Goal: Task Accomplishment & Management: Manage account settings

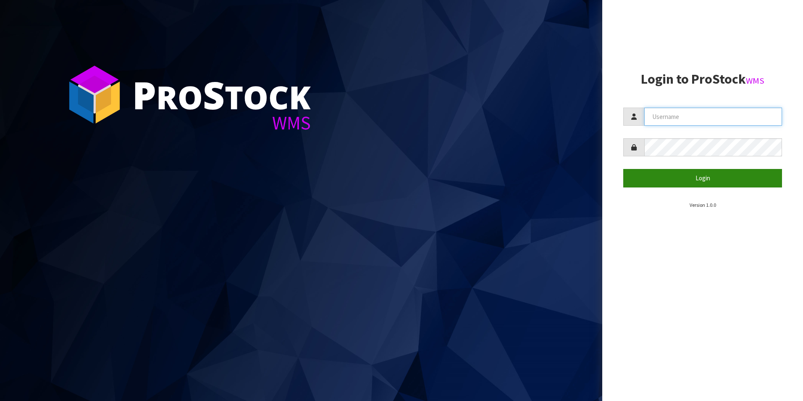
type input "[PERSON_NAME][EMAIL_ADDRESS][DOMAIN_NAME]"
click at [697, 177] on button "Login" at bounding box center [702, 178] width 159 height 18
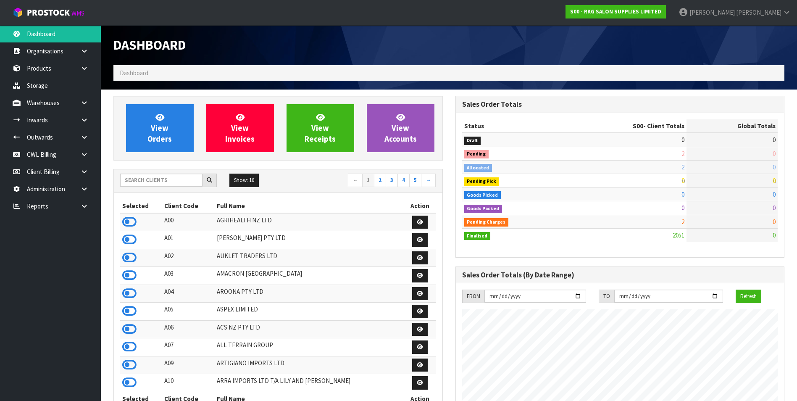
scroll to position [636, 341]
click at [51, 153] on link "CWL Billing" at bounding box center [50, 154] width 101 height 17
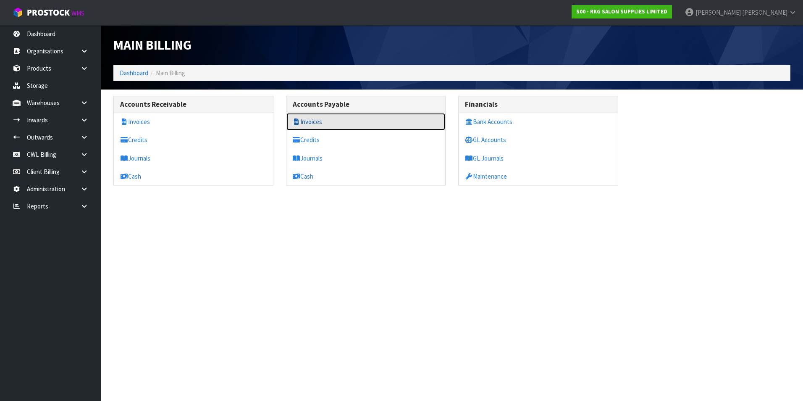
click at [340, 120] on link "Invoices" at bounding box center [365, 121] width 159 height 17
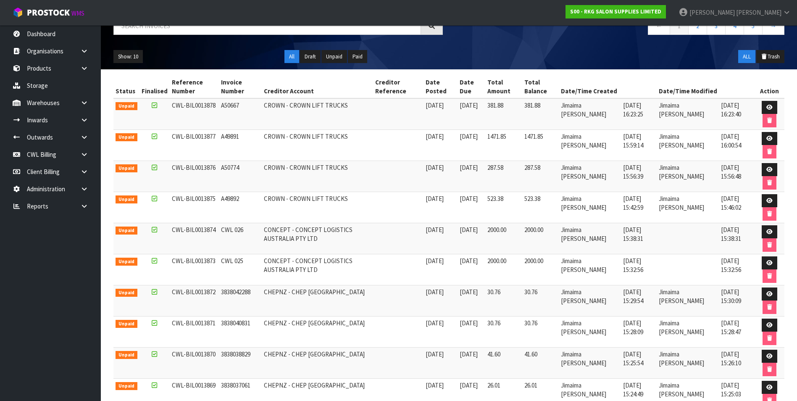
scroll to position [50, 0]
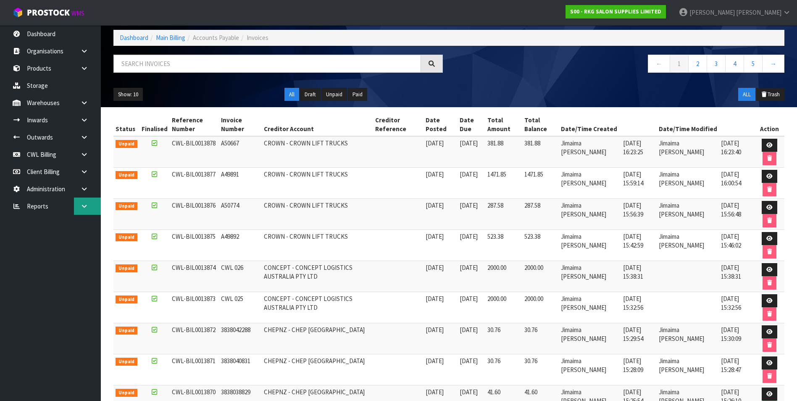
click at [76, 207] on link at bounding box center [87, 205] width 27 height 17
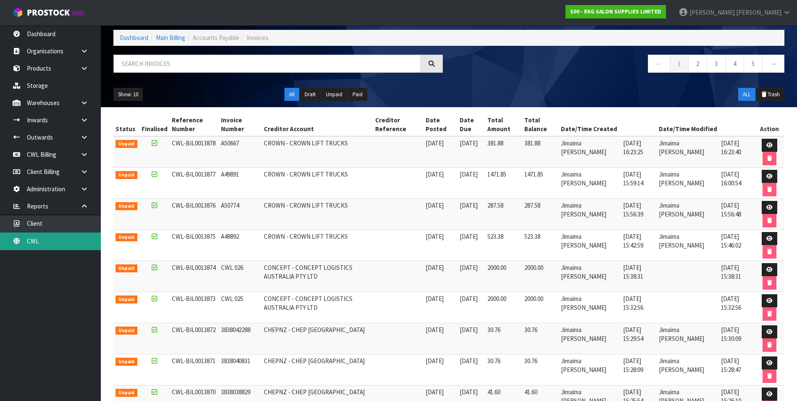
click at [49, 237] on link "CWL" at bounding box center [50, 240] width 101 height 17
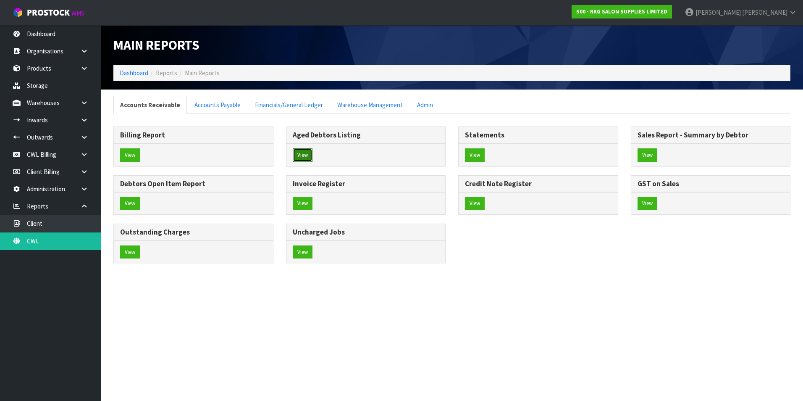
click at [307, 153] on button "View" at bounding box center [303, 154] width 20 height 13
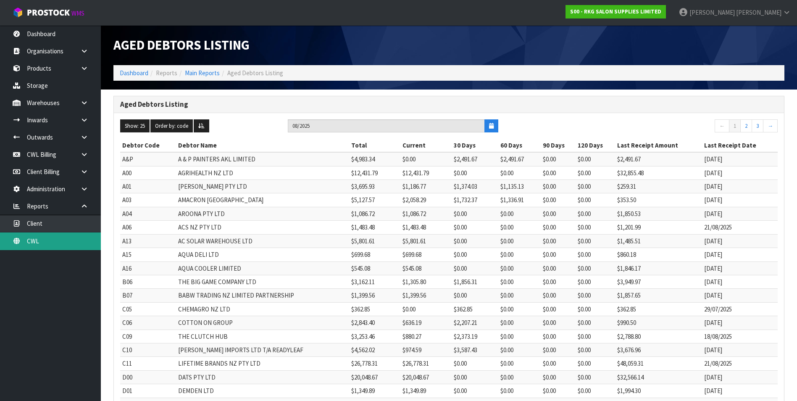
click at [60, 241] on link "CWL" at bounding box center [50, 240] width 101 height 17
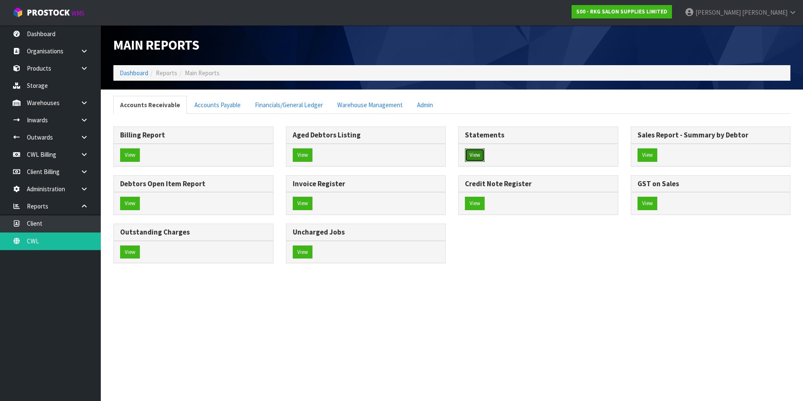
click at [481, 154] on button "View" at bounding box center [475, 154] width 20 height 13
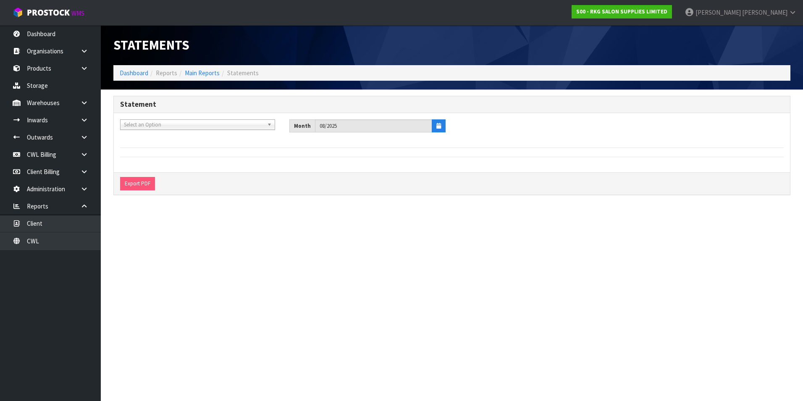
click at [182, 125] on span "Select an Option" at bounding box center [194, 125] width 140 height 10
type input "your"
click at [166, 148] on li "Y01 - YOUR REFORMER" at bounding box center [197, 148] width 151 height 10
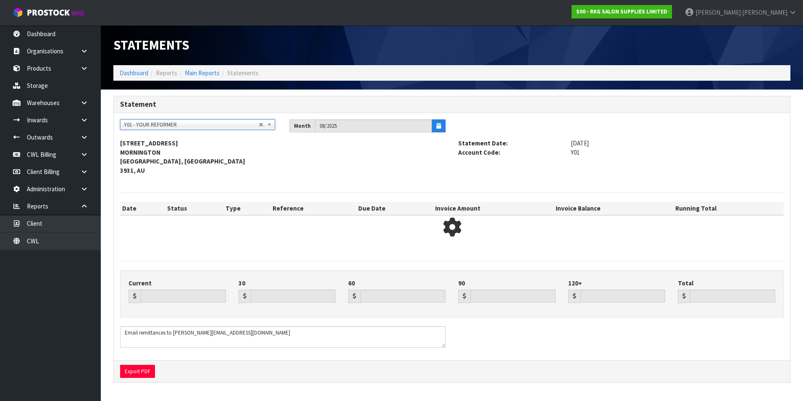
type input "14119.08"
type input "0.00"
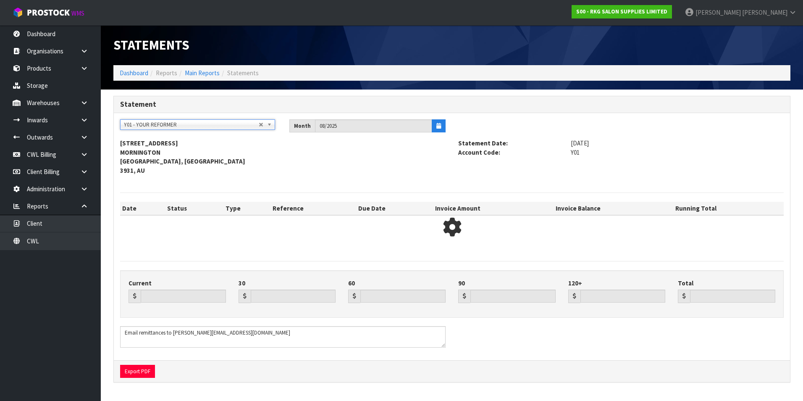
type input "14119.08"
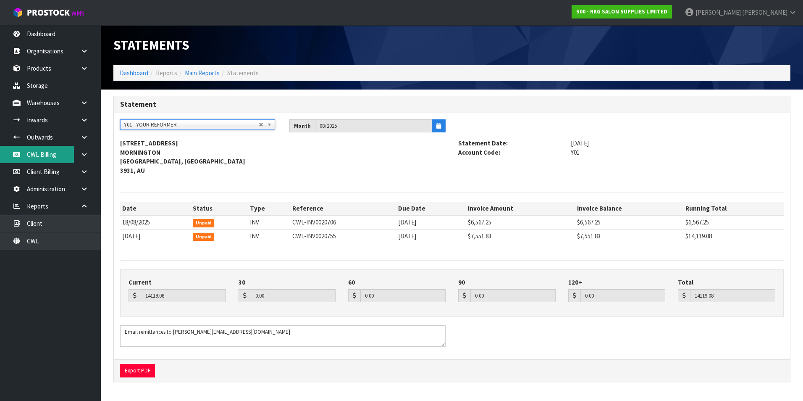
click at [40, 152] on link "CWL Billing" at bounding box center [50, 154] width 101 height 17
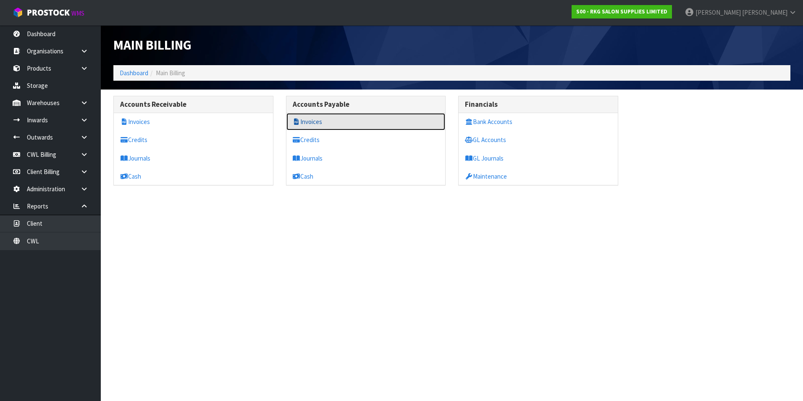
click at [312, 119] on link "Invoices" at bounding box center [365, 121] width 159 height 17
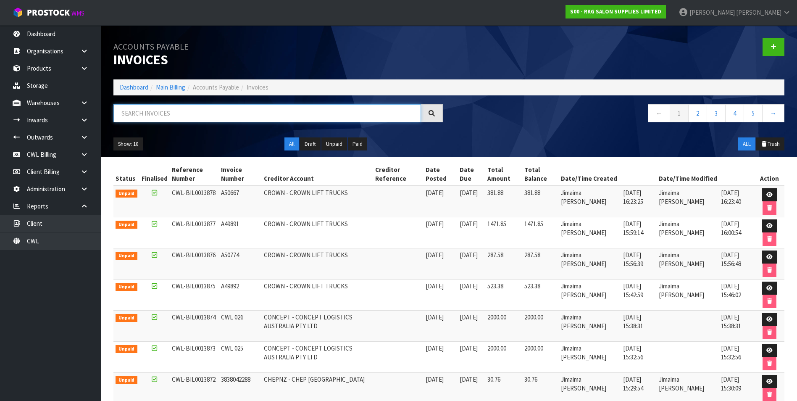
click at [189, 117] on input "text" at bounding box center [266, 113] width 307 height 18
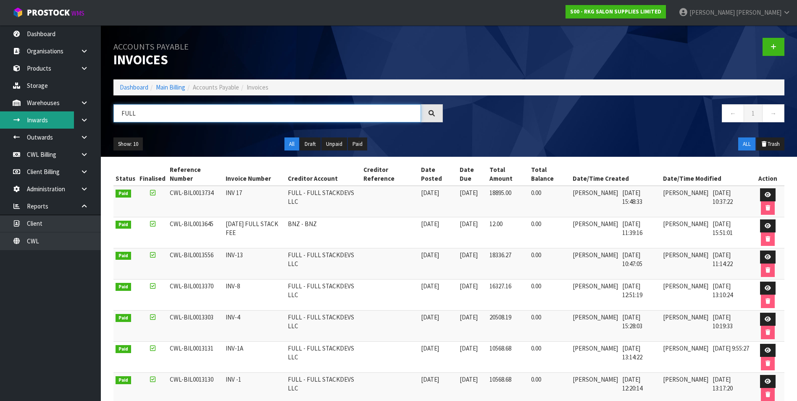
type input "FULL"
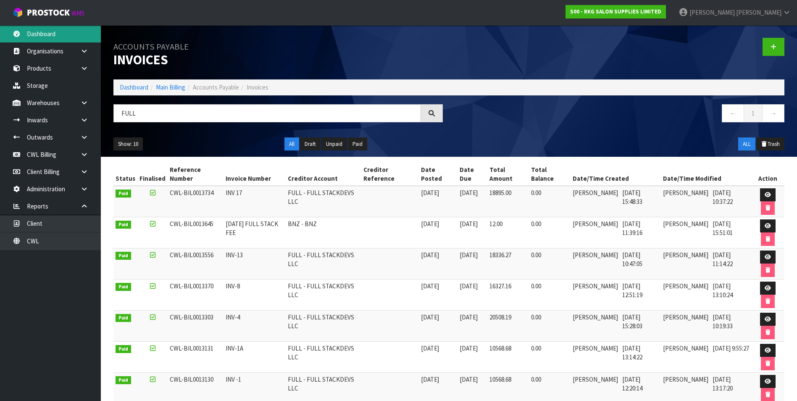
click at [55, 37] on link "Dashboard" at bounding box center [50, 33] width 101 height 17
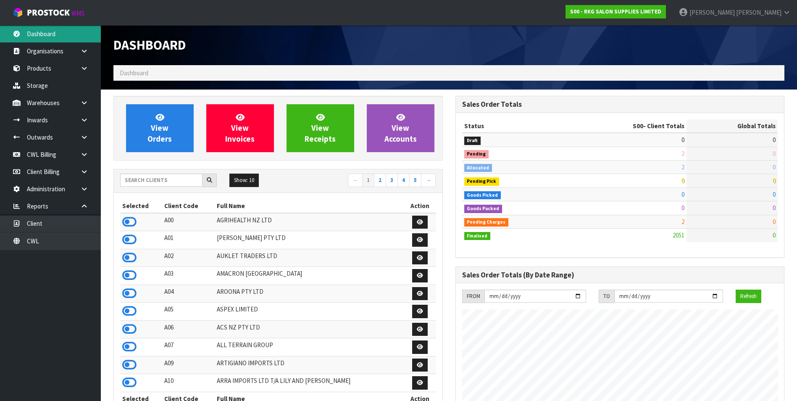
scroll to position [636, 341]
click at [148, 182] on input "text" at bounding box center [161, 179] width 82 height 13
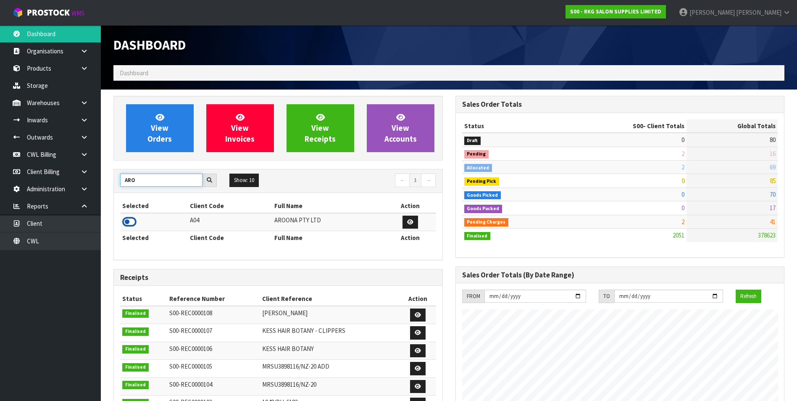
type input "ARO"
click at [126, 218] on icon at bounding box center [129, 221] width 14 height 13
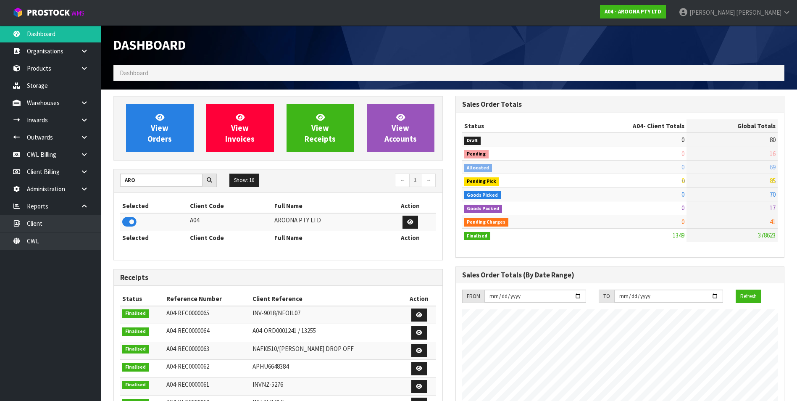
scroll to position [419385, 419557]
click at [85, 67] on icon at bounding box center [84, 68] width 8 height 6
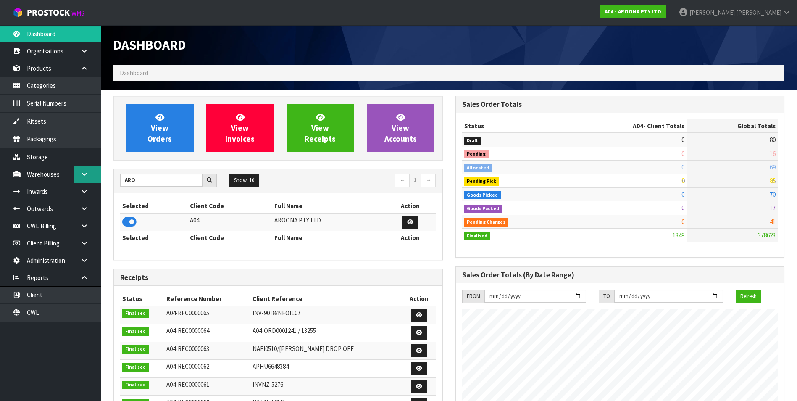
click at [88, 175] on link at bounding box center [87, 173] width 27 height 17
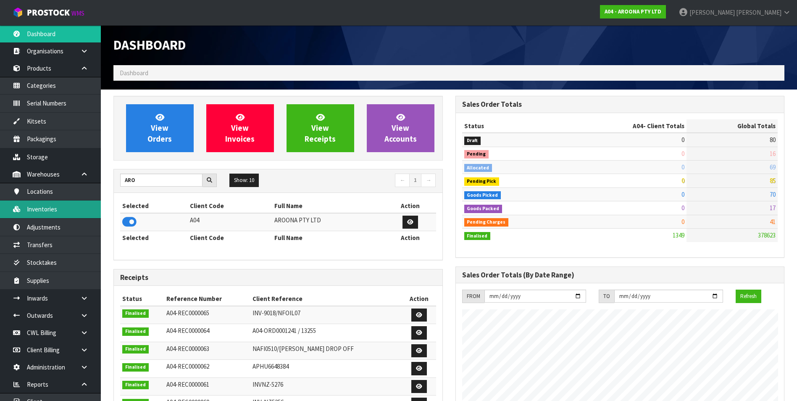
click at [71, 209] on link "Inventories" at bounding box center [50, 208] width 101 height 17
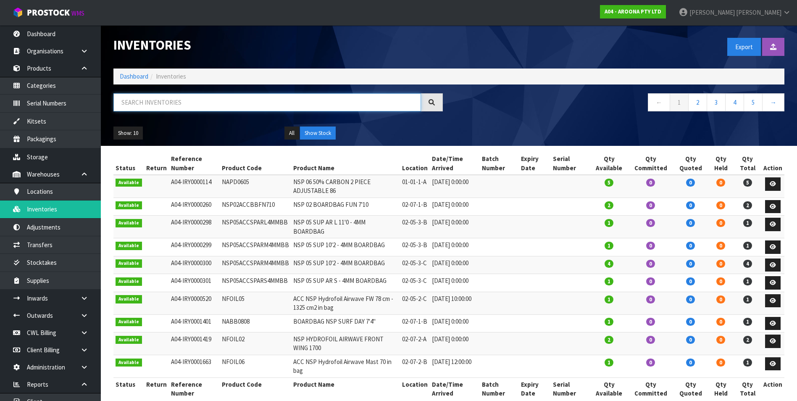
click at [155, 100] on input "text" at bounding box center [266, 102] width 307 height 18
paste input "MBSF119"
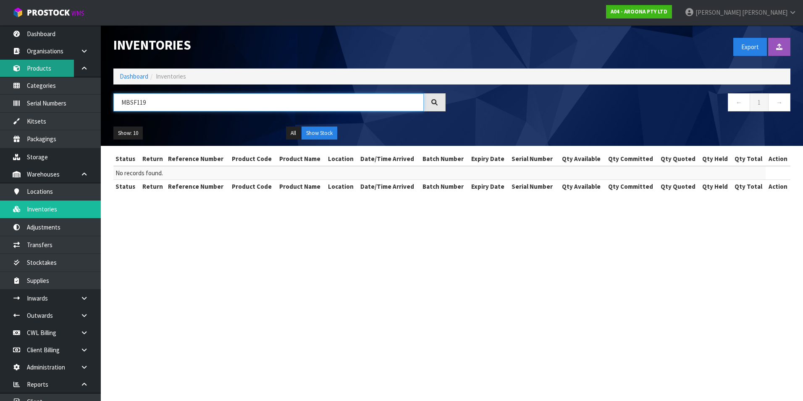
type input "MBSF119"
click at [47, 69] on link "Products" at bounding box center [50, 68] width 101 height 17
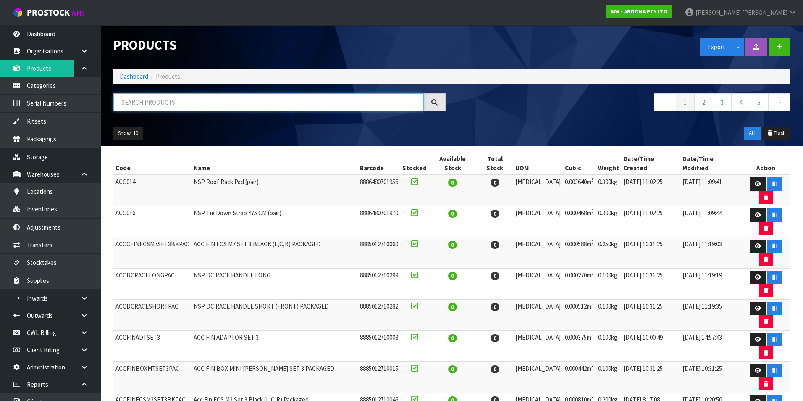
click at [142, 102] on input "text" at bounding box center [268, 102] width 310 height 18
paste input "MBSF119"
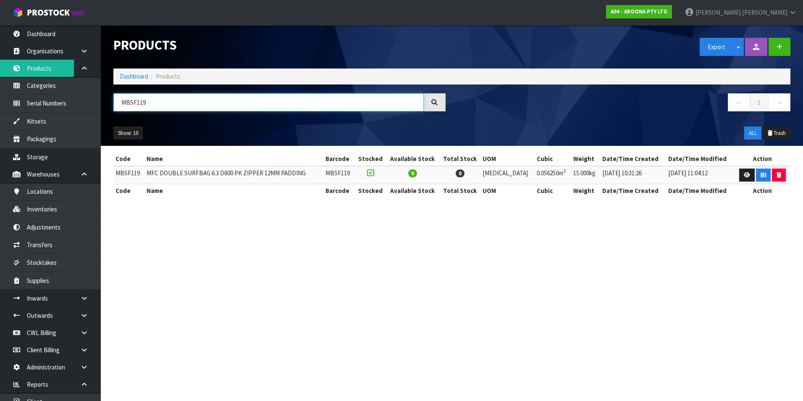
click at [152, 100] on input "MBSF119" at bounding box center [268, 102] width 310 height 18
type input "M"
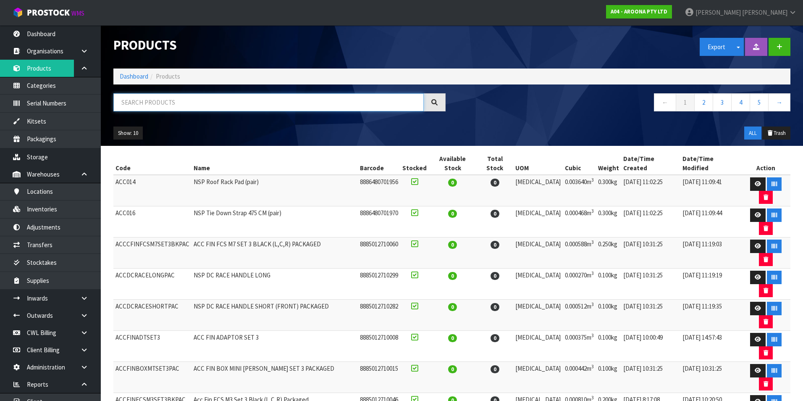
paste input "WATL-MG0900-FC1"
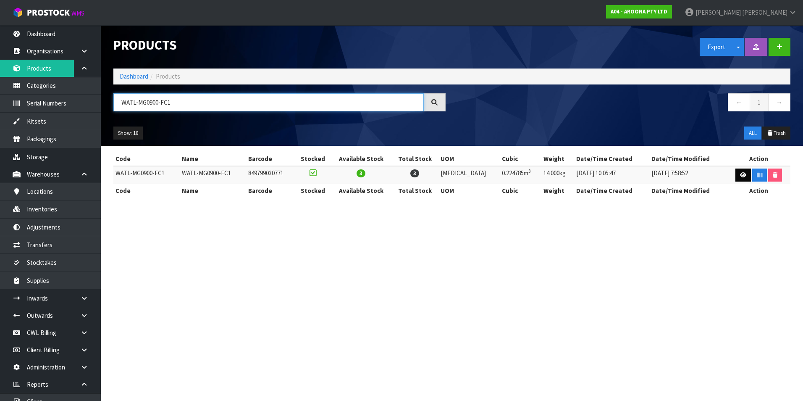
type input "WATL-MG0900-FC1"
click at [740, 173] on icon at bounding box center [743, 174] width 6 height 5
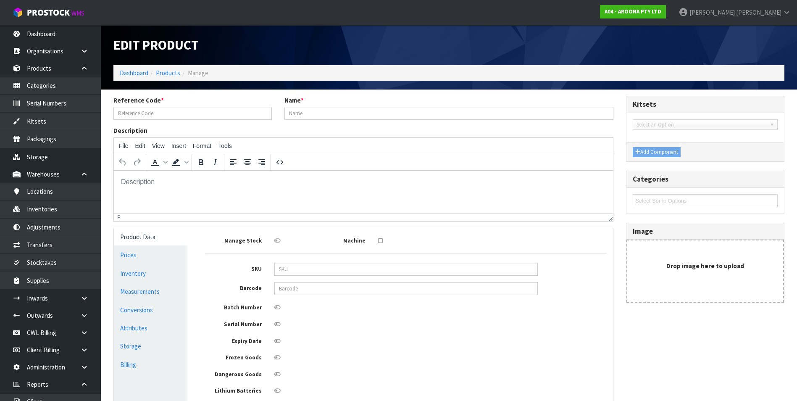
type input "WATL-MG0900-FC1"
type input "849799030771"
click at [174, 73] on link "Products" at bounding box center [168, 73] width 24 height 8
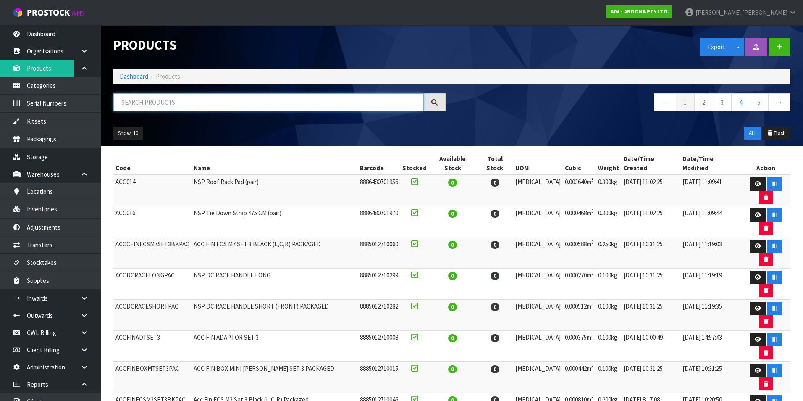
click at [151, 103] on input "text" at bounding box center [268, 102] width 310 height 18
paste input "MFSW-NS0700-22B"
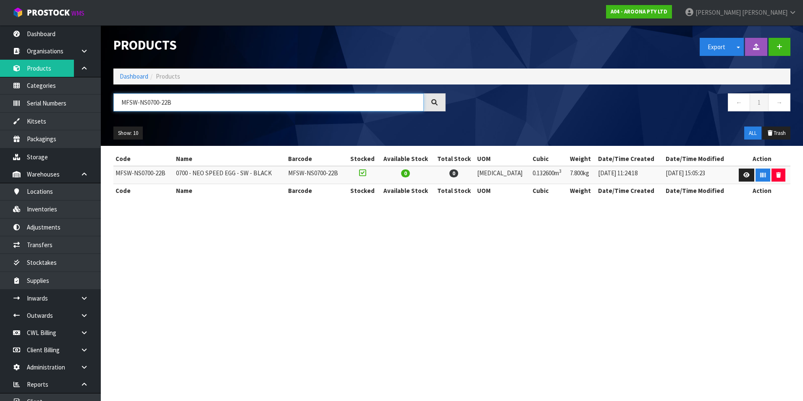
type input "MFSW-NS0700-22B"
drag, startPoint x: 278, startPoint y: 173, endPoint x: 199, endPoint y: 175, distance: 78.1
click at [199, 175] on td "0700 - NEO SPEED EGG - SW - BLACK" at bounding box center [230, 175] width 112 height 18
copy td "NEO SPEED EGG - SW - BLACK"
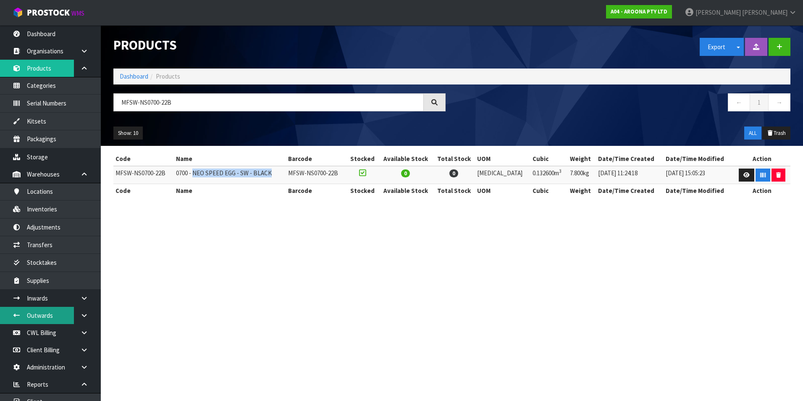
click at [46, 316] on link "Outwards" at bounding box center [50, 315] width 101 height 17
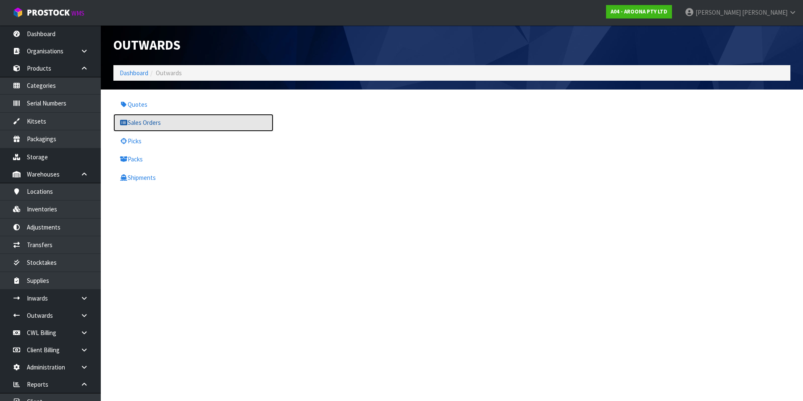
click at [148, 123] on link "Sales Orders" at bounding box center [193, 122] width 160 height 17
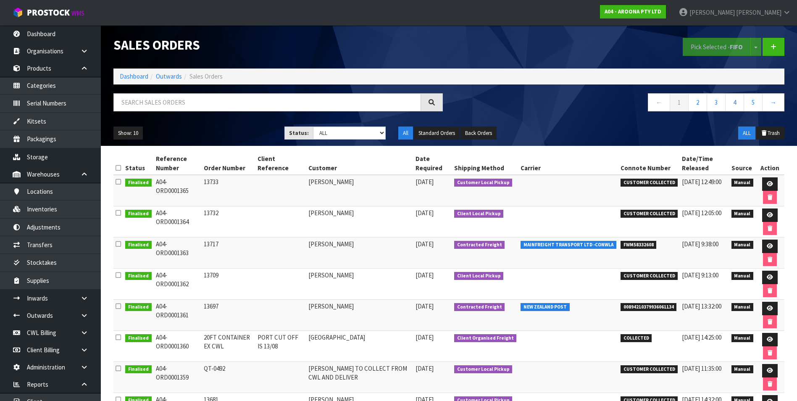
drag, startPoint x: 199, startPoint y: 337, endPoint x: 155, endPoint y: 340, distance: 45.0
click at [155, 340] on td "A04-ORD0001360" at bounding box center [178, 345] width 48 height 31
copy td "A04-ORD0001360"
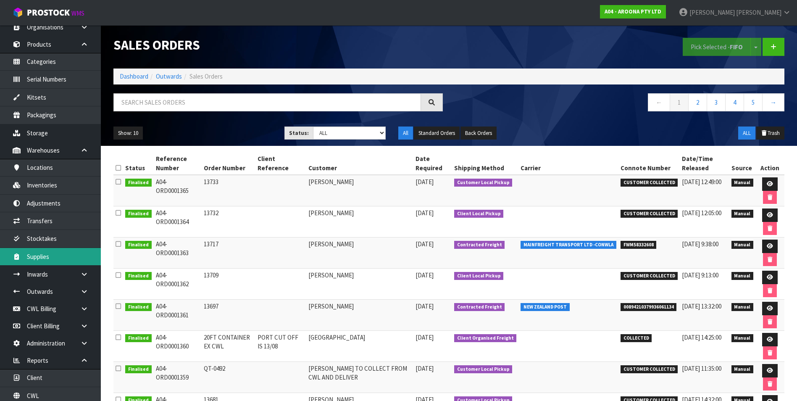
scroll to position [45, 0]
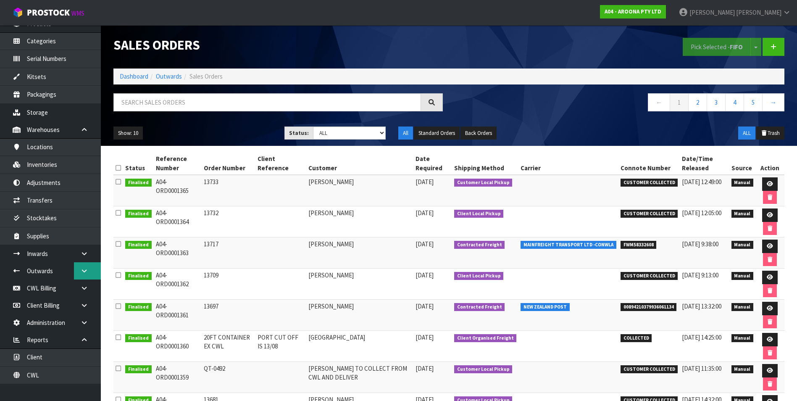
click at [85, 274] on icon at bounding box center [84, 270] width 8 height 6
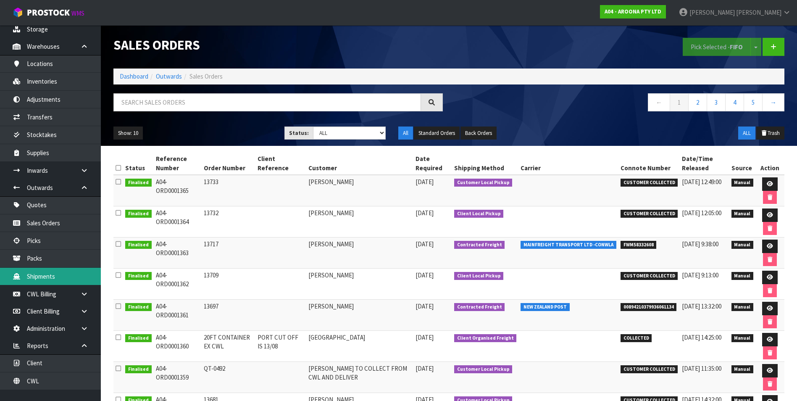
scroll to position [134, 0]
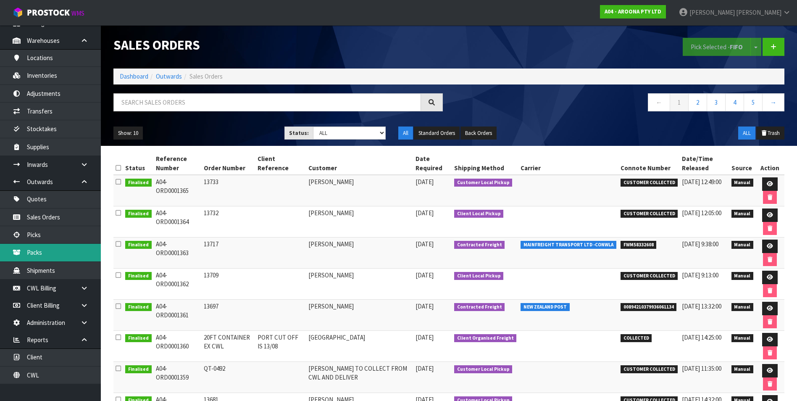
click at [59, 253] on link "Packs" at bounding box center [50, 252] width 101 height 17
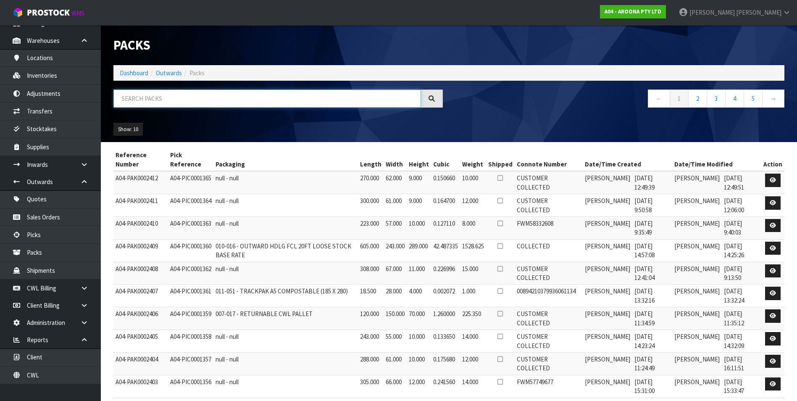
click at [136, 96] on input "text" at bounding box center [266, 98] width 307 height 18
paste input "A04-ORD0001360"
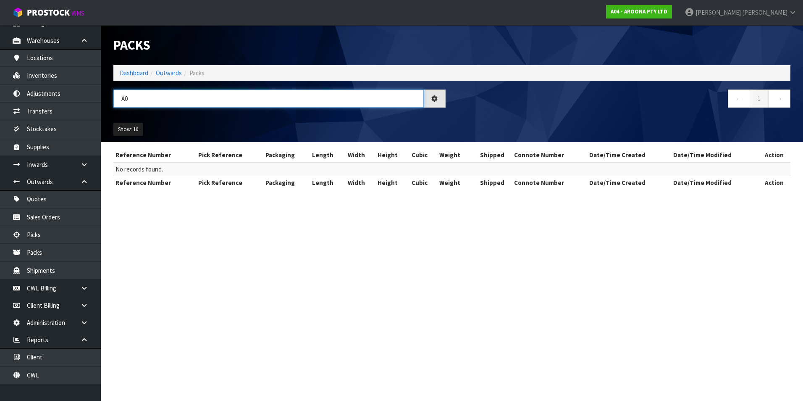
type input "A"
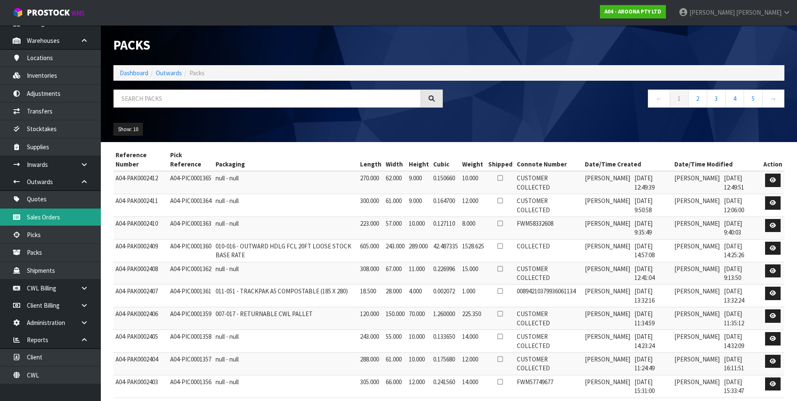
click at [52, 221] on link "Sales Orders" at bounding box center [50, 216] width 101 height 17
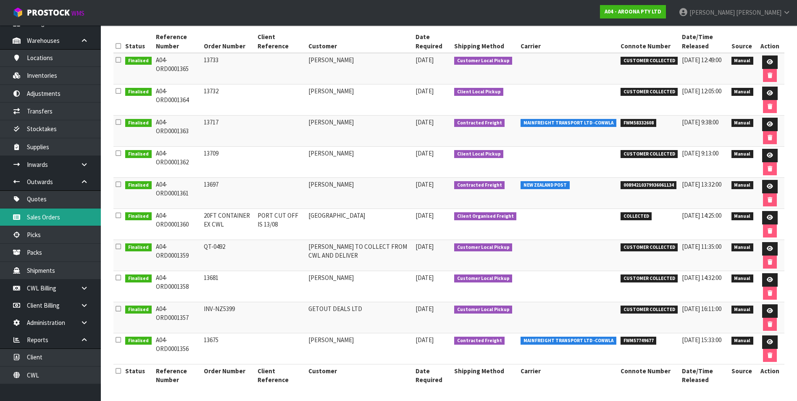
scroll to position [123, 0]
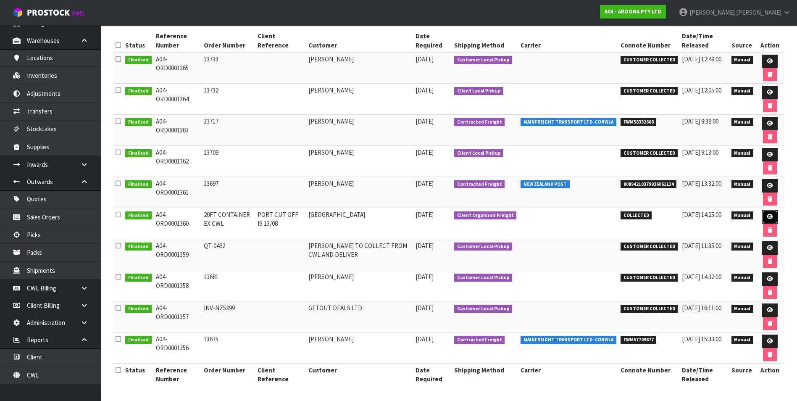
click at [770, 216] on icon at bounding box center [769, 216] width 6 height 5
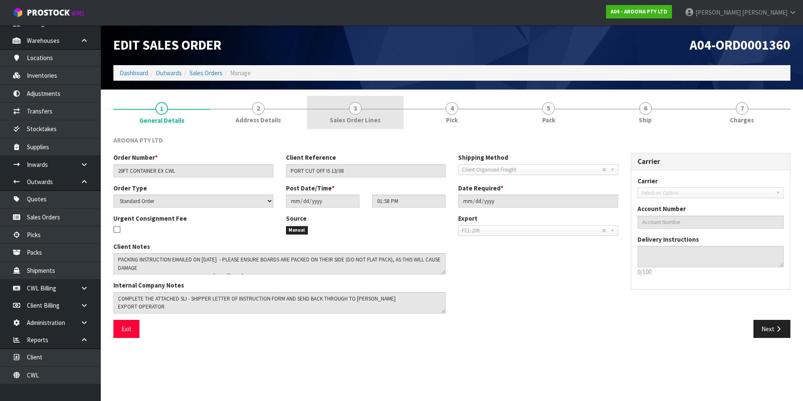
click at [355, 112] on span "3" at bounding box center [355, 108] width 13 height 13
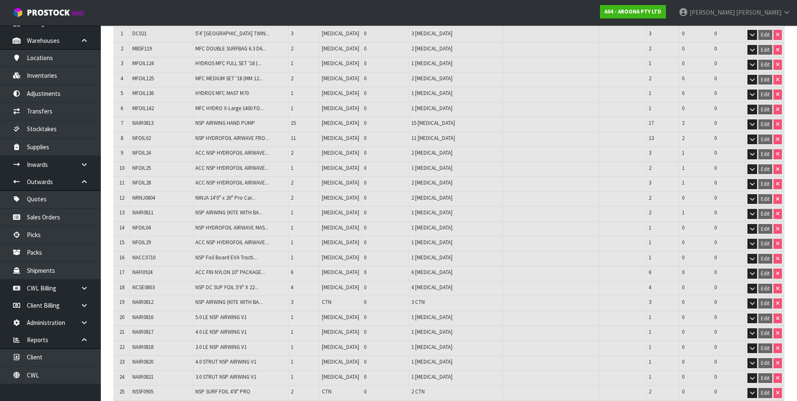
scroll to position [19, 0]
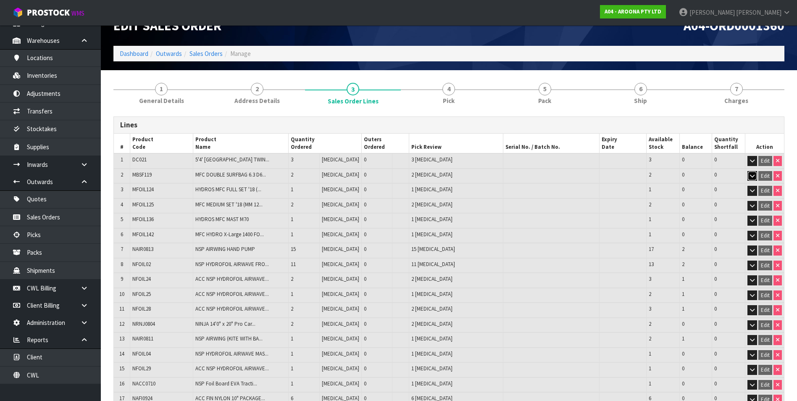
click at [754, 176] on icon "button" at bounding box center [752, 175] width 5 height 5
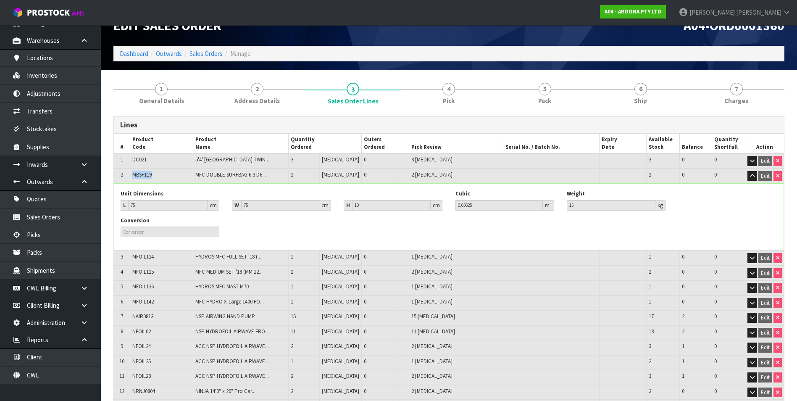
drag, startPoint x: 159, startPoint y: 174, endPoint x: 133, endPoint y: 175, distance: 26.5
click at [133, 175] on td "MBSF119" at bounding box center [161, 175] width 63 height 15
copy span "MBSF119"
click at [753, 177] on icon "button" at bounding box center [752, 175] width 5 height 5
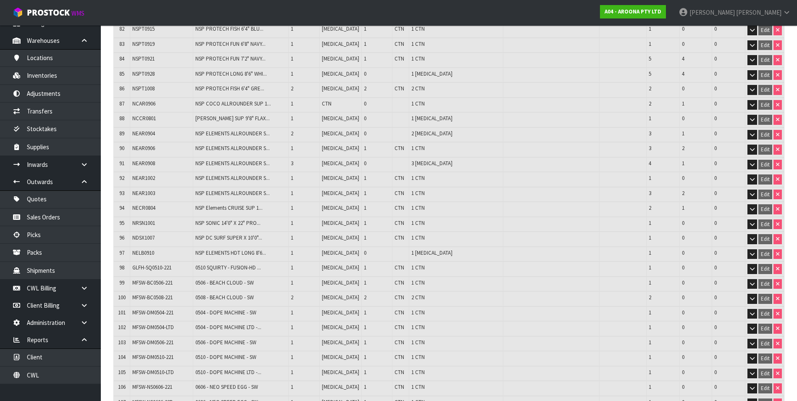
scroll to position [1489, 0]
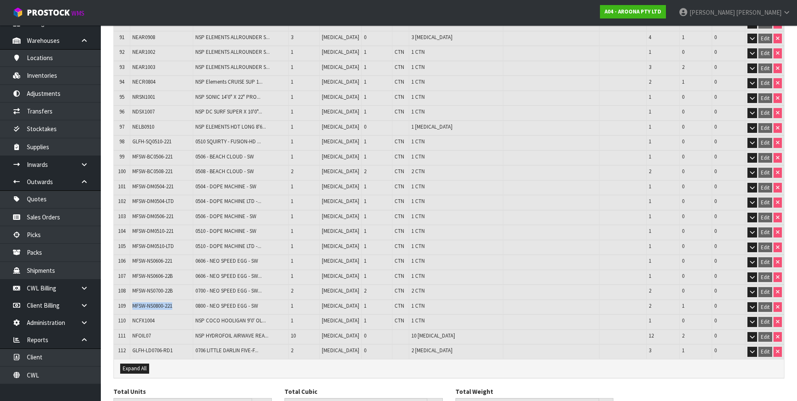
drag, startPoint x: 176, startPoint y: 299, endPoint x: 134, endPoint y: 300, distance: 42.0
click at [134, 300] on td "MFSW-NS0800-221" at bounding box center [161, 306] width 63 height 15
copy span "MFSW-NS0800-221"
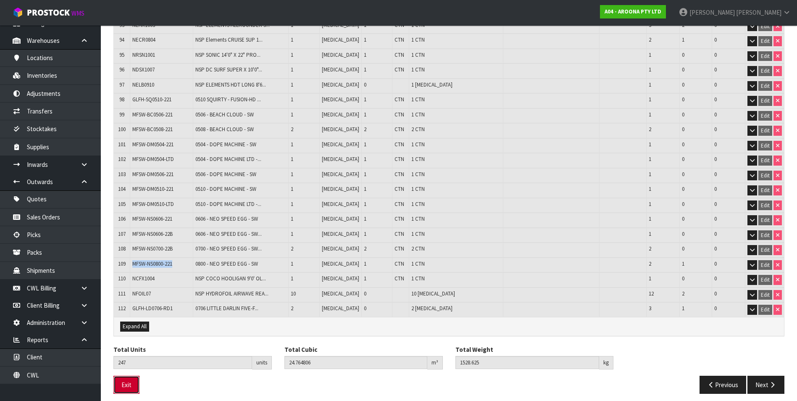
click at [136, 377] on button "Exit" at bounding box center [126, 384] width 26 height 18
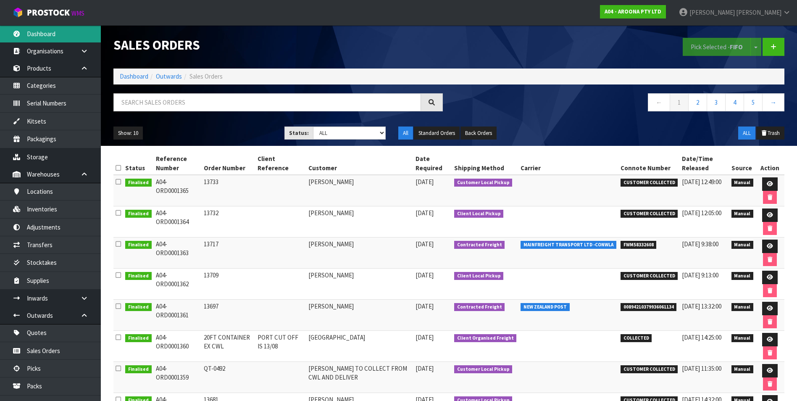
click at [59, 34] on link "Dashboard" at bounding box center [50, 33] width 101 height 17
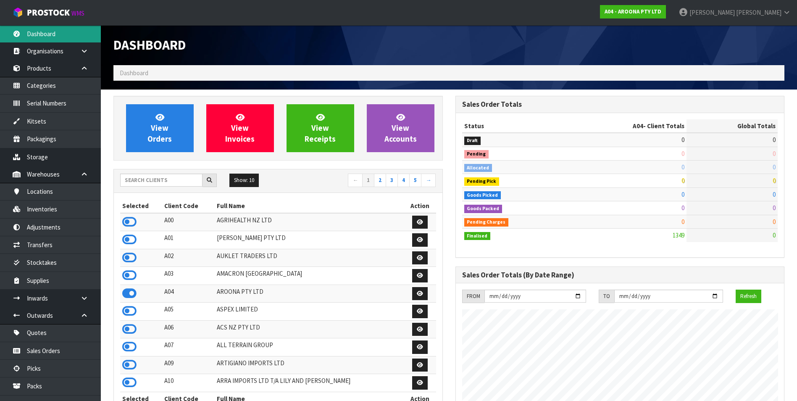
scroll to position [514, 341]
click at [149, 180] on input "text" at bounding box center [161, 179] width 82 height 13
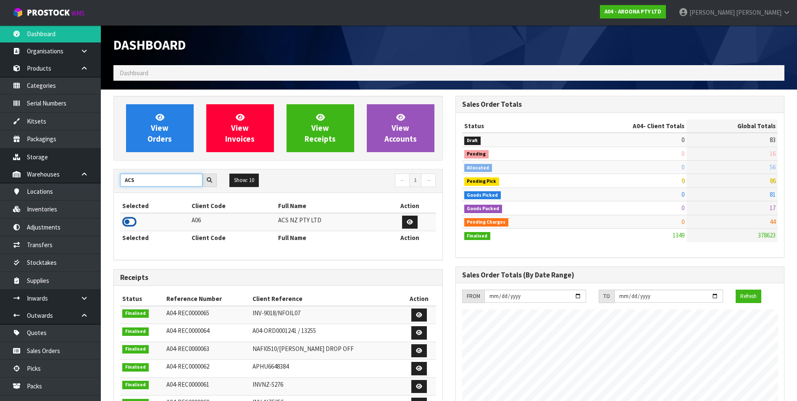
type input "ACS"
click at [126, 223] on icon at bounding box center [129, 221] width 14 height 13
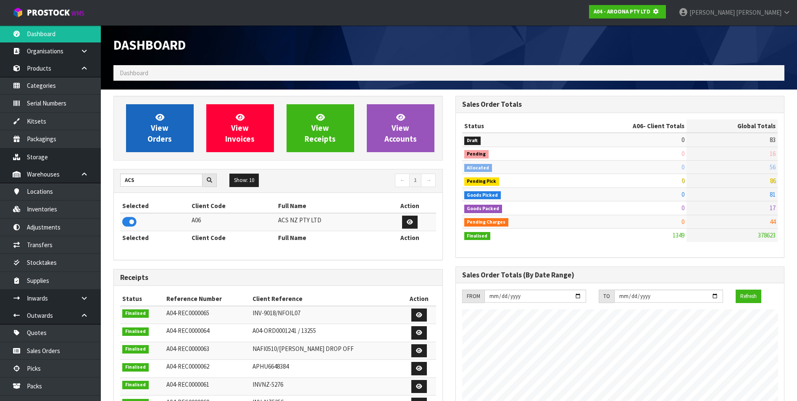
scroll to position [524, 341]
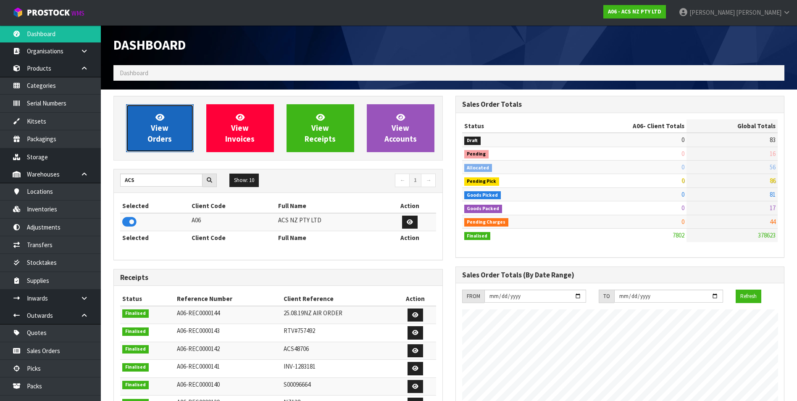
click at [149, 118] on link "View Orders" at bounding box center [160, 128] width 68 height 48
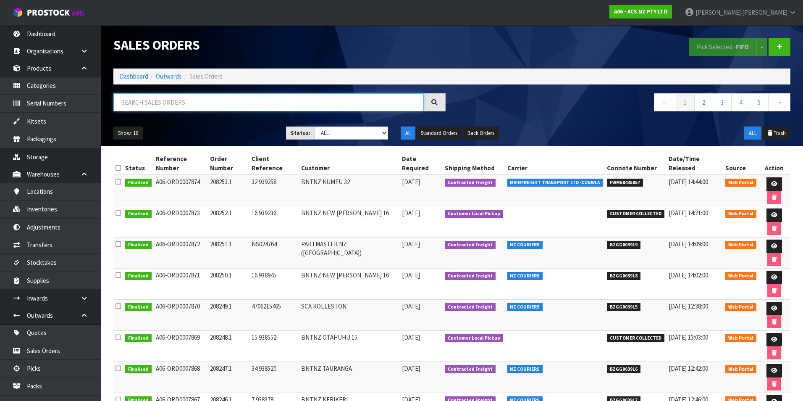
click at [136, 102] on input "text" at bounding box center [268, 102] width 310 height 18
paste input "BZGG003898"
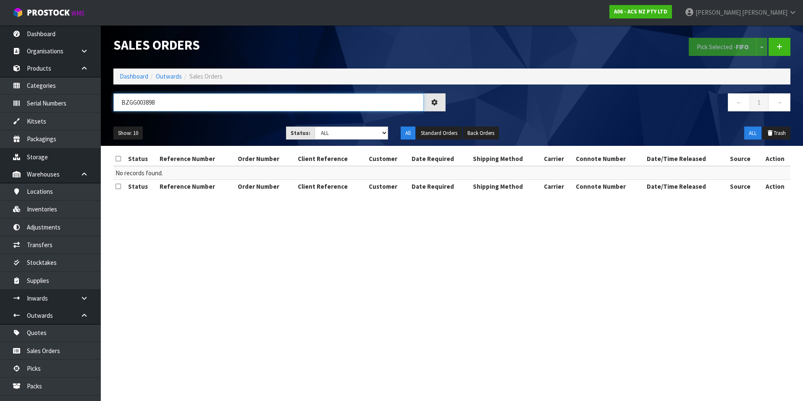
click at [177, 102] on input "BZGG003898" at bounding box center [268, 102] width 310 height 18
type input "BZGG003899"
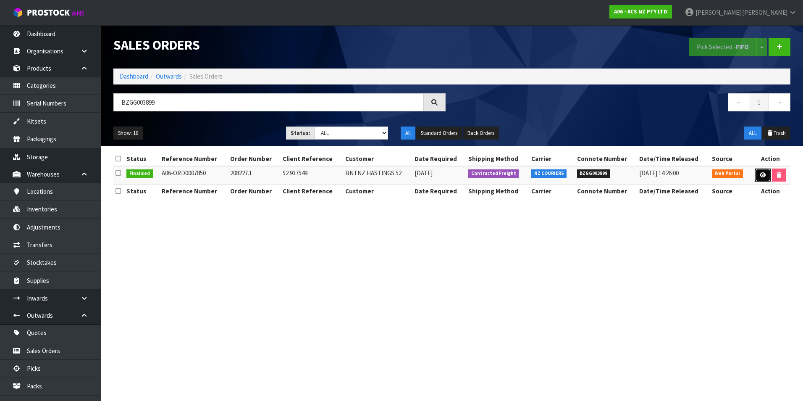
click at [765, 173] on link at bounding box center [763, 174] width 16 height 13
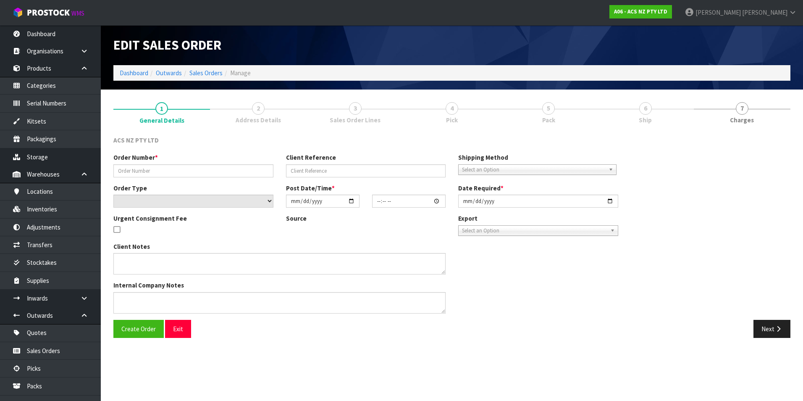
type input "208227.1"
type input "52:937549"
select select "number:0"
type input "[DATE]"
type input "14:01:00.000"
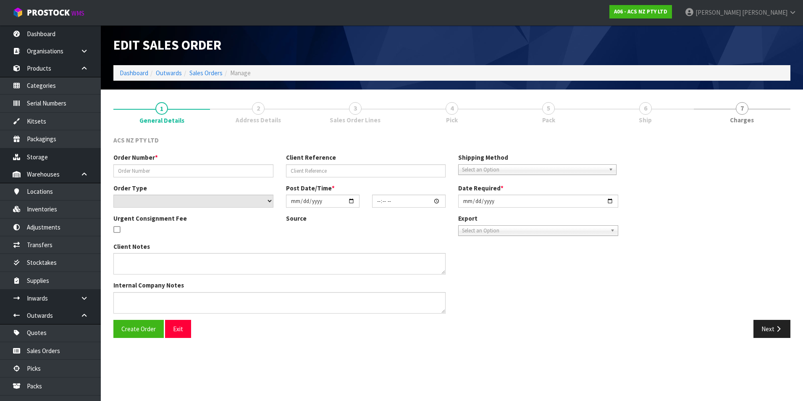
type input "[DATE]"
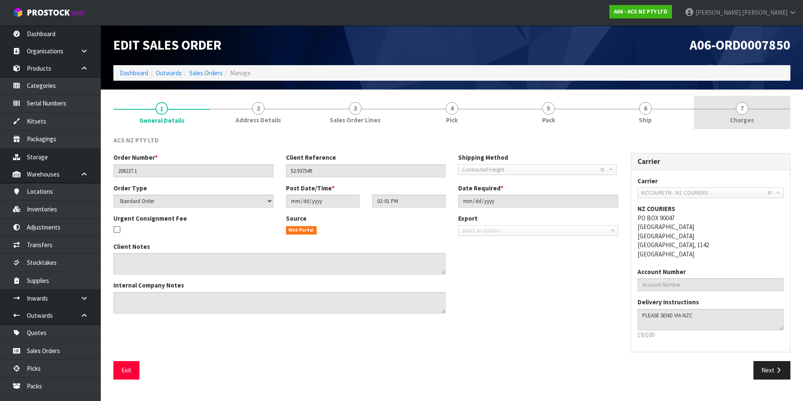
click at [742, 112] on span "7" at bounding box center [742, 108] width 13 height 13
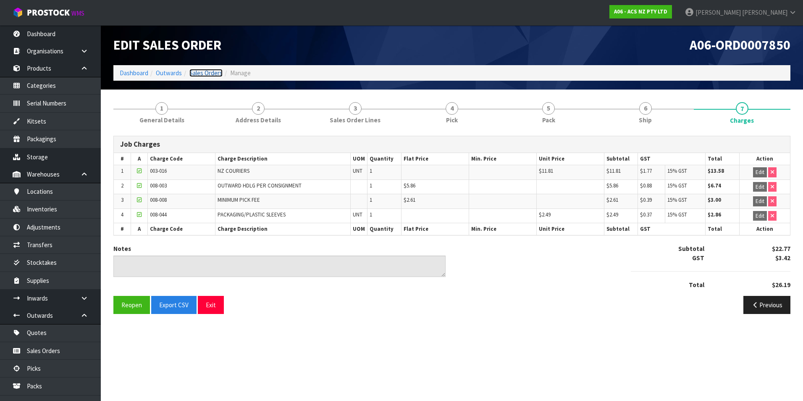
click at [199, 73] on link "Sales Orders" at bounding box center [205, 73] width 33 height 8
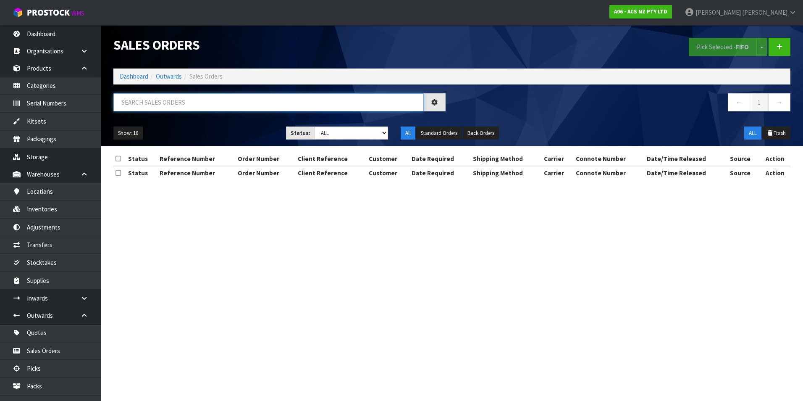
click at [138, 102] on input "text" at bounding box center [268, 102] width 310 height 18
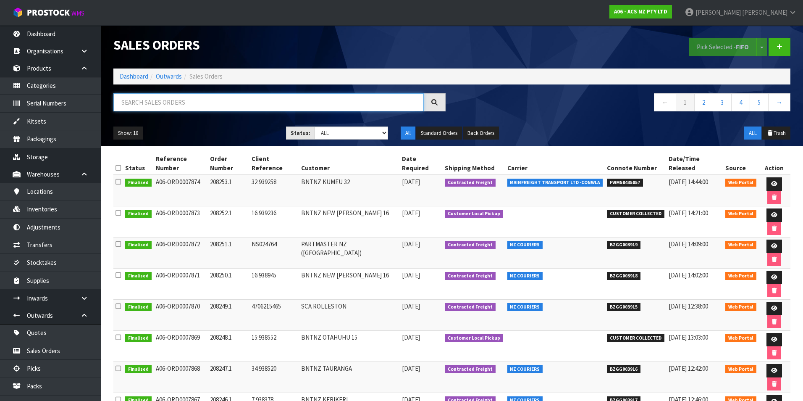
paste input "BZGG003893"
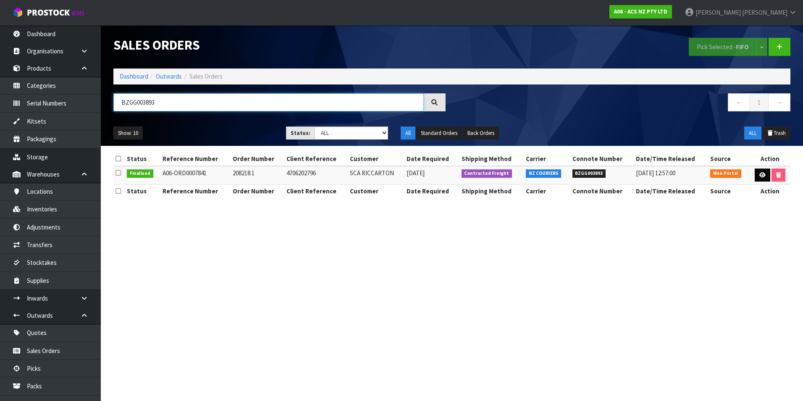
type input "BZGG003893"
click at [759, 177] on icon at bounding box center [762, 174] width 6 height 5
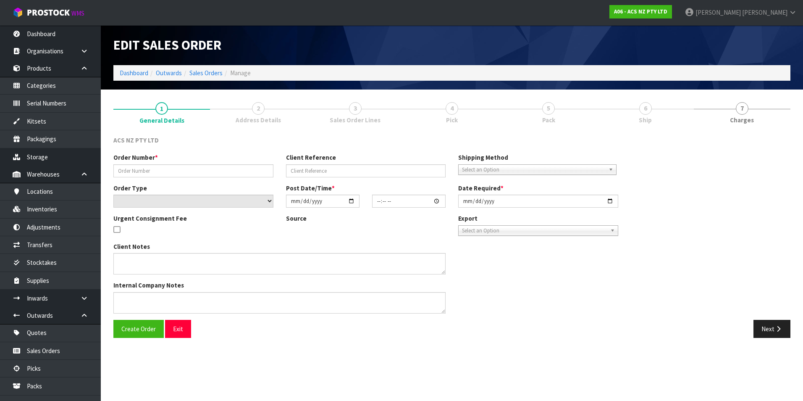
type input "208218.1"
type input "4706202796"
select select "number:0"
type input "[DATE]"
type input "10:24:00.000"
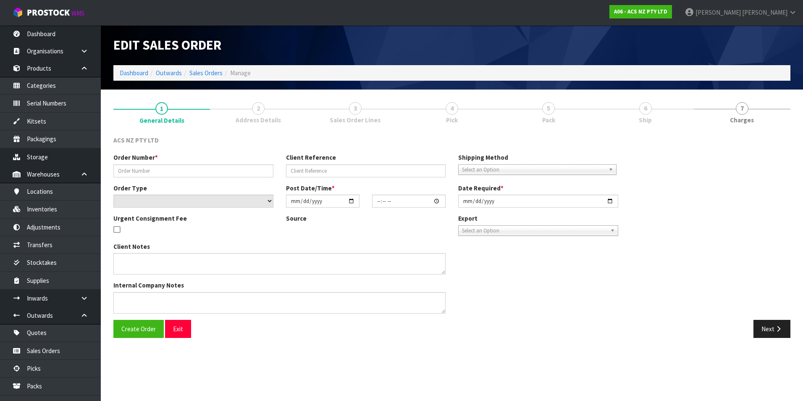
type input "[DATE]"
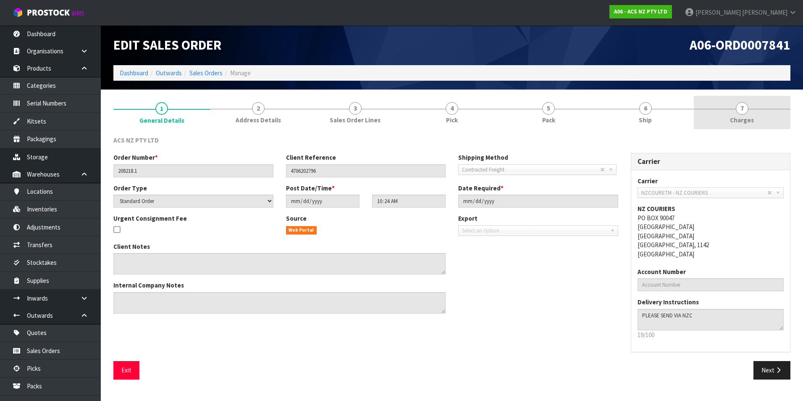
click at [740, 111] on span "7" at bounding box center [742, 108] width 13 height 13
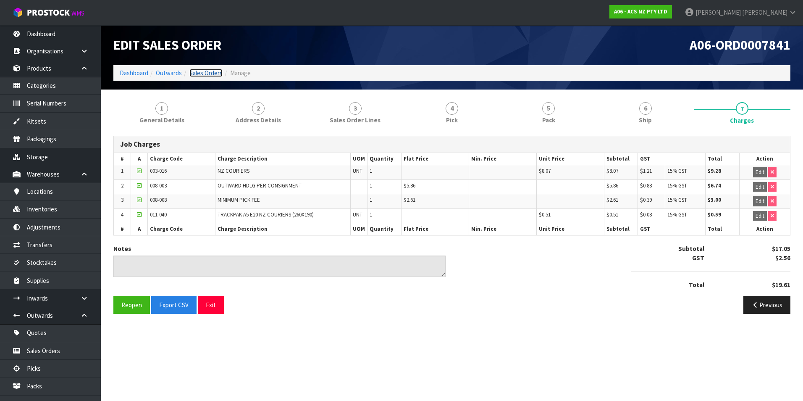
click at [214, 71] on link "Sales Orders" at bounding box center [205, 73] width 33 height 8
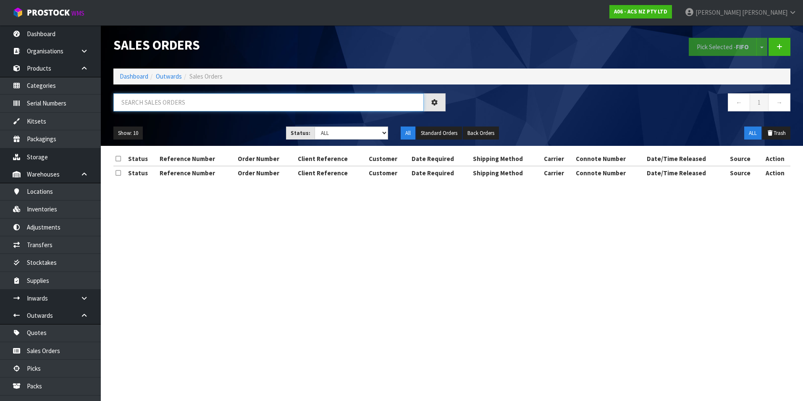
click at [136, 102] on input "text" at bounding box center [268, 102] width 310 height 18
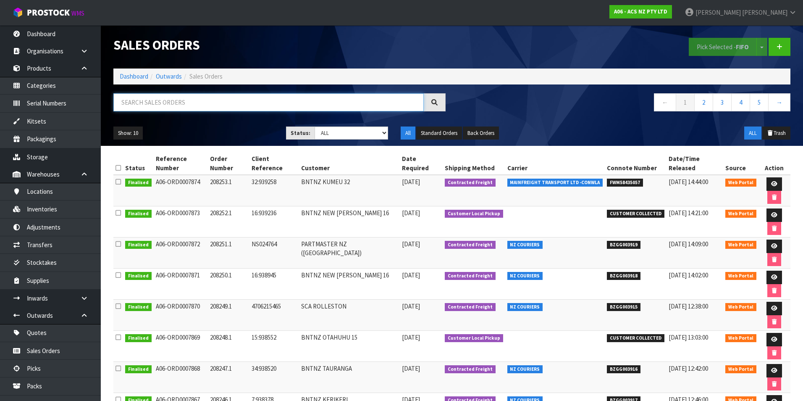
paste input "BZGG003894"
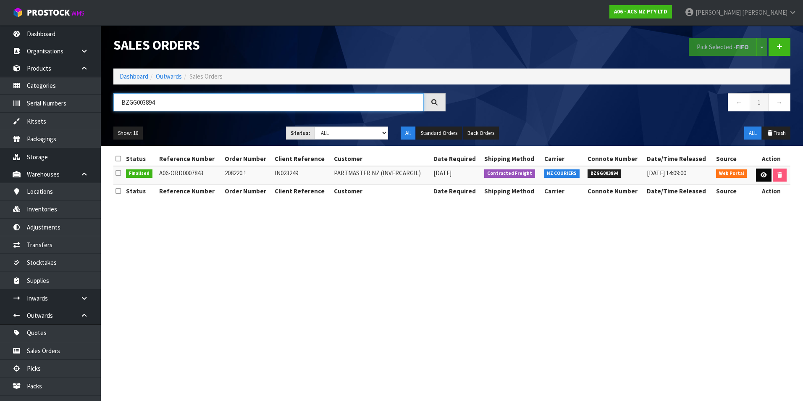
type input "BZGG003894"
click at [764, 175] on icon at bounding box center [763, 174] width 6 height 5
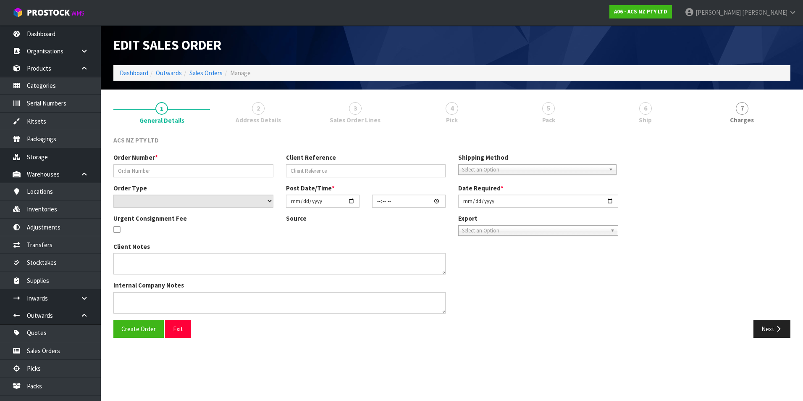
type input "208220.1"
type input "IN023249"
select select "number:0"
type input "[DATE]"
type input "11:13:00.000"
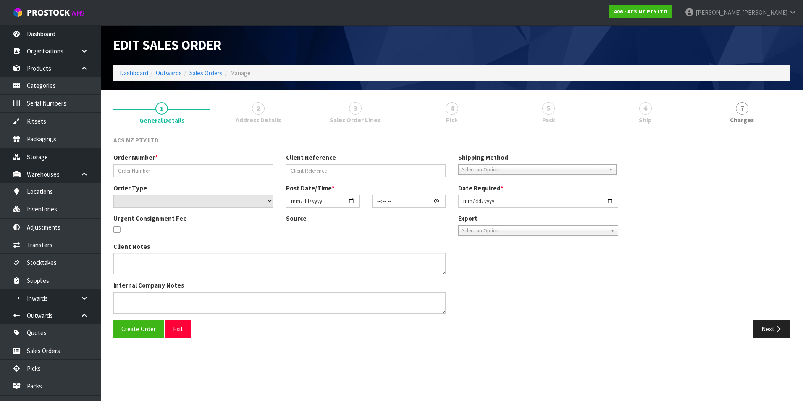
type input "[DATE]"
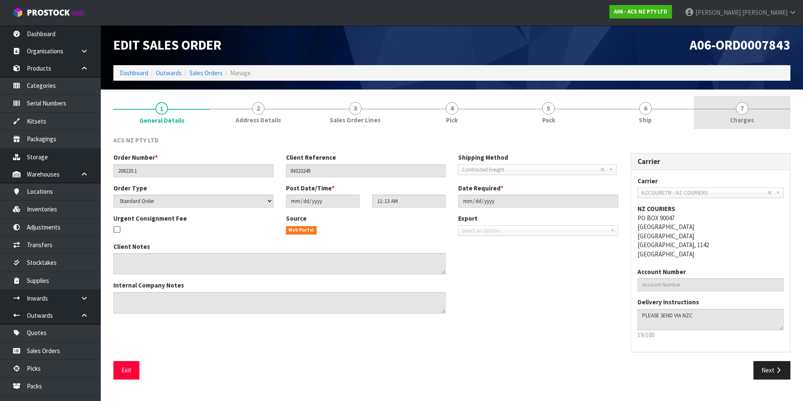
click at [745, 110] on span "7" at bounding box center [742, 108] width 13 height 13
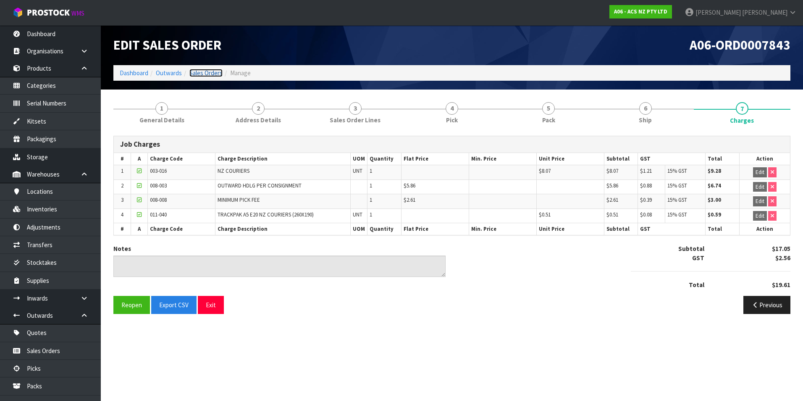
click at [212, 73] on link "Sales Orders" at bounding box center [205, 73] width 33 height 8
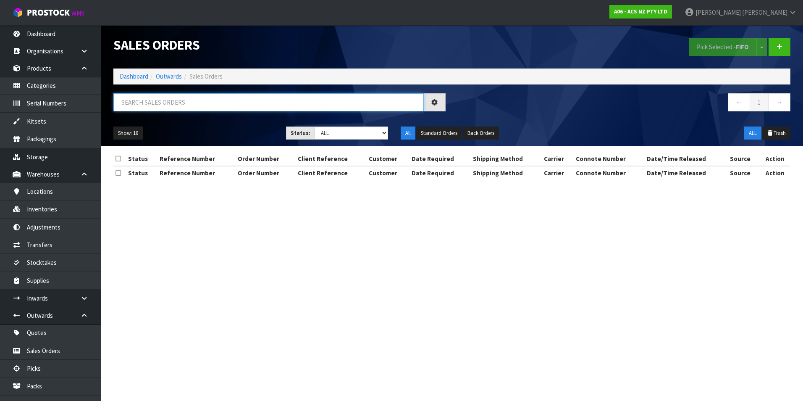
click at [157, 102] on input "text" at bounding box center [268, 102] width 310 height 18
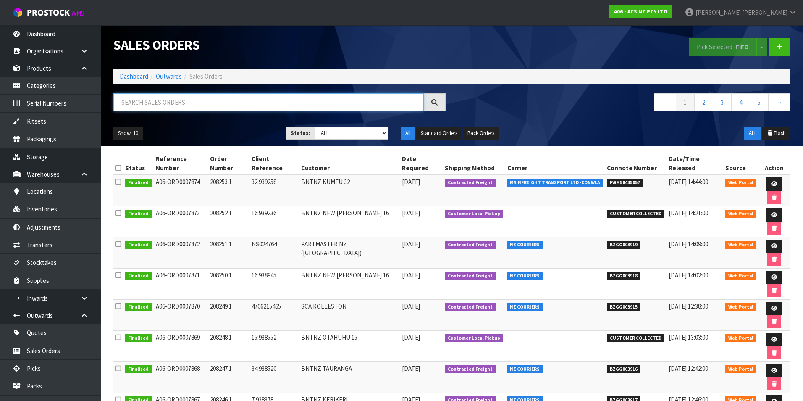
paste input "BZGG003896"
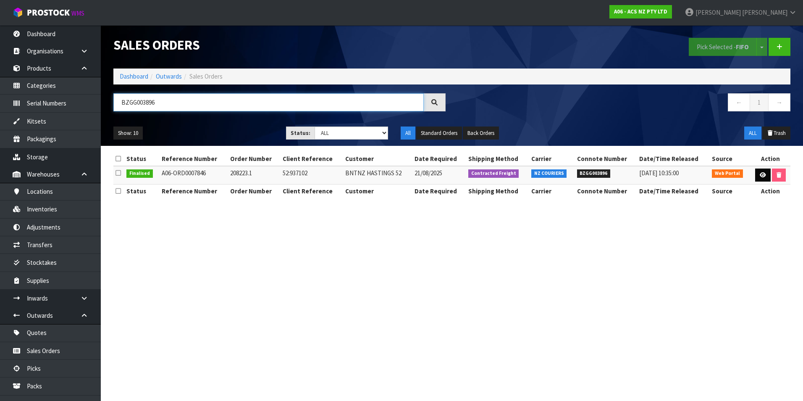
type input "BZGG003896"
click at [763, 174] on icon at bounding box center [763, 174] width 6 height 5
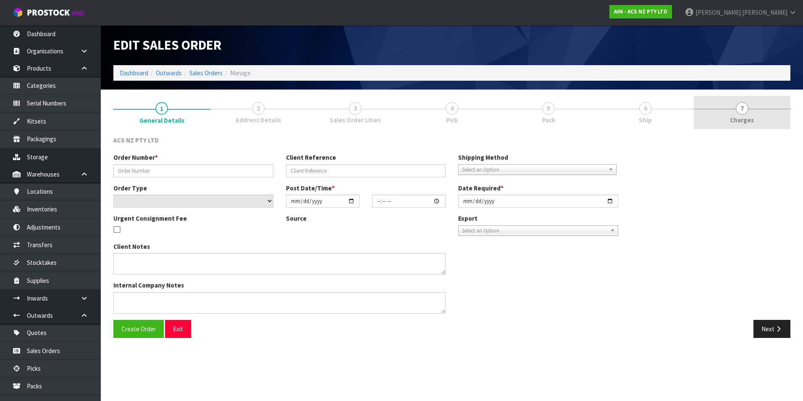
type input "208223.1"
type input "52:937102"
select select "number:0"
type input "[DATE]"
type input "16:29:00.000"
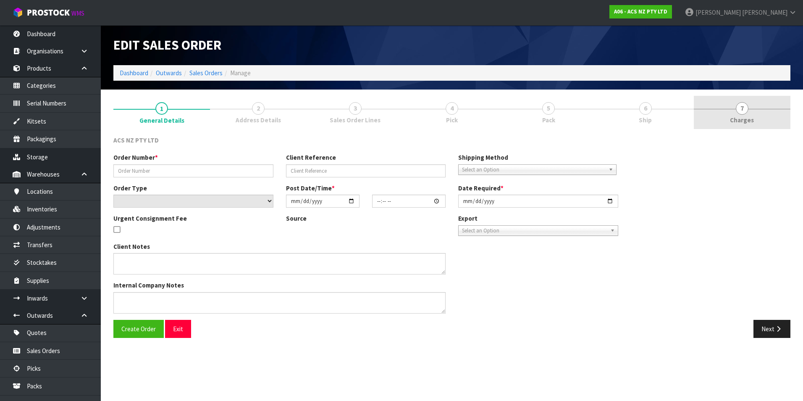
type input "[DATE]"
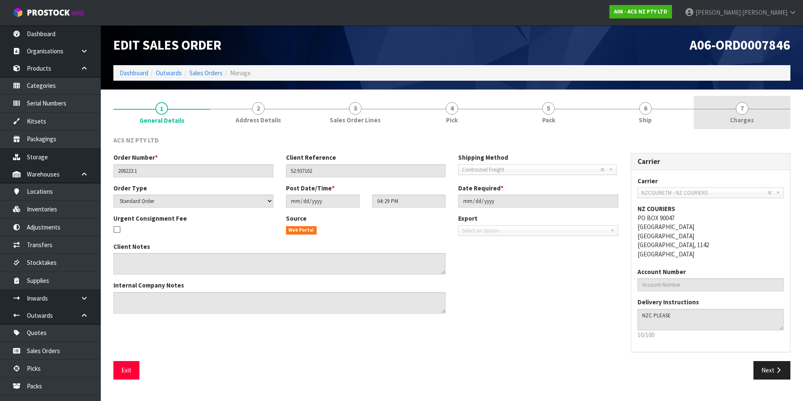
click at [741, 109] on span "7" at bounding box center [742, 108] width 13 height 13
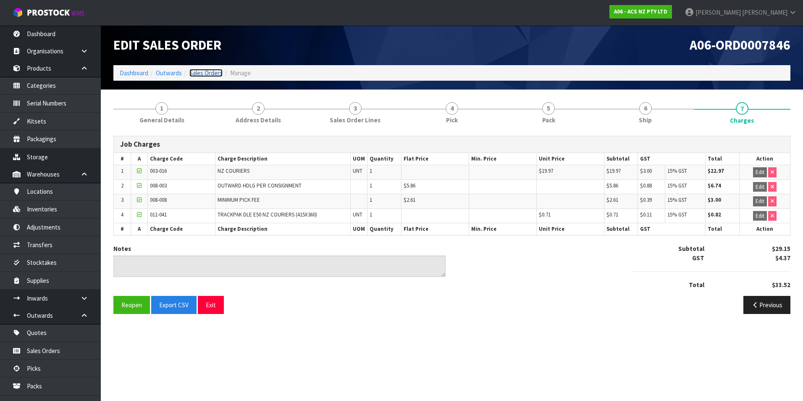
click at [213, 74] on link "Sales Orders" at bounding box center [205, 73] width 33 height 8
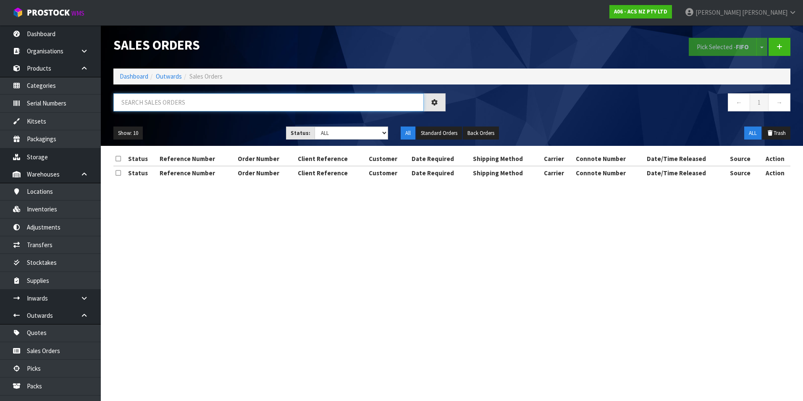
click at [167, 99] on input "text" at bounding box center [268, 102] width 310 height 18
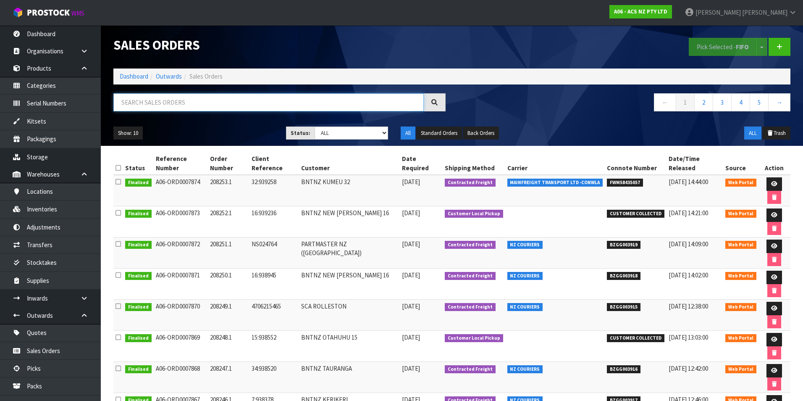
paste input "BZGG003897"
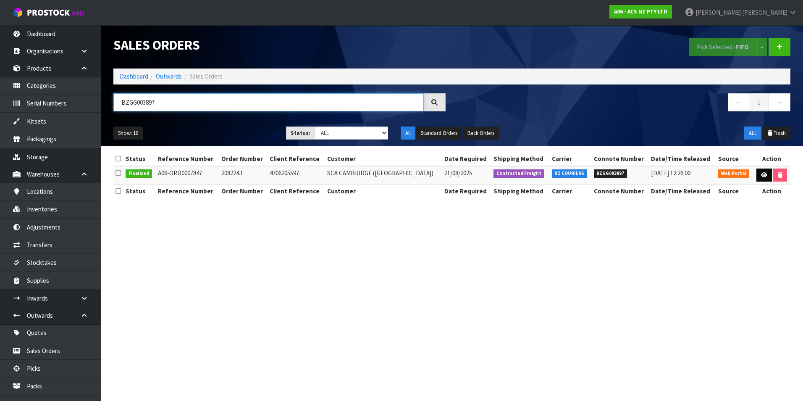
type input "BZGG003897"
click at [761, 173] on icon at bounding box center [764, 174] width 6 height 5
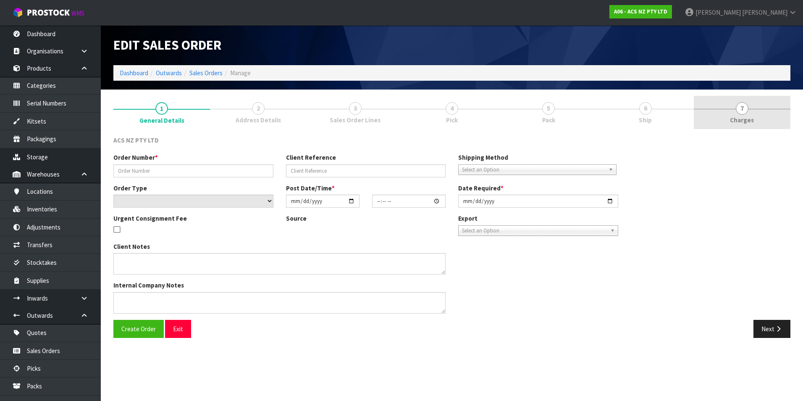
type input "208224.1"
type input "4706205597"
select select "number:0"
type input "[DATE]"
type input "10:16:00.000"
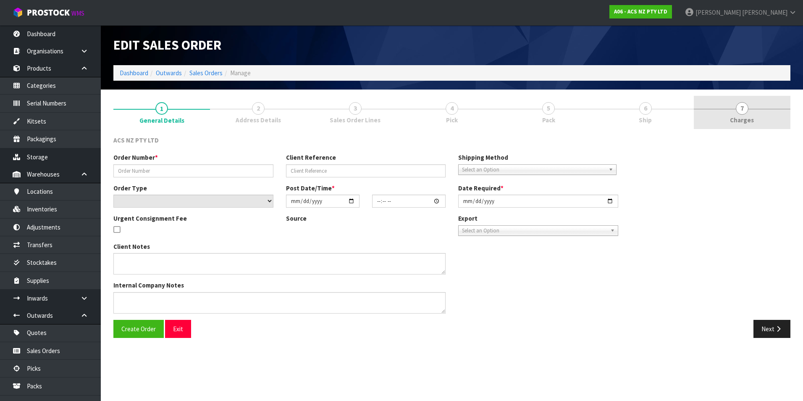
type input "[DATE]"
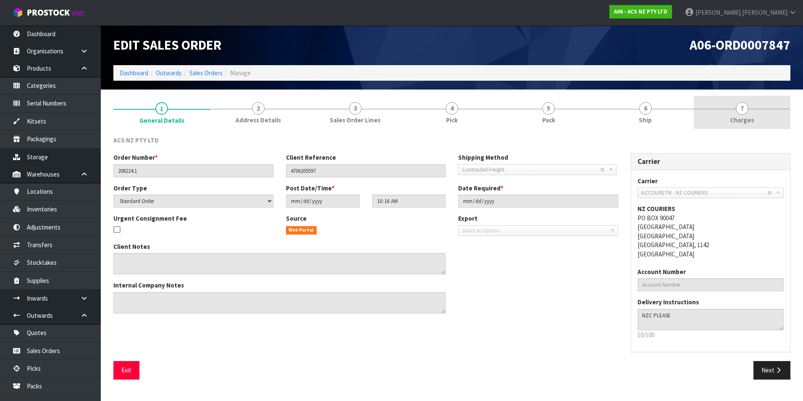
click at [739, 109] on span "7" at bounding box center [742, 108] width 13 height 13
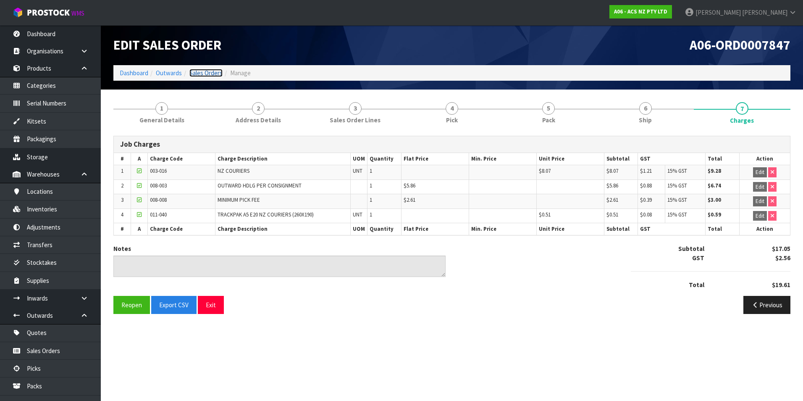
click at [215, 75] on link "Sales Orders" at bounding box center [205, 73] width 33 height 8
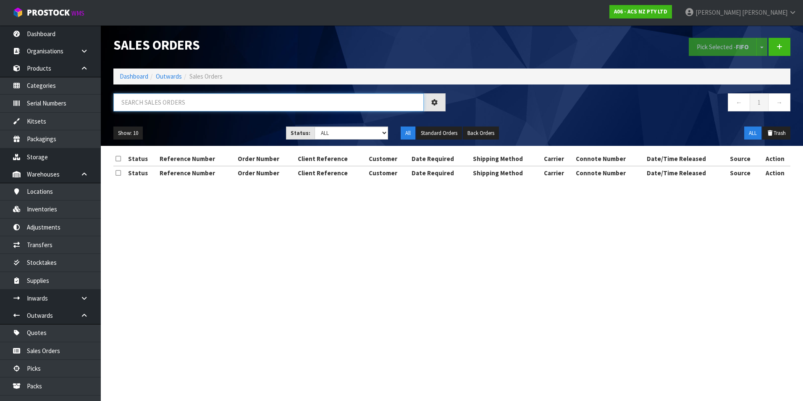
click at [177, 100] on input "text" at bounding box center [268, 102] width 310 height 18
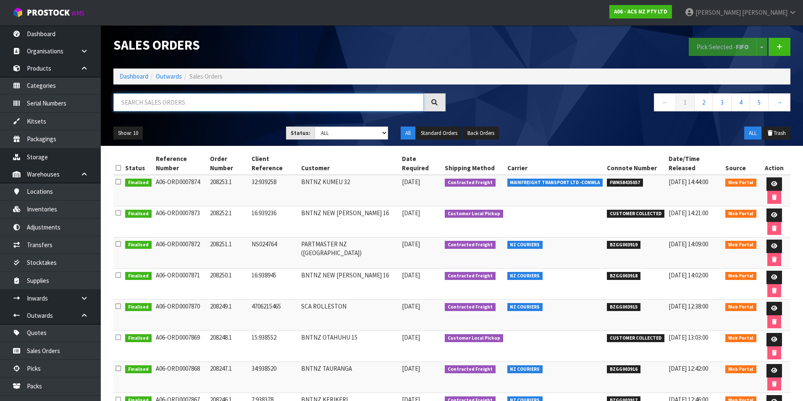
paste input "BZGG003888"
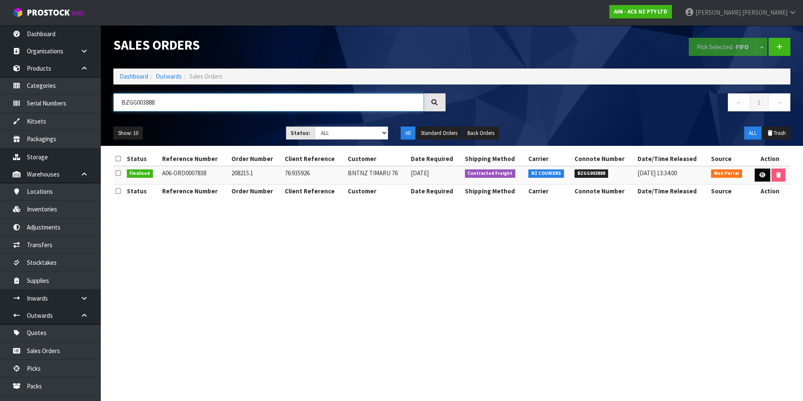
type input "BZGG003888"
click at [756, 176] on link at bounding box center [763, 174] width 16 height 13
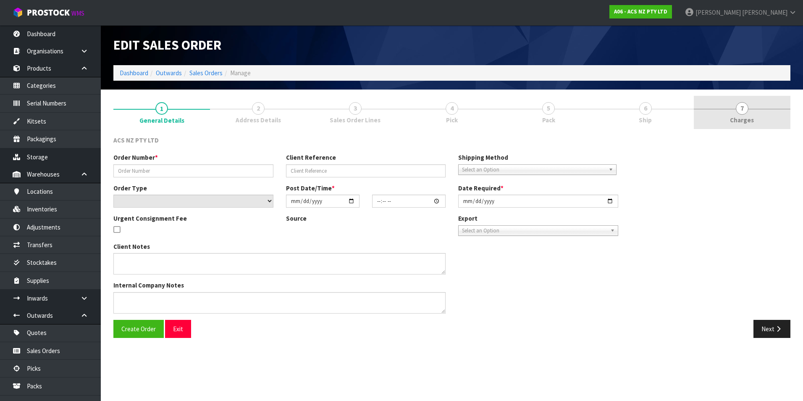
type input "208215.1"
type input "76:935926"
select select "number:0"
type input "[DATE]"
type input "14:47:00.000"
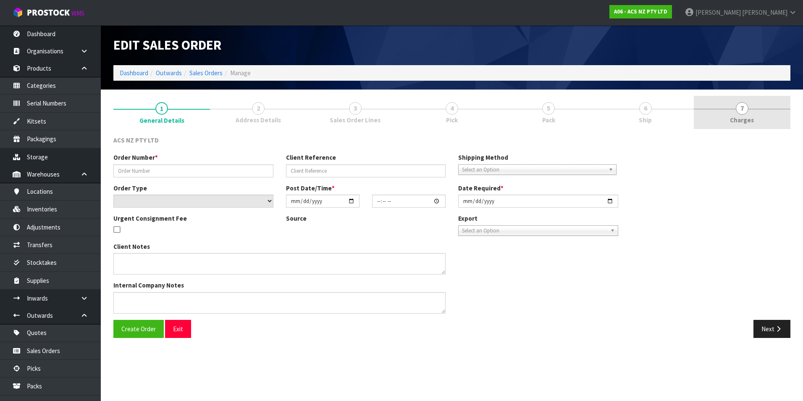
type input "[DATE]"
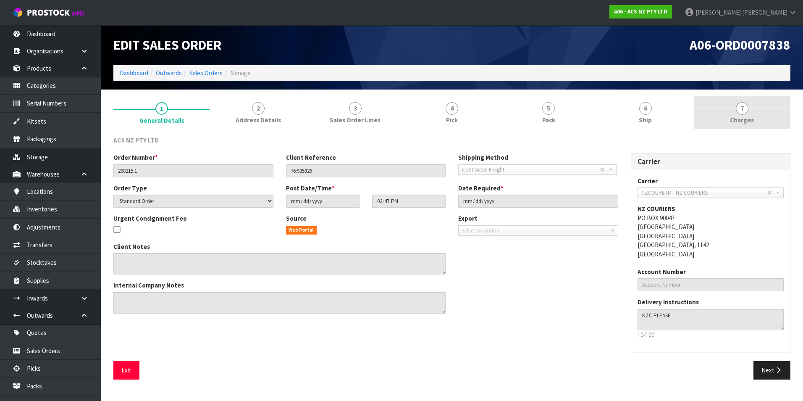
click at [741, 109] on span "7" at bounding box center [742, 108] width 13 height 13
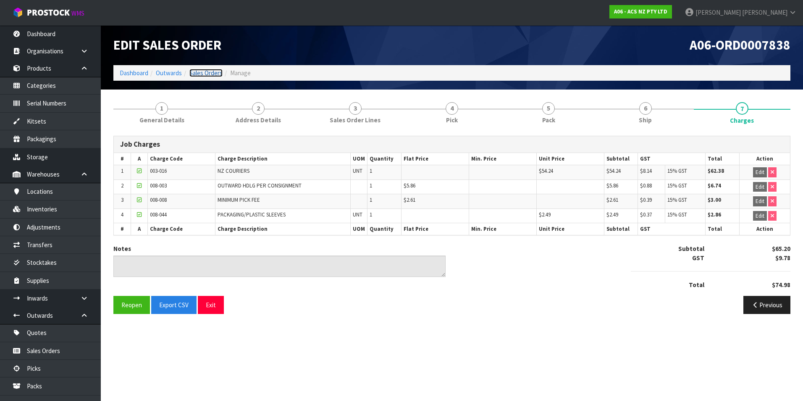
click at [220, 74] on link "Sales Orders" at bounding box center [205, 73] width 33 height 8
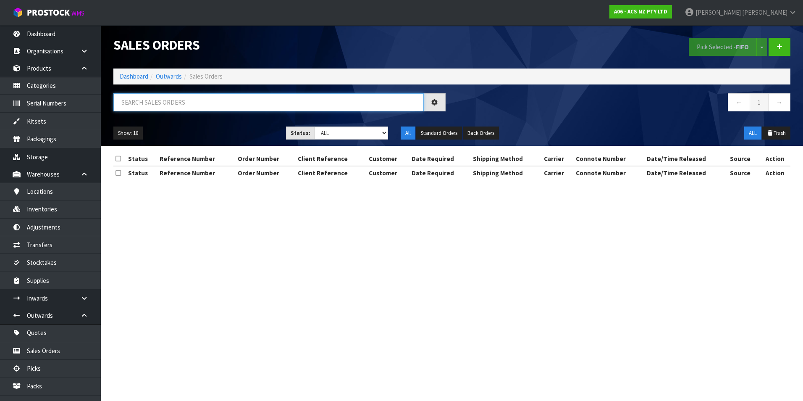
click at [152, 102] on input "text" at bounding box center [268, 102] width 310 height 18
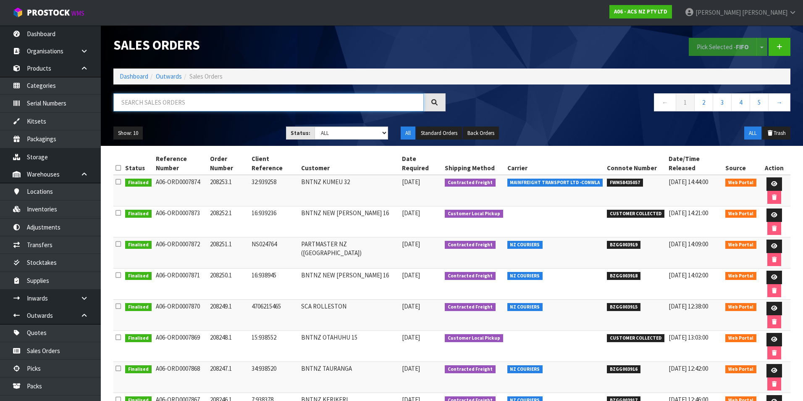
paste input "BZGG003889"
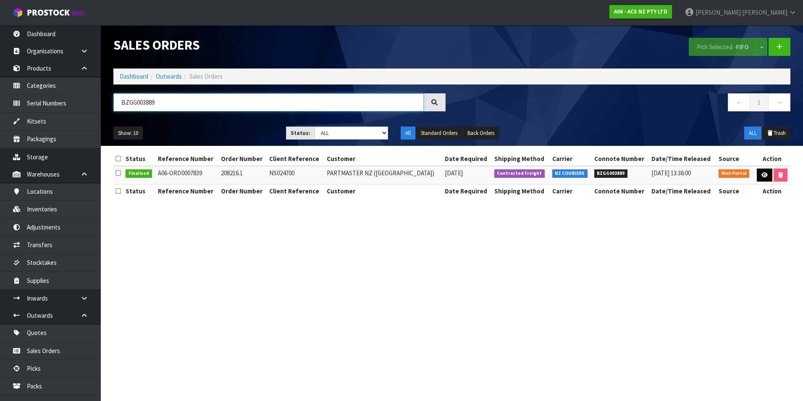
type input "BZGG003889"
click at [758, 177] on link at bounding box center [765, 174] width 16 height 13
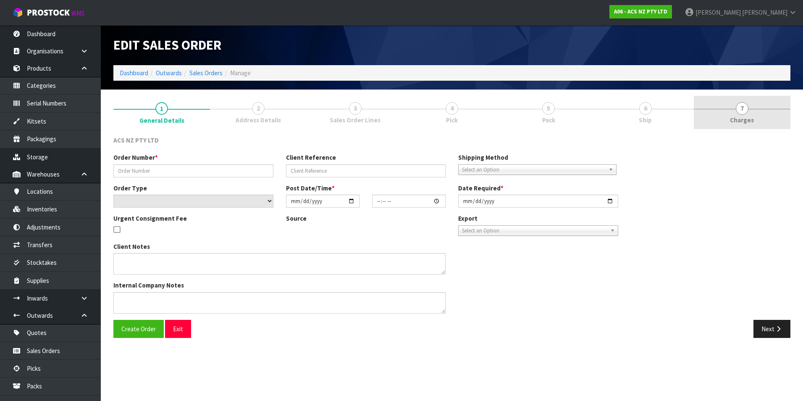
type input "208216.1"
type input "NS024700"
select select "number:0"
type input "[DATE]"
type input "17:19:00.000"
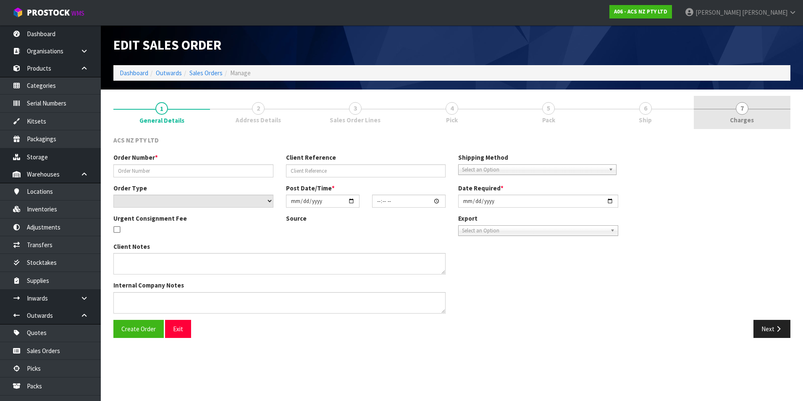
type input "[DATE]"
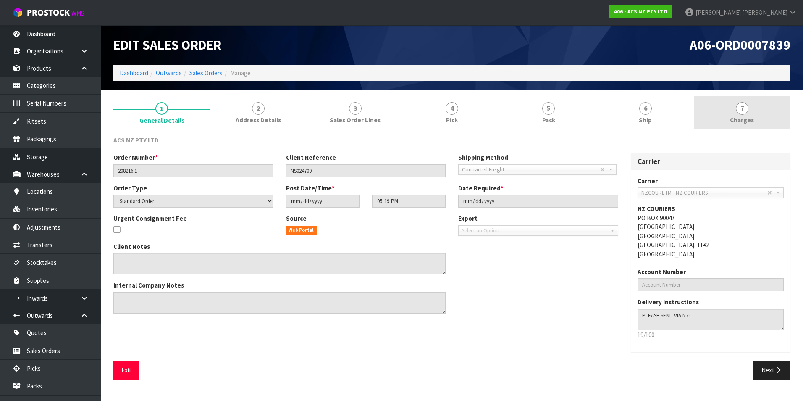
click at [744, 109] on span "7" at bounding box center [742, 108] width 13 height 13
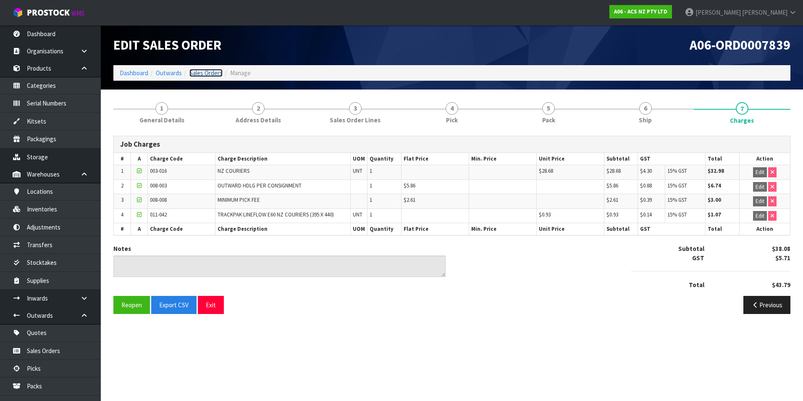
click at [218, 73] on link "Sales Orders" at bounding box center [205, 73] width 33 height 8
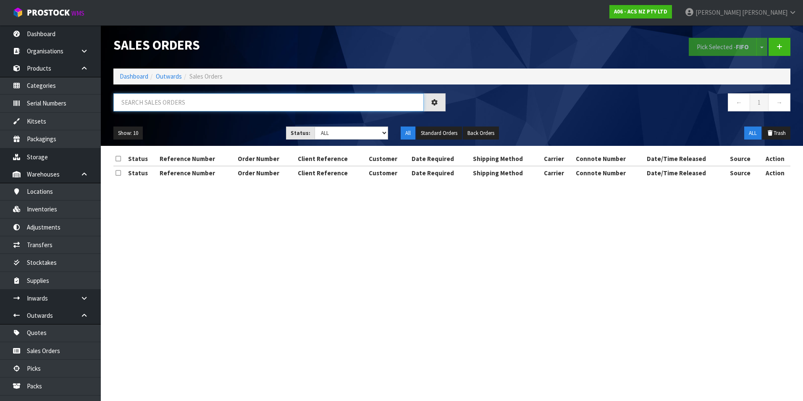
click at [171, 99] on input "text" at bounding box center [268, 102] width 310 height 18
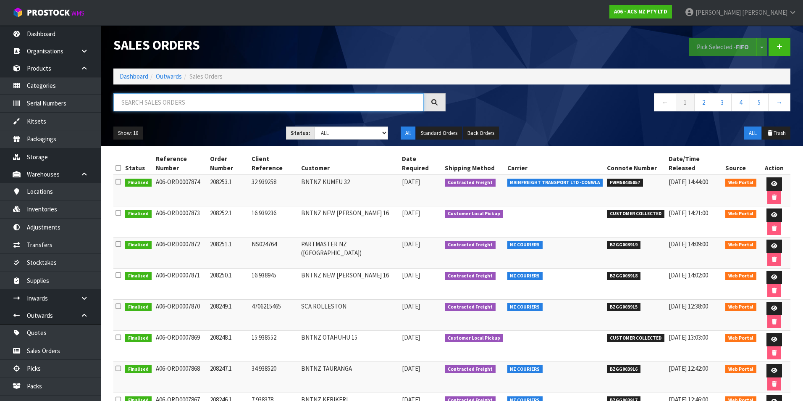
paste input "BZGG003890"
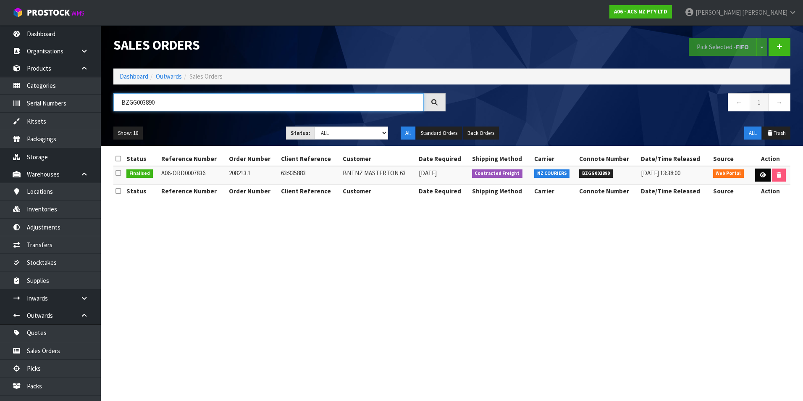
type input "BZGG003890"
click at [764, 173] on icon at bounding box center [763, 174] width 6 height 5
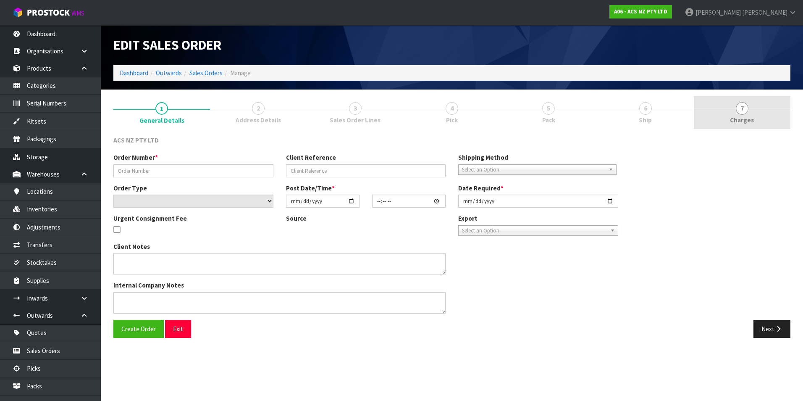
type input "208213.1"
type input "63:935883"
select select "number:0"
type input "[DATE]"
type input "13:52:00.000"
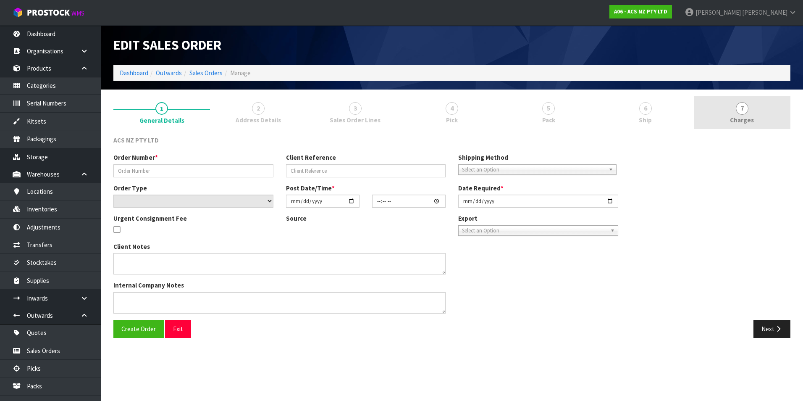
type input "[DATE]"
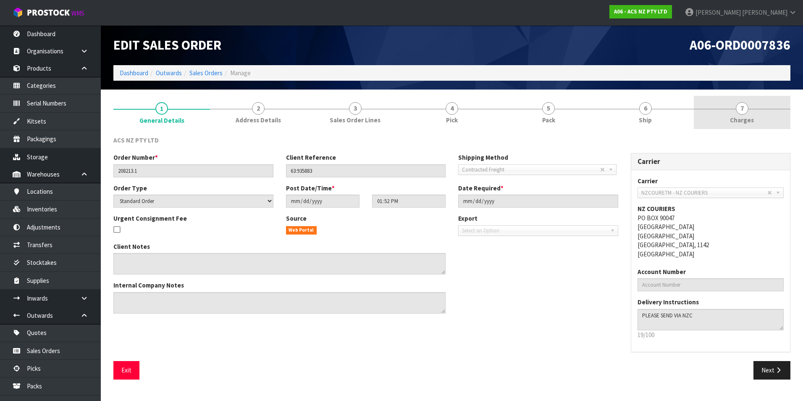
click at [742, 110] on span "7" at bounding box center [742, 108] width 13 height 13
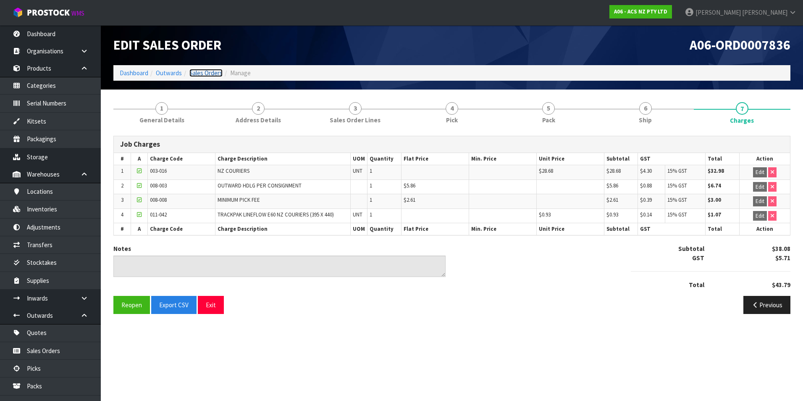
click at [209, 73] on link "Sales Orders" at bounding box center [205, 73] width 33 height 8
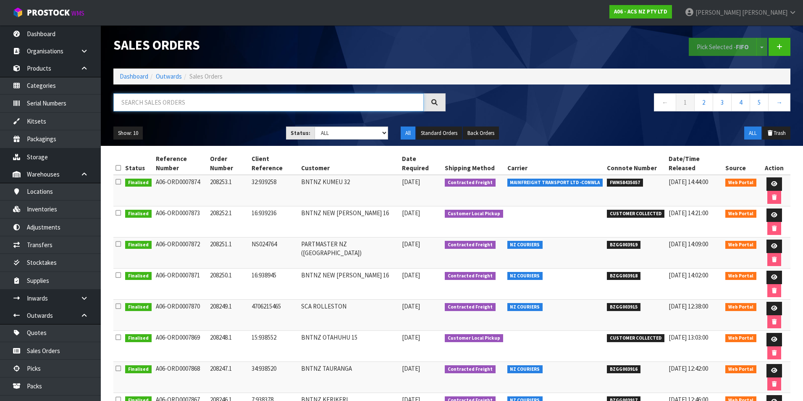
click at [154, 98] on input "text" at bounding box center [268, 102] width 310 height 18
paste input "BZGG003890"
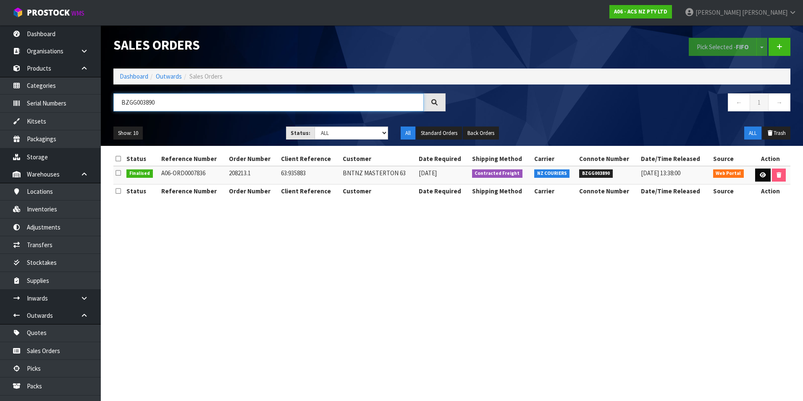
type input "BZGG003890"
click at [763, 175] on icon at bounding box center [763, 174] width 6 height 5
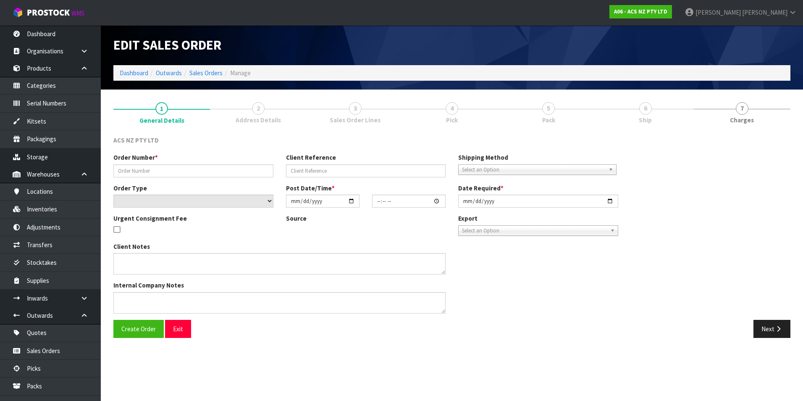
type input "208213.1"
type input "63:935883"
select select "number:0"
type input "[DATE]"
type input "13:52:00.000"
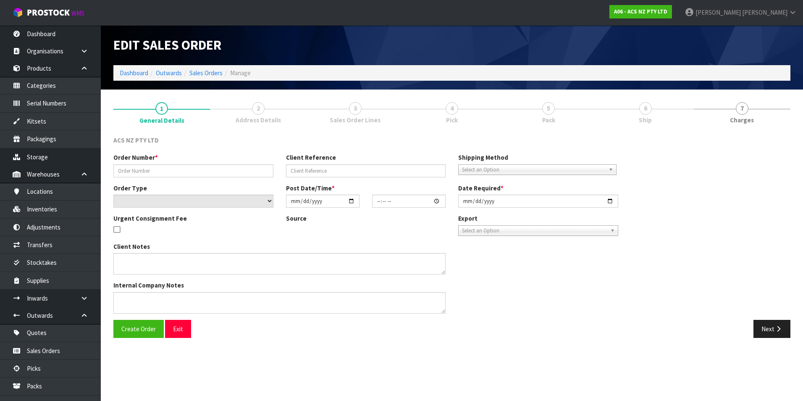
type input "[DATE]"
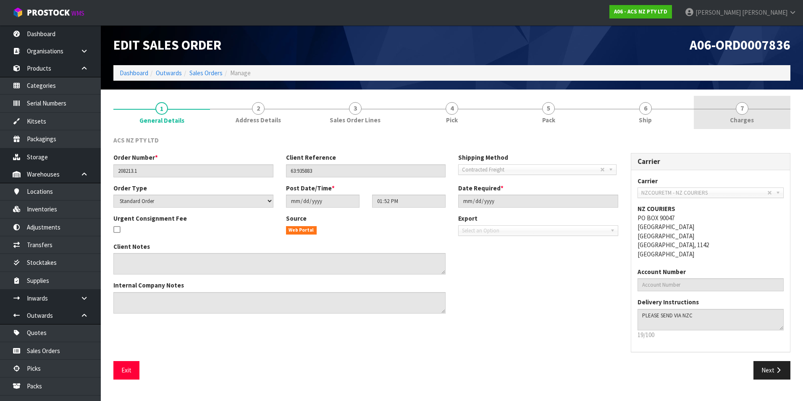
click at [742, 112] on span "7" at bounding box center [742, 108] width 13 height 13
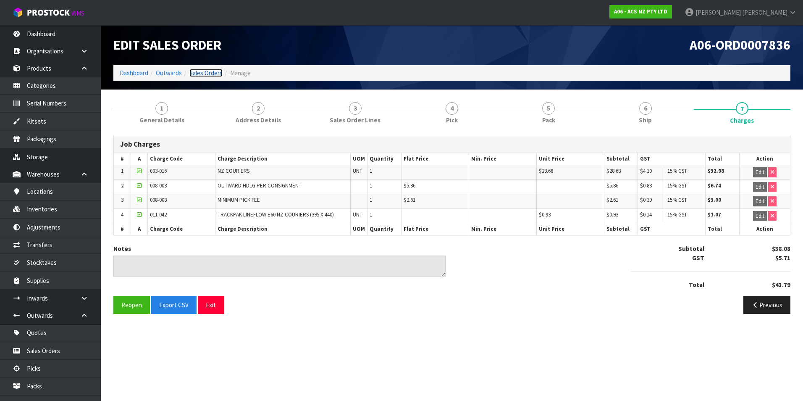
click at [206, 76] on link "Sales Orders" at bounding box center [205, 73] width 33 height 8
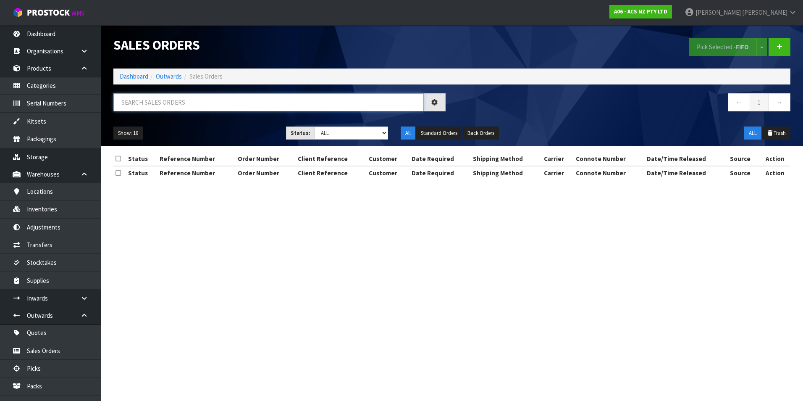
click at [149, 97] on input "text" at bounding box center [268, 102] width 310 height 18
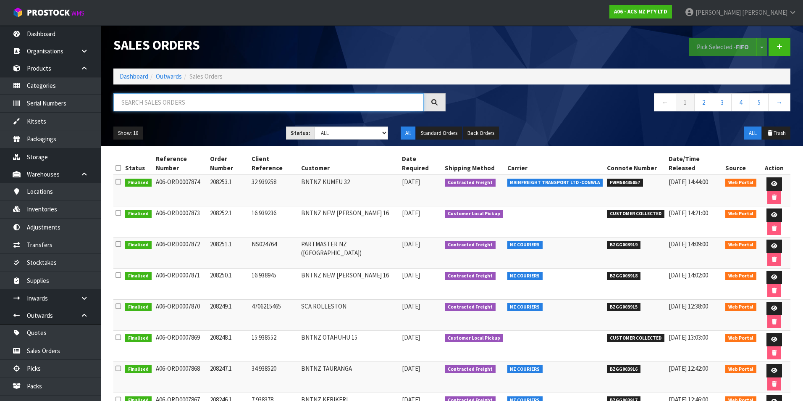
paste input "BZGG003882"
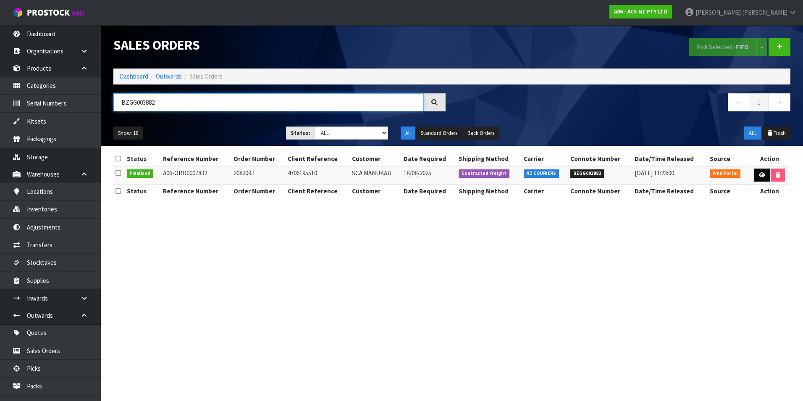
type input "BZGG003882"
click at [761, 176] on icon at bounding box center [762, 174] width 6 height 5
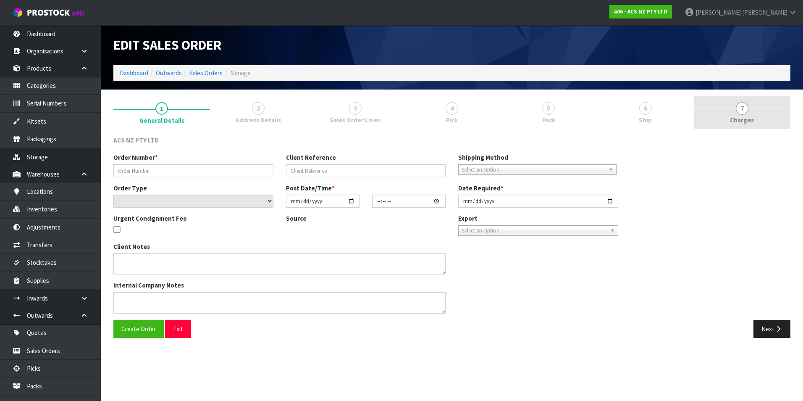
type input "208209.1"
type input "4706195510"
select select "number:0"
type input "[DATE]"
type input "10:15:00.000"
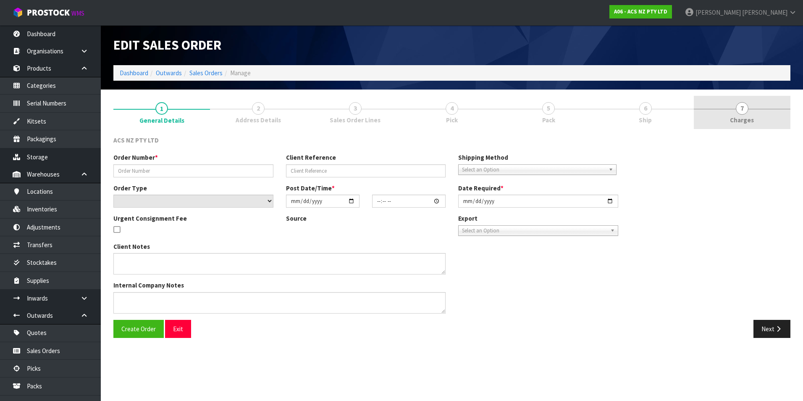
type input "[DATE]"
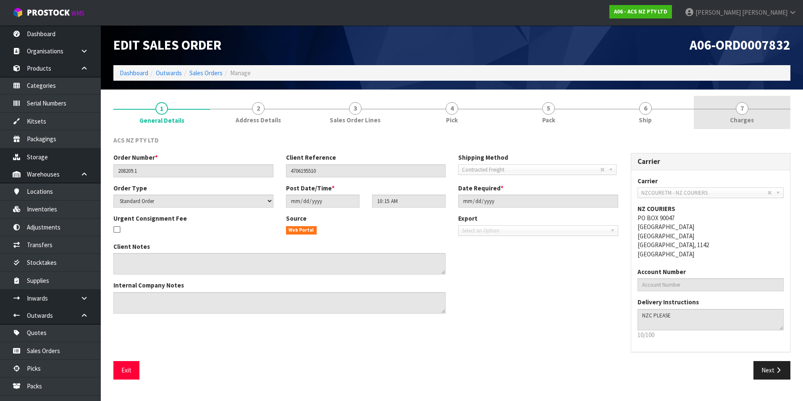
click at [742, 110] on span "7" at bounding box center [742, 108] width 13 height 13
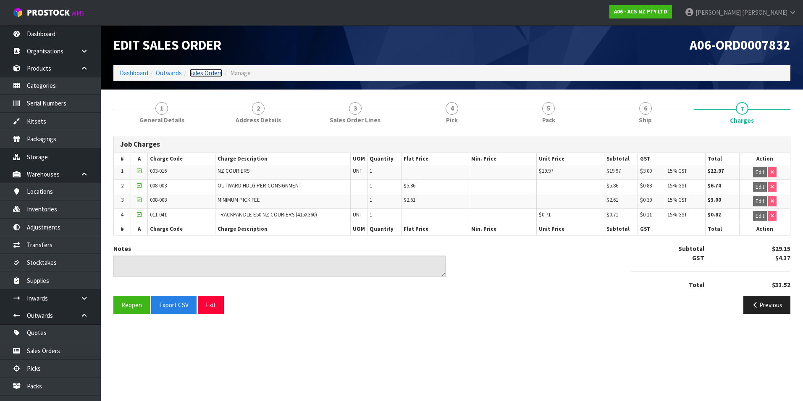
click at [209, 72] on link "Sales Orders" at bounding box center [205, 73] width 33 height 8
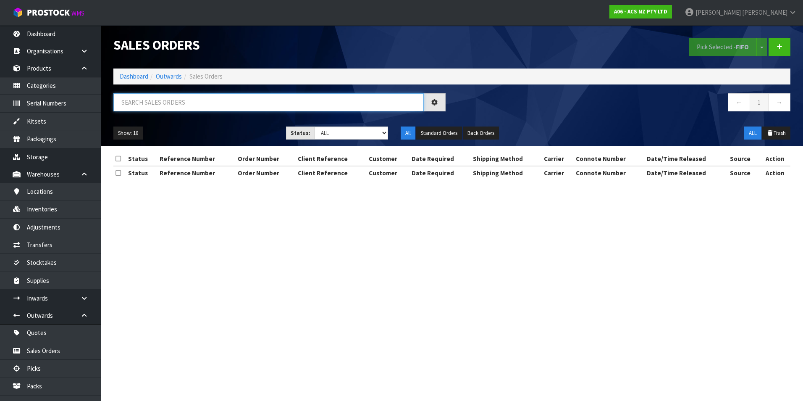
click at [154, 102] on input "text" at bounding box center [268, 102] width 310 height 18
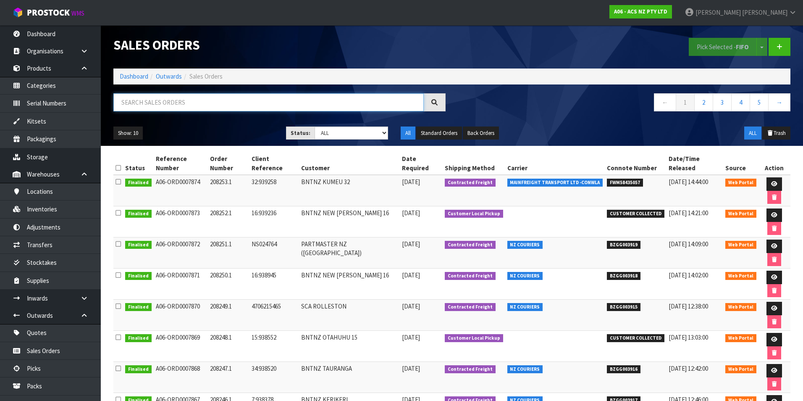
paste input "BZGG003883"
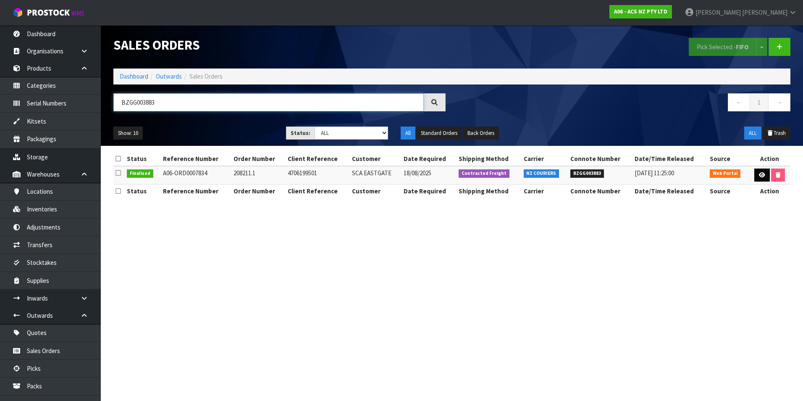
type input "BZGG003883"
click at [760, 176] on icon at bounding box center [762, 174] width 6 height 5
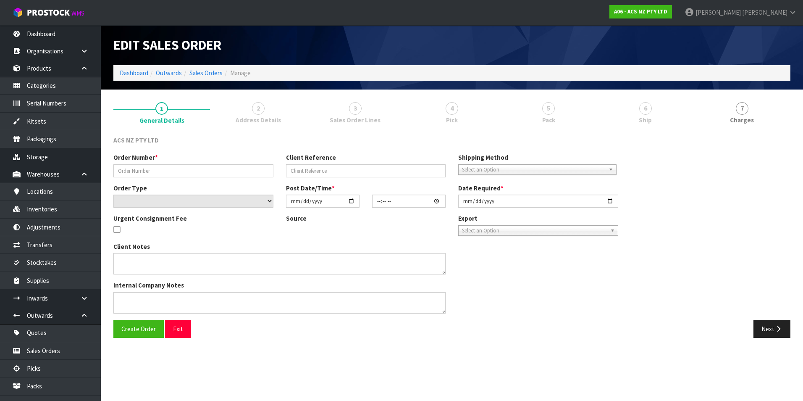
type input "208211.1"
type input "4706199501"
select select "number:0"
type input "[DATE]"
type input "10:17:00.000"
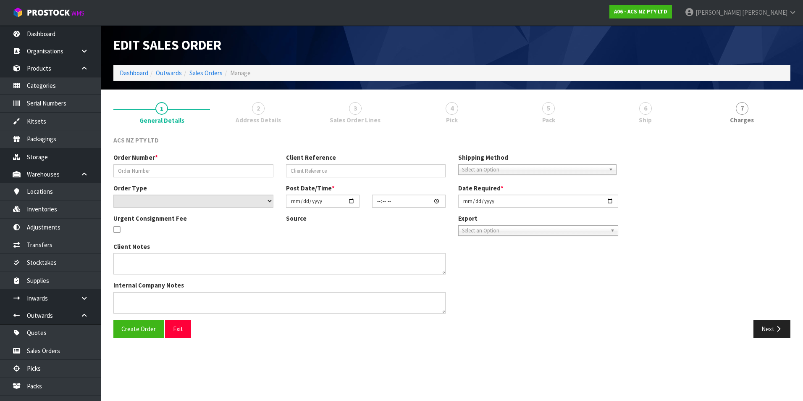
type input "[DATE]"
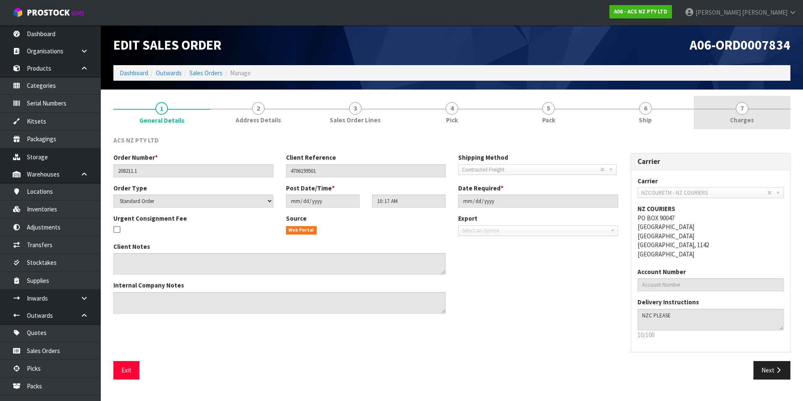
click at [743, 110] on span "7" at bounding box center [742, 108] width 13 height 13
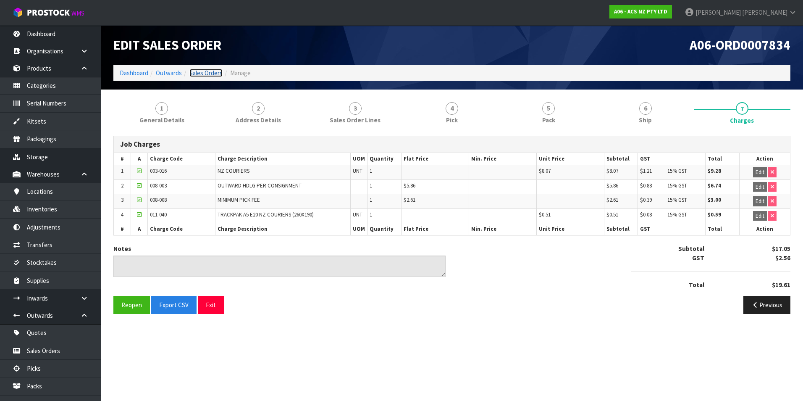
click at [215, 73] on link "Sales Orders" at bounding box center [205, 73] width 33 height 8
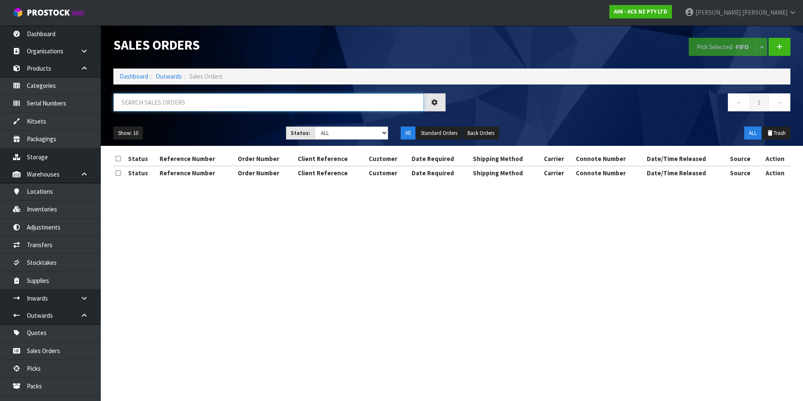
click at [179, 103] on input "text" at bounding box center [268, 102] width 310 height 18
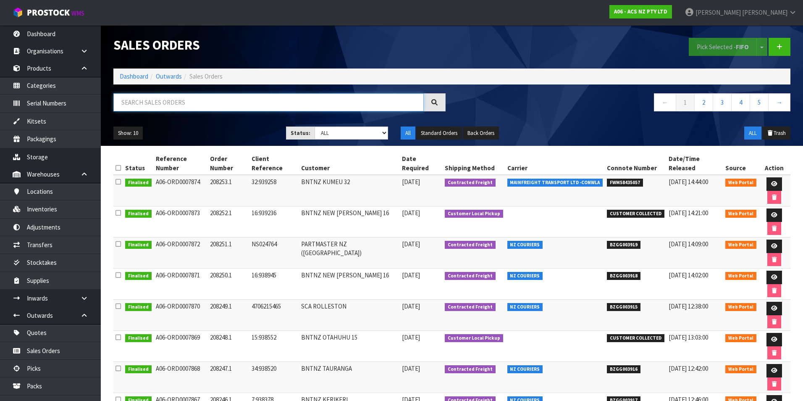
paste input "BZGG003884"
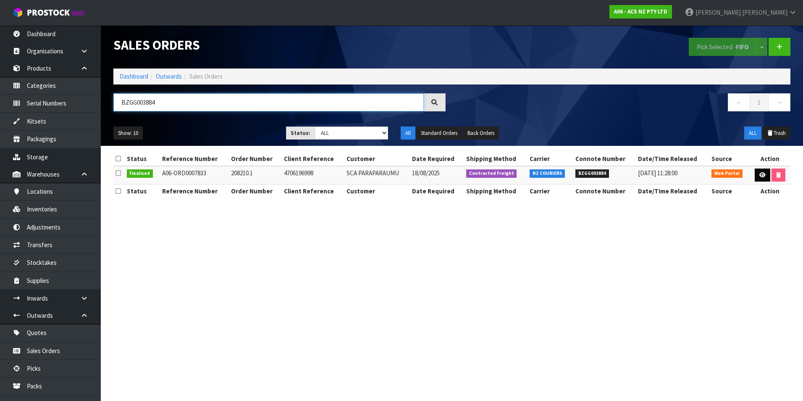
type input "BZGG003884"
click at [760, 176] on icon at bounding box center [762, 174] width 6 height 5
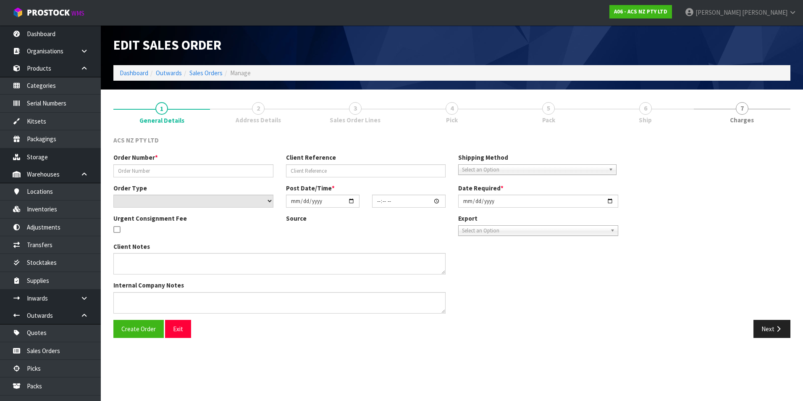
type input "208210.1"
type input "4706196998"
select select "number:0"
type input "[DATE]"
type input "10:16:00.000"
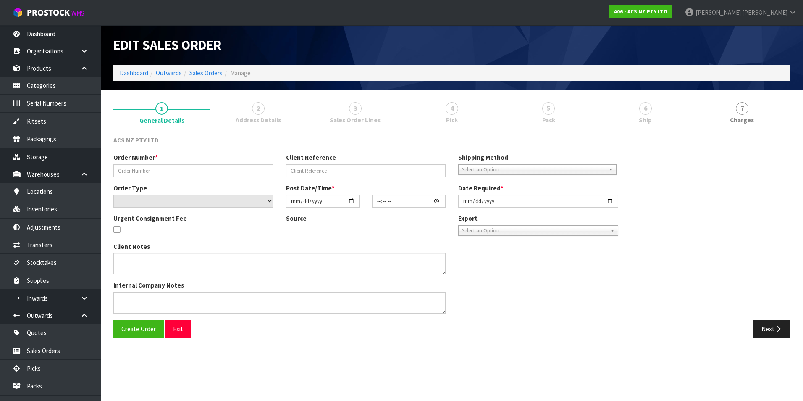
type input "[DATE]"
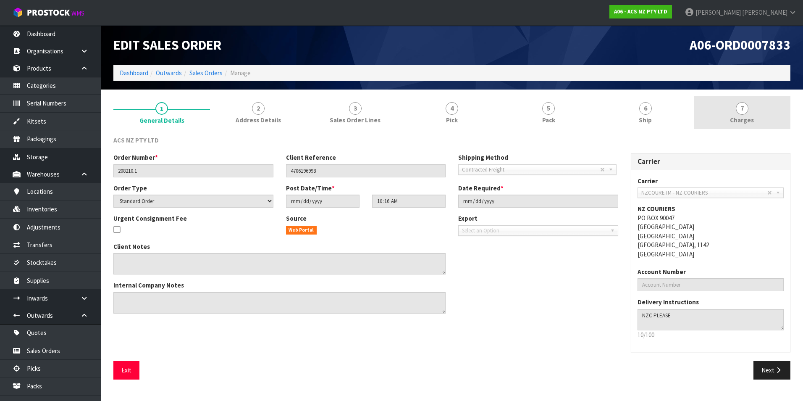
click at [743, 110] on span "7" at bounding box center [742, 108] width 13 height 13
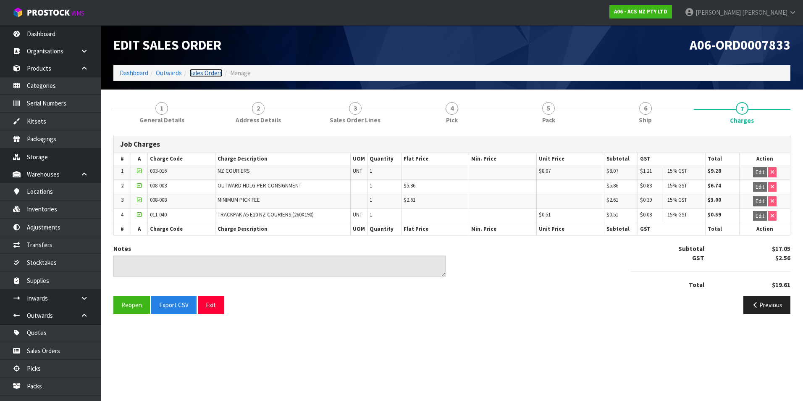
click at [206, 74] on link "Sales Orders" at bounding box center [205, 73] width 33 height 8
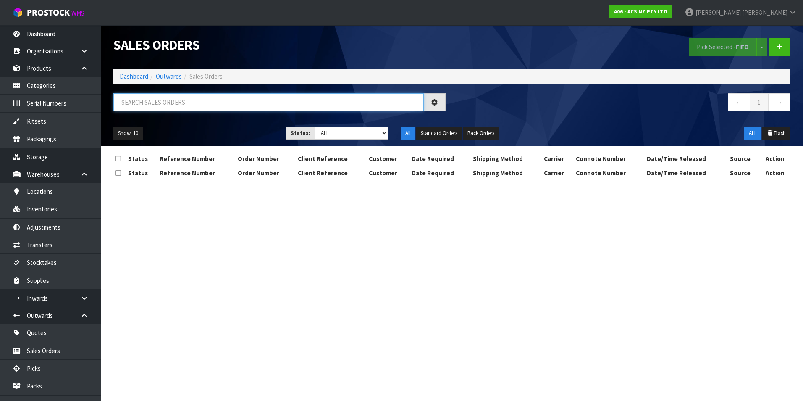
click at [164, 98] on input "text" at bounding box center [268, 102] width 310 height 18
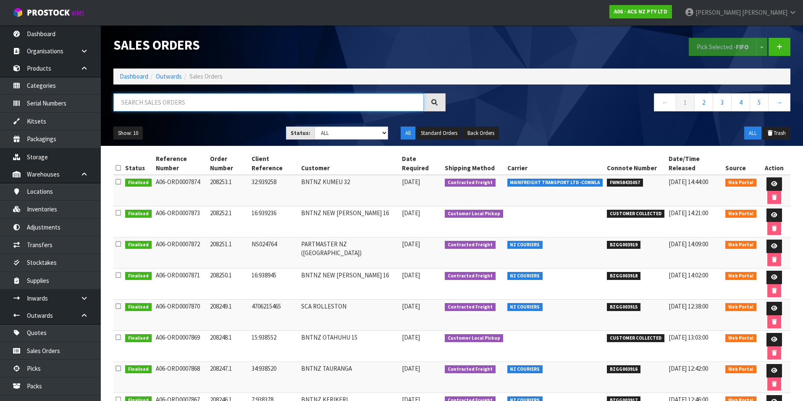
paste input "BZGG003886"
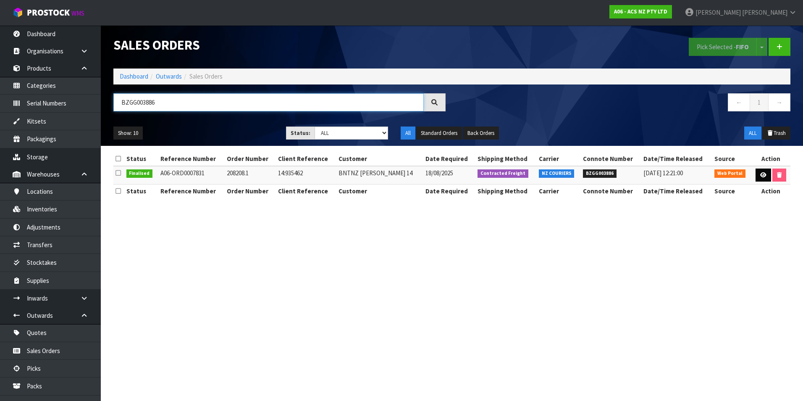
type input "BZGG003886"
click at [762, 176] on icon at bounding box center [763, 174] width 6 height 5
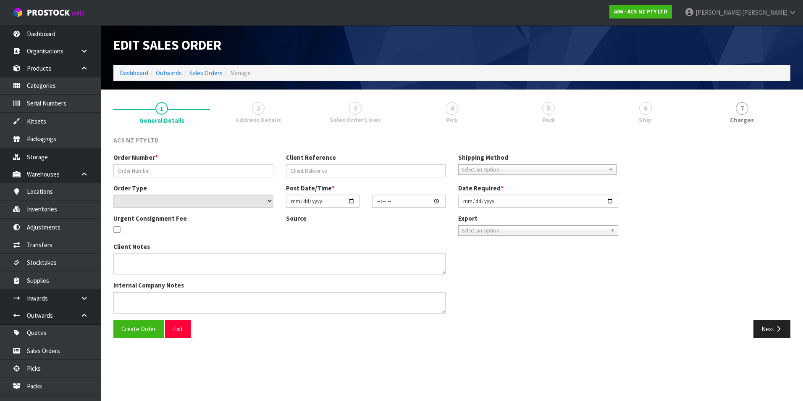
type input "208208.1"
type input "14:935462"
select select "number:0"
type input "[DATE]"
type input "15:15:00.000"
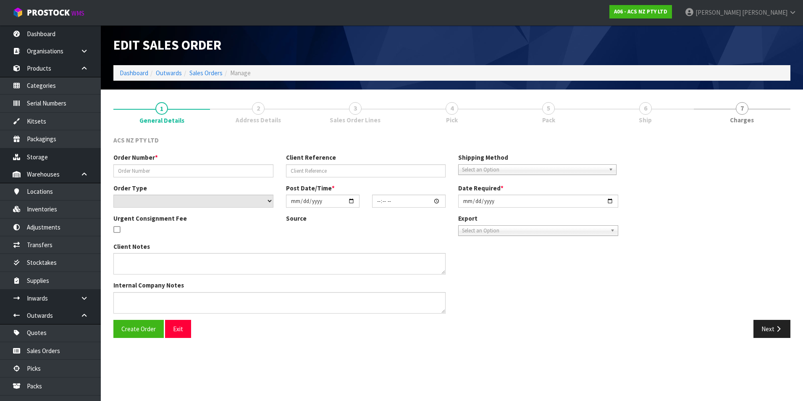
type input "[DATE]"
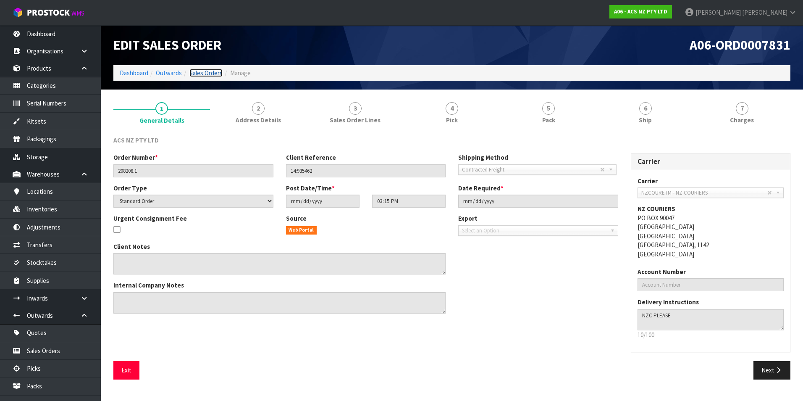
click at [212, 73] on link "Sales Orders" at bounding box center [205, 73] width 33 height 8
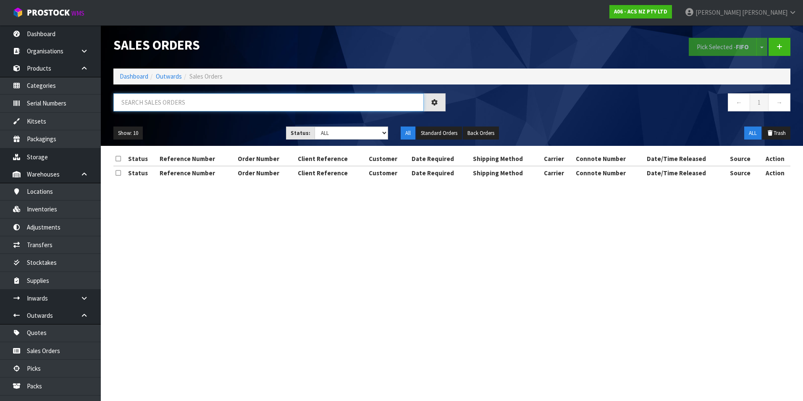
click at [168, 105] on input "text" at bounding box center [268, 102] width 310 height 18
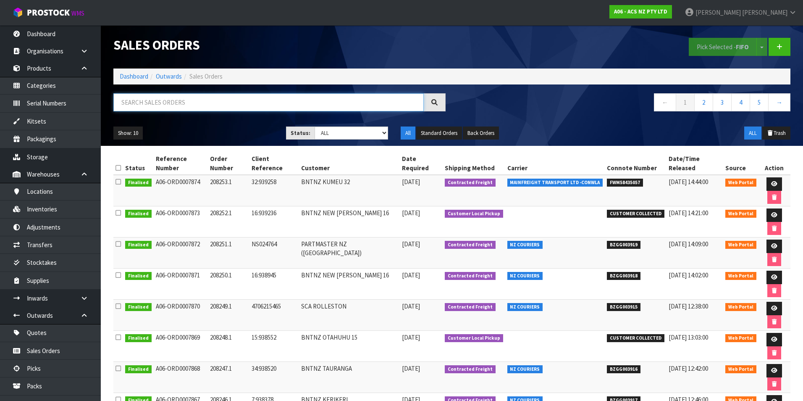
paste input "BZGG003886"
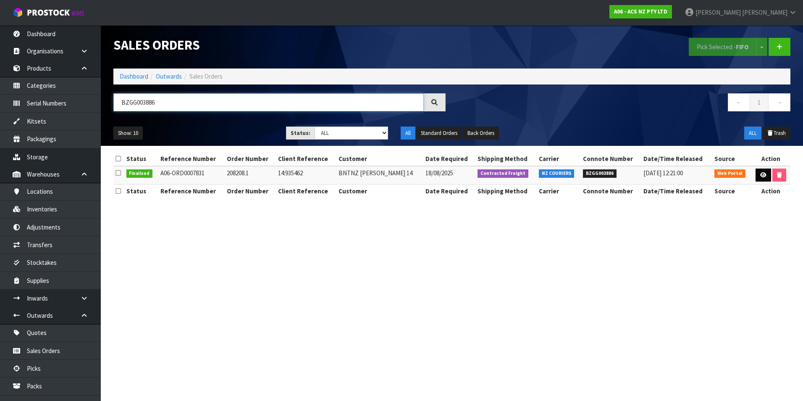
type input "BZGG003886"
click at [765, 176] on link at bounding box center [763, 174] width 16 height 13
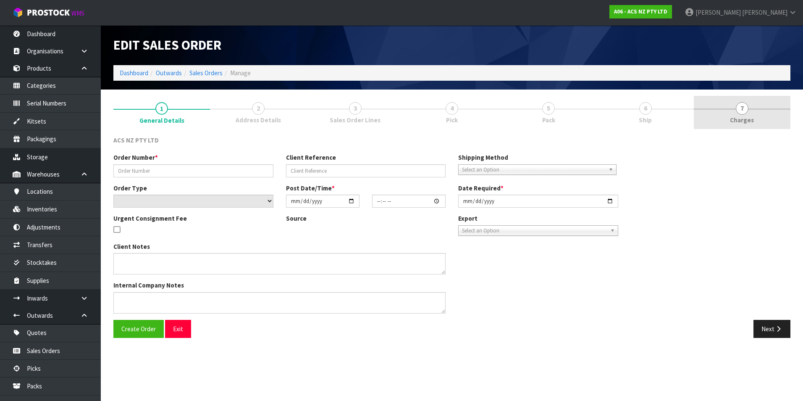
type input "208208.1"
type input "14:935462"
select select "number:0"
type input "[DATE]"
type input "15:15:00.000"
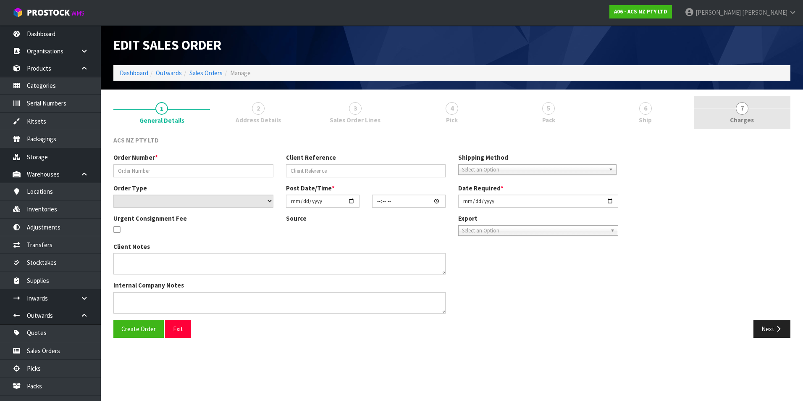
type input "[DATE]"
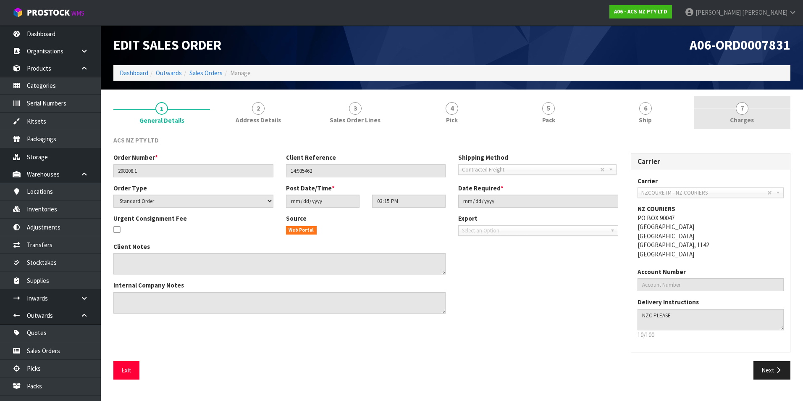
click at [742, 109] on span "7" at bounding box center [742, 108] width 13 height 13
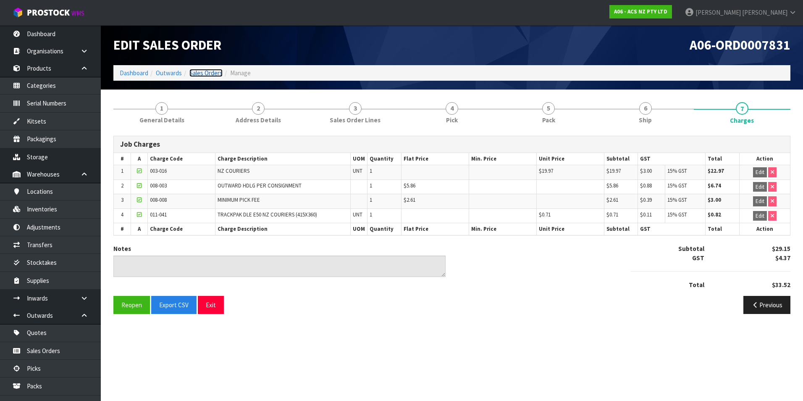
click at [212, 72] on link "Sales Orders" at bounding box center [205, 73] width 33 height 8
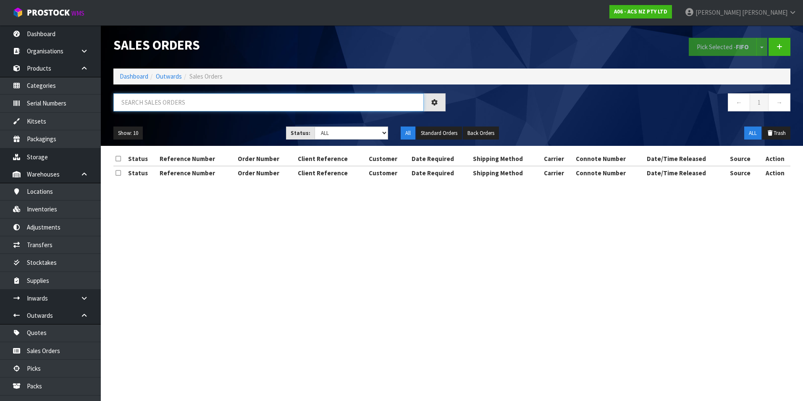
click at [153, 96] on input "text" at bounding box center [268, 102] width 310 height 18
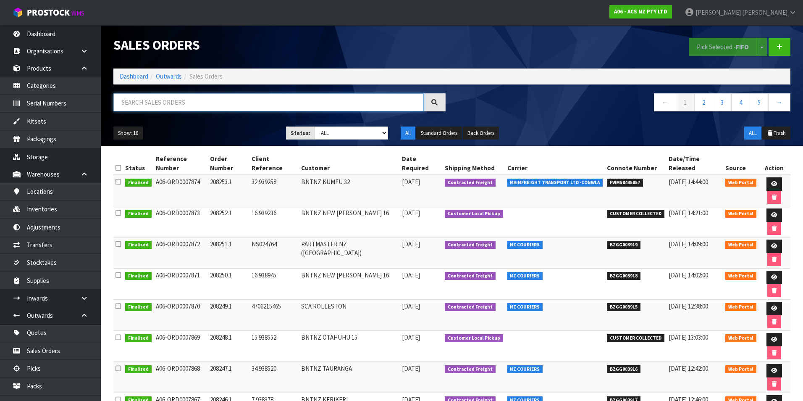
click at [150, 102] on input "text" at bounding box center [268, 102] width 310 height 18
paste input "BZGG003887"
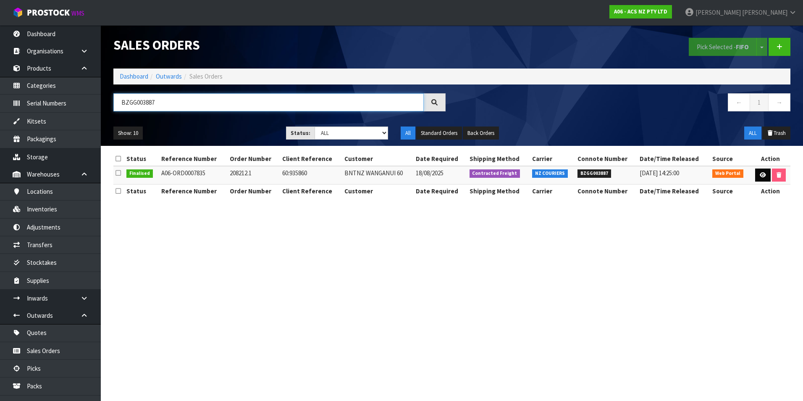
type input "BZGG003887"
click at [760, 173] on icon at bounding box center [763, 174] width 6 height 5
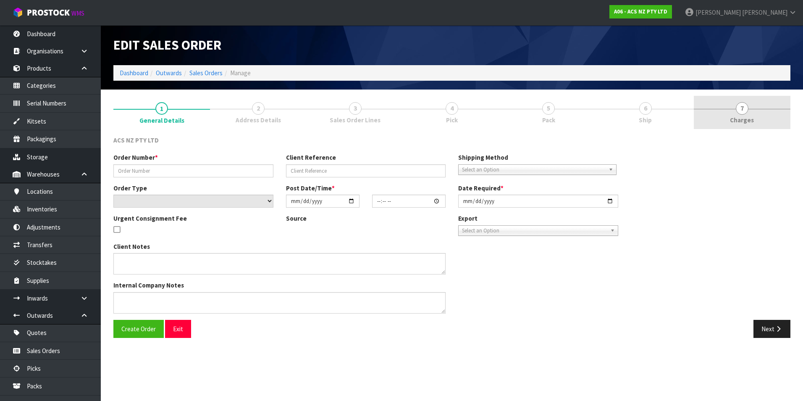
type input "208212.1"
type input "60:935860"
select select "number:0"
type input "[DATE]"
type input "13:35:00.000"
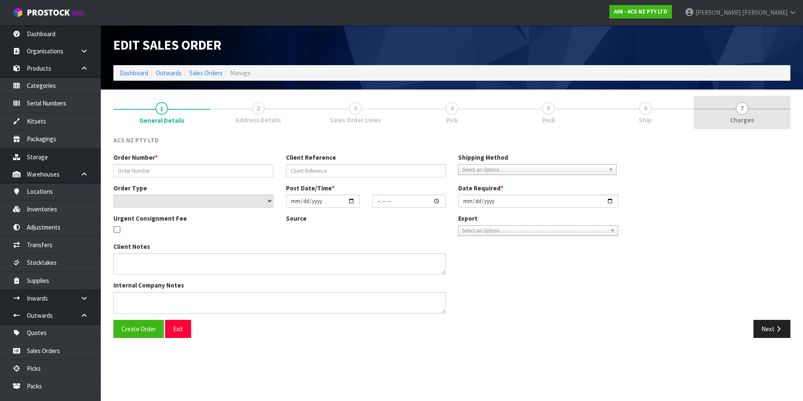
type input "[DATE]"
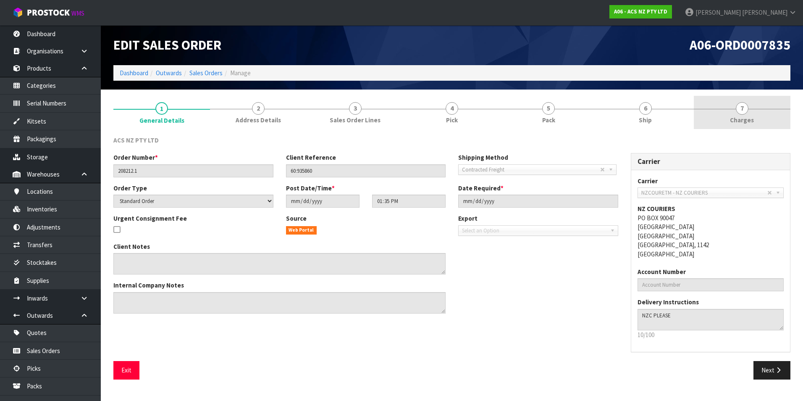
click at [742, 108] on span "7" at bounding box center [742, 108] width 13 height 13
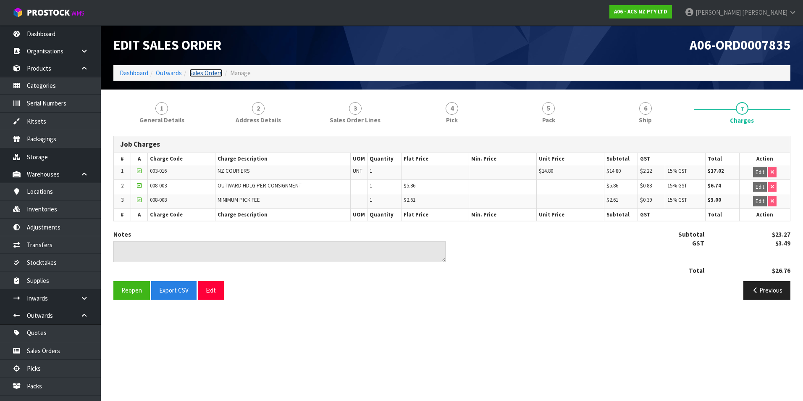
click at [212, 72] on link "Sales Orders" at bounding box center [205, 73] width 33 height 8
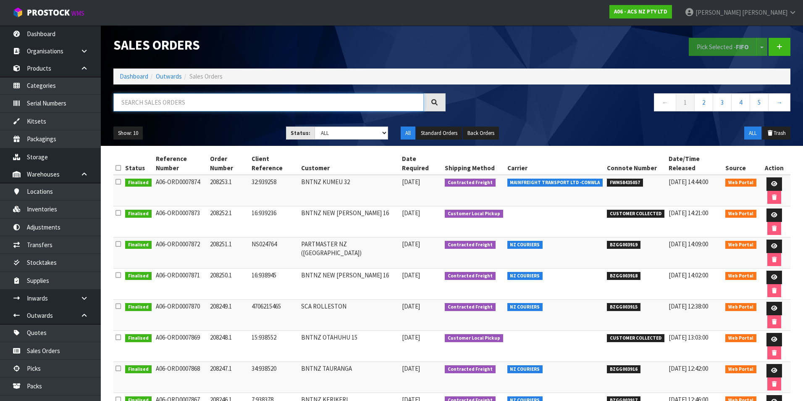
drag, startPoint x: 170, startPoint y: 105, endPoint x: 169, endPoint y: 99, distance: 5.9
click at [170, 101] on input "text" at bounding box center [268, 102] width 310 height 18
paste input "BZGG003892"
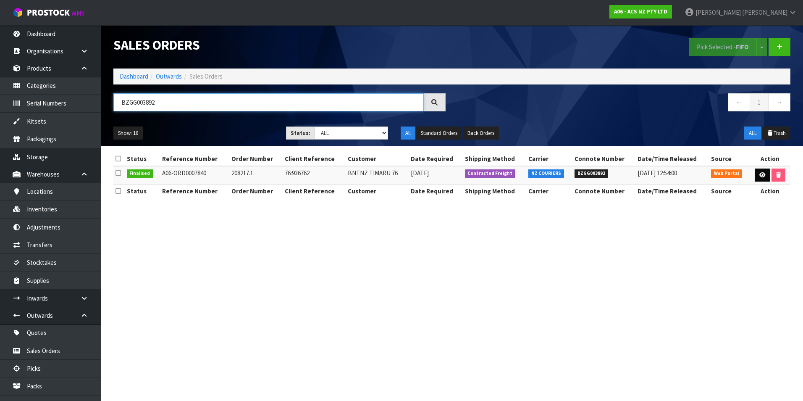
type input "BZGG003892"
click at [762, 176] on icon at bounding box center [762, 174] width 6 height 5
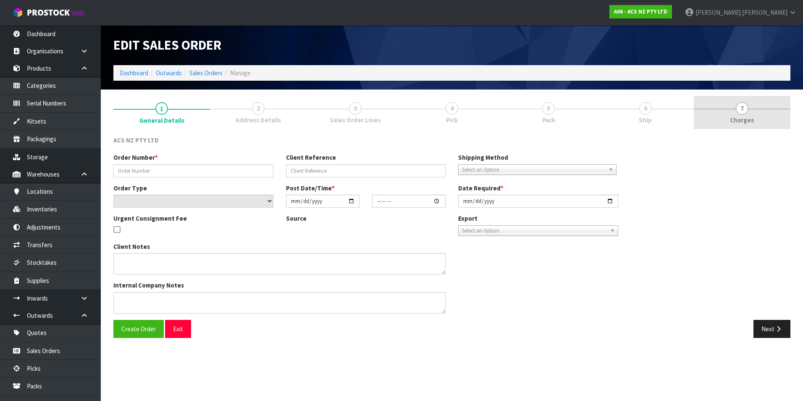
type input "208217.1"
type input "76:936762"
select select "number:0"
type input "[DATE]"
type input "10:23:00.000"
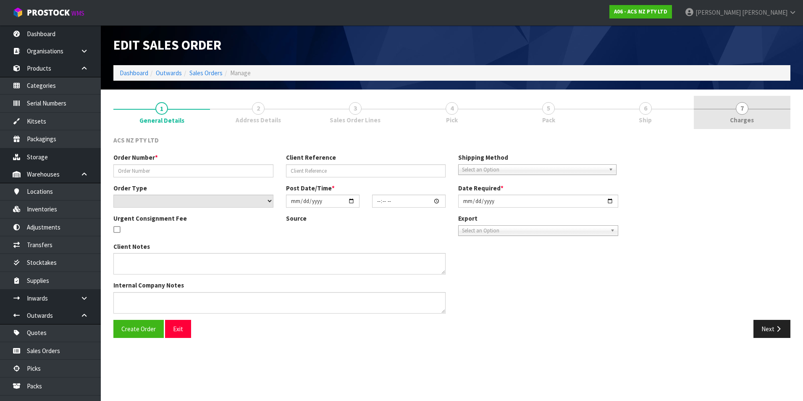
type input "[DATE]"
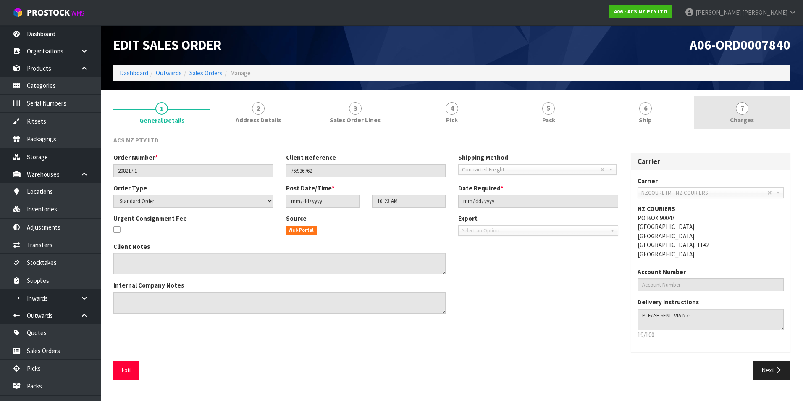
click at [739, 108] on span "7" at bounding box center [742, 108] width 13 height 13
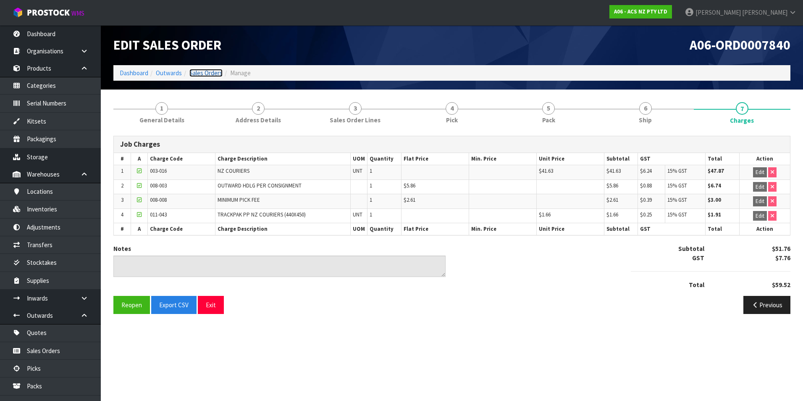
drag, startPoint x: 212, startPoint y: 72, endPoint x: 212, endPoint y: 94, distance: 22.3
click at [212, 72] on link "Sales Orders" at bounding box center [205, 73] width 33 height 8
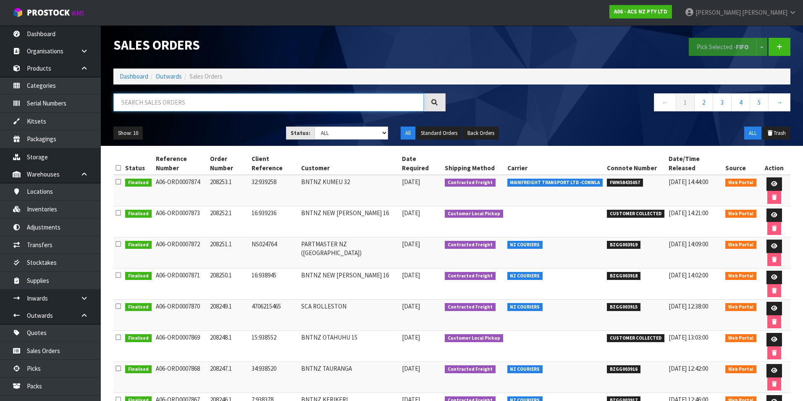
click at [183, 98] on input "text" at bounding box center [268, 102] width 310 height 18
paste input "BZGG003895"
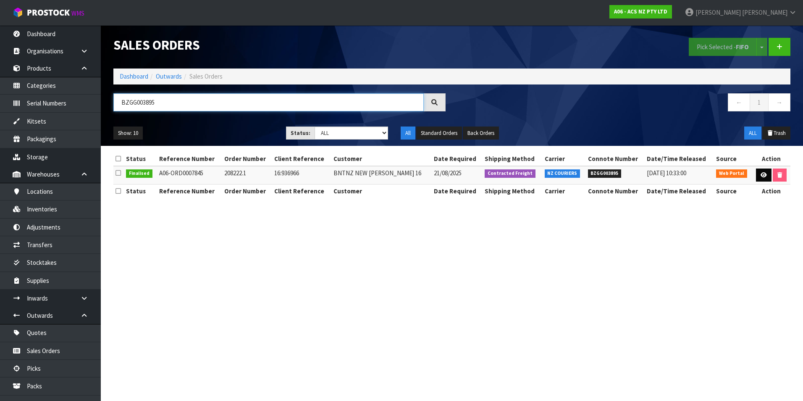
type input "BZGG003895"
click at [760, 172] on icon at bounding box center [763, 174] width 6 height 5
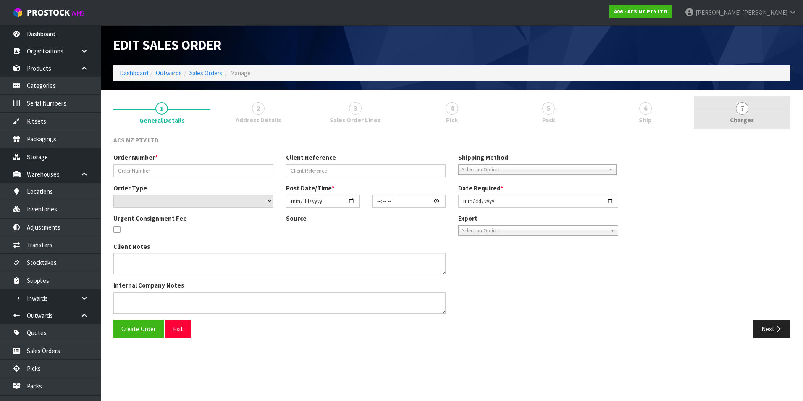
type input "208222.1"
type input "16:936966"
select select "number:0"
type input "[DATE]"
type input "14:28:00.000"
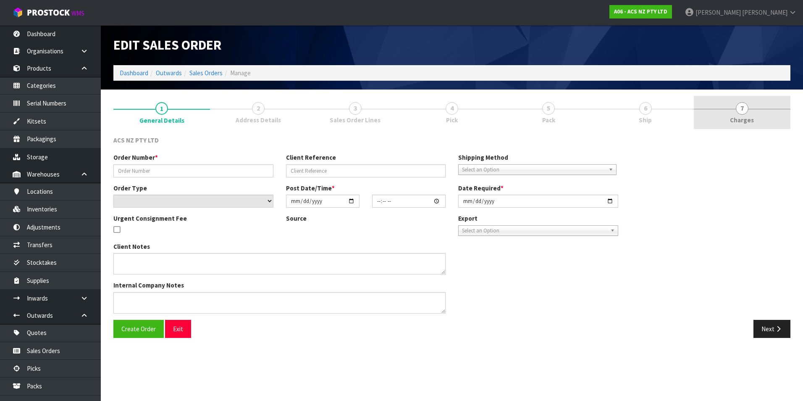
type input "[DATE]"
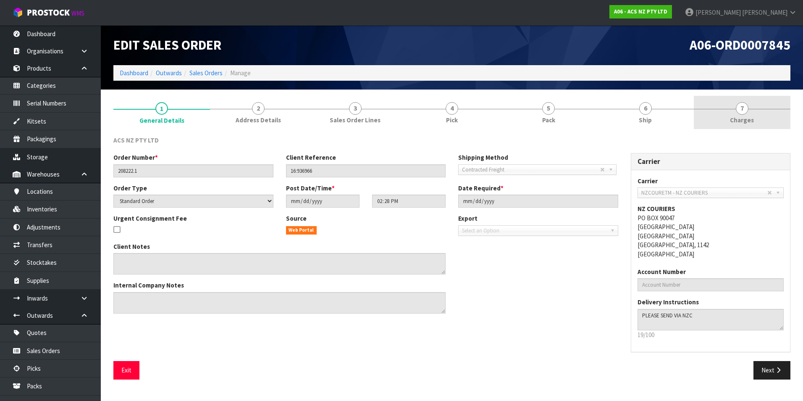
click at [742, 108] on span "7" at bounding box center [742, 108] width 13 height 13
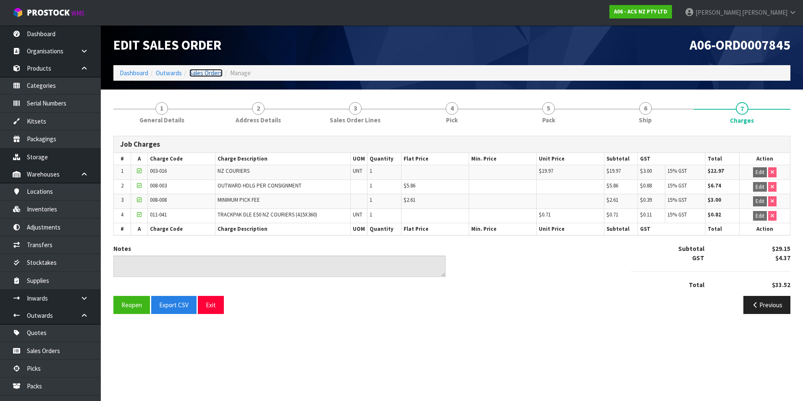
click at [204, 72] on link "Sales Orders" at bounding box center [205, 73] width 33 height 8
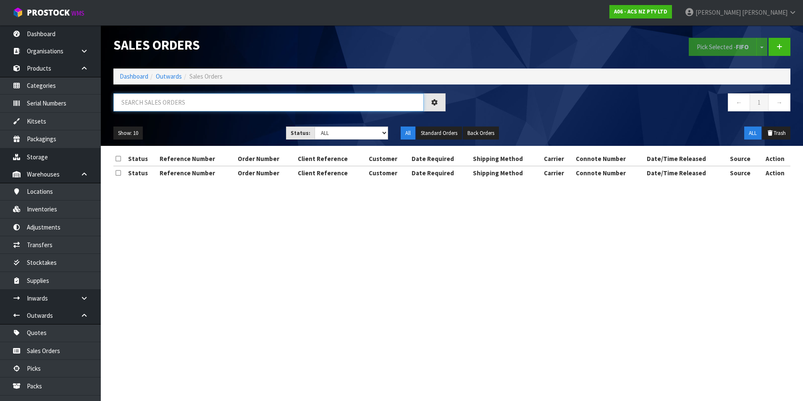
click at [147, 102] on input "text" at bounding box center [268, 102] width 310 height 18
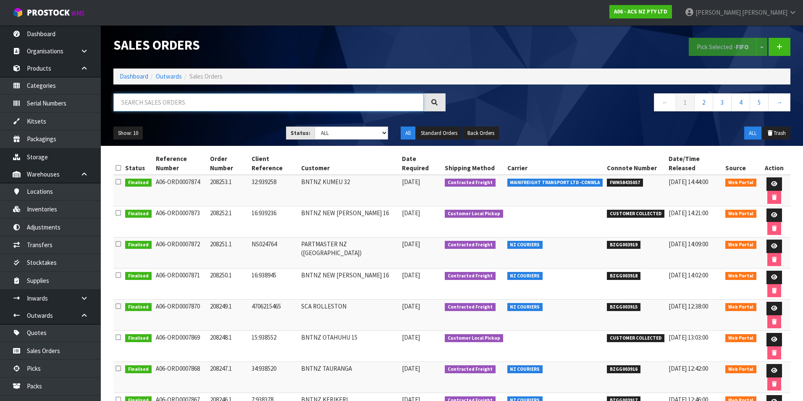
paste input "BZGG003891"
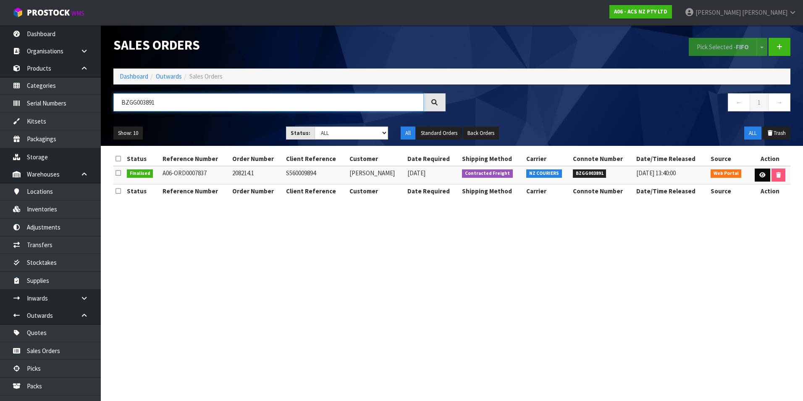
type input "BZGG003891"
click at [757, 174] on link at bounding box center [763, 174] width 16 height 13
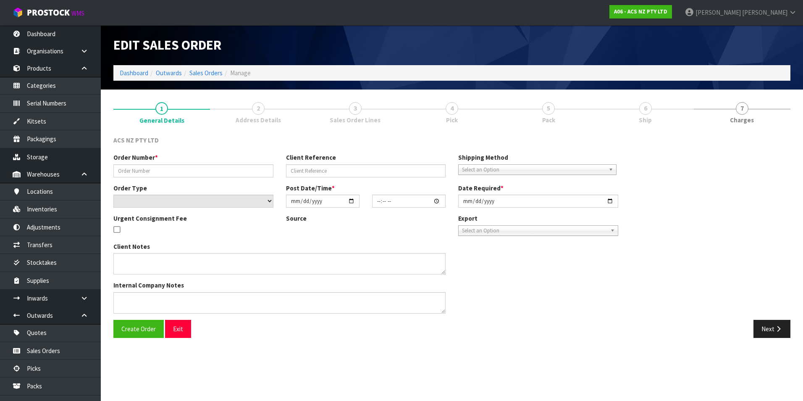
type input "208214.1"
type input "S560009894"
select select "number:0"
type input "[DATE]"
type input "14:40:00.000"
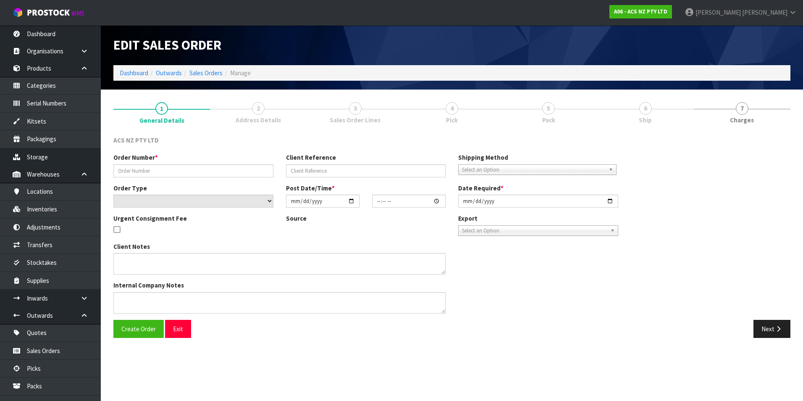
type input "[DATE]"
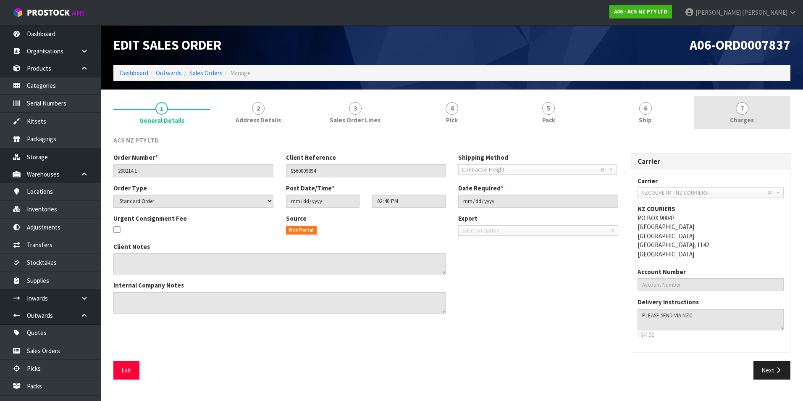
click at [742, 108] on span "7" at bounding box center [742, 108] width 13 height 13
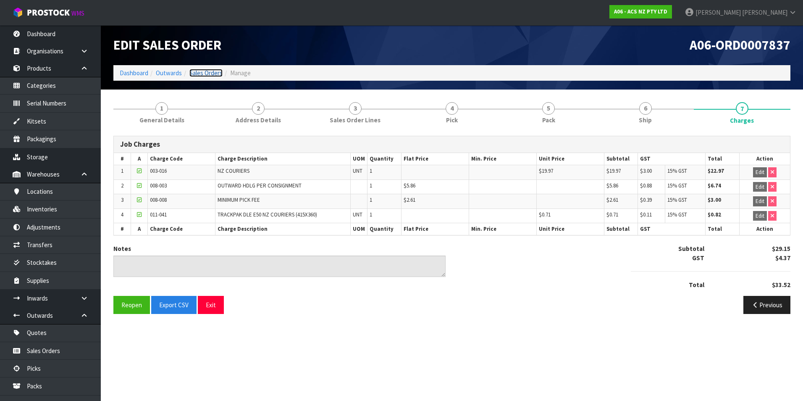
click at [208, 73] on link "Sales Orders" at bounding box center [205, 73] width 33 height 8
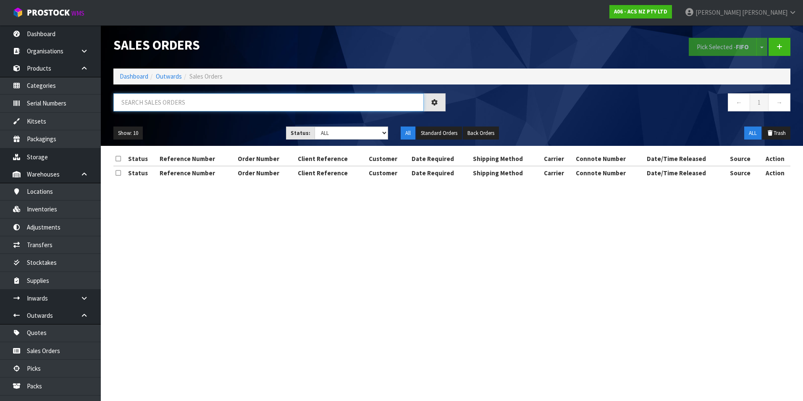
click at [151, 100] on input "text" at bounding box center [268, 102] width 310 height 18
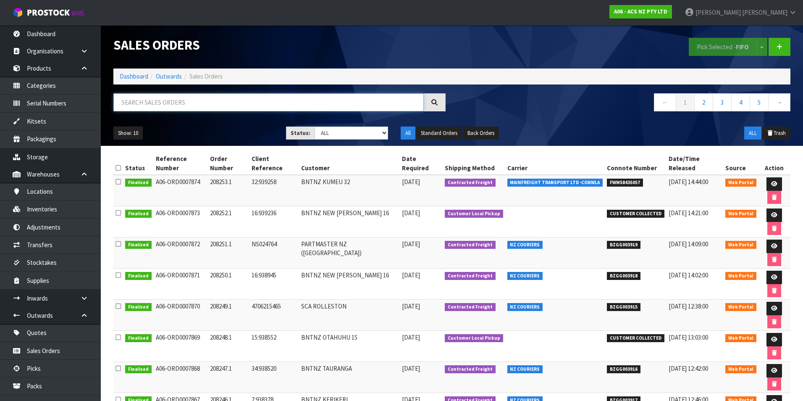
paste input "BZGG003885"
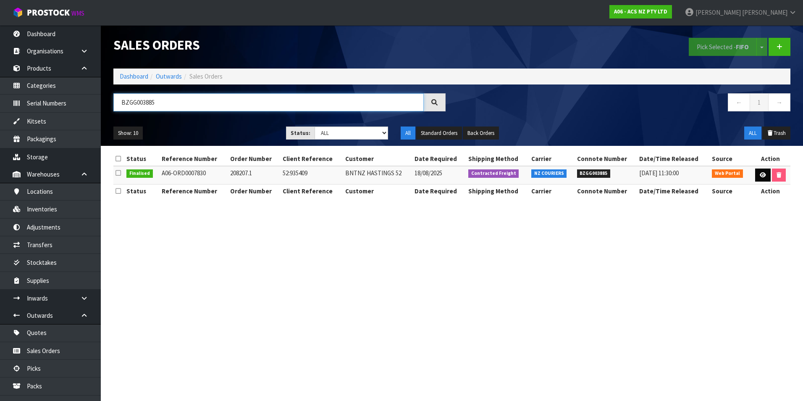
type input "BZGG003885"
click at [763, 173] on icon at bounding box center [763, 174] width 6 height 5
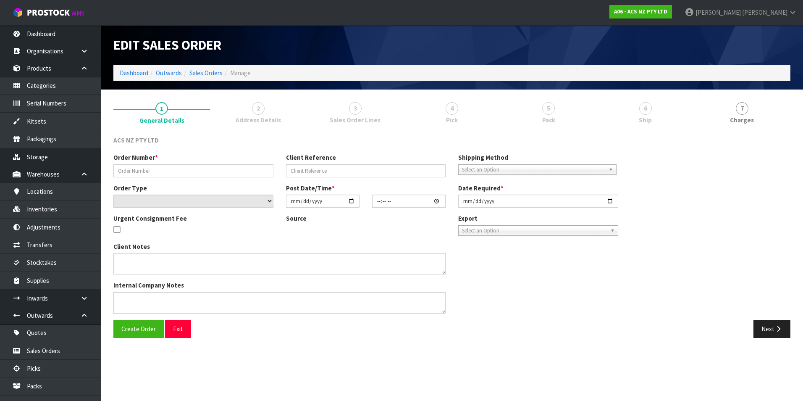
type input "208207.1"
type input "52:935409"
select select "number:0"
type input "[DATE]"
type input "14:18:00.000"
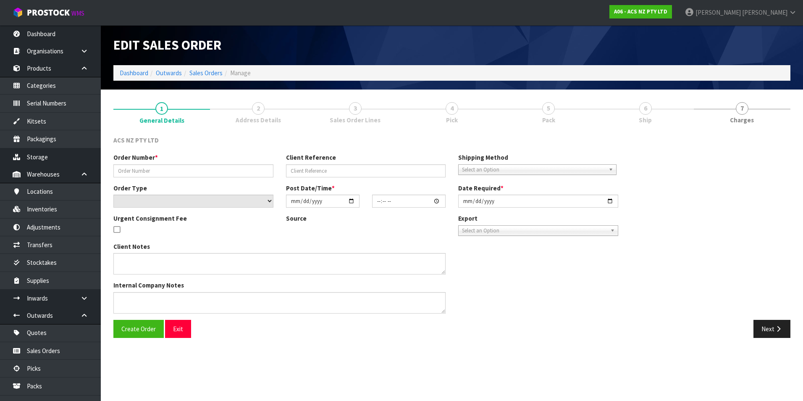
type input "[DATE]"
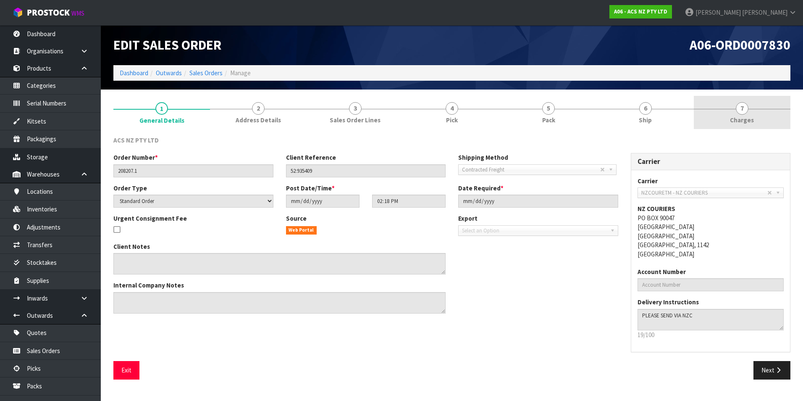
click at [743, 110] on span "7" at bounding box center [742, 108] width 13 height 13
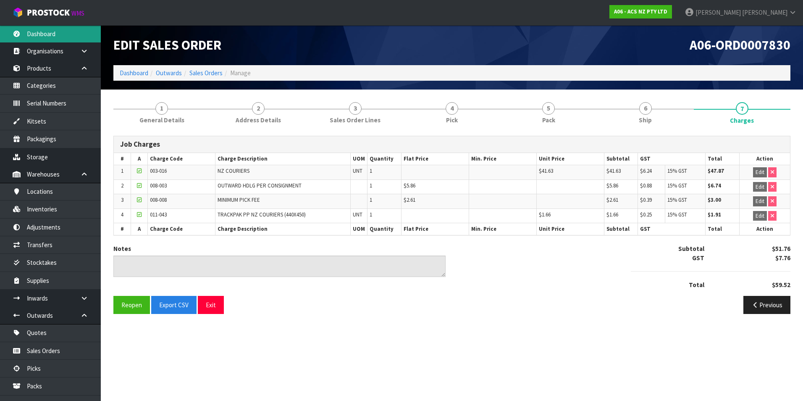
click at [41, 33] on link "Dashboard" at bounding box center [50, 33] width 101 height 17
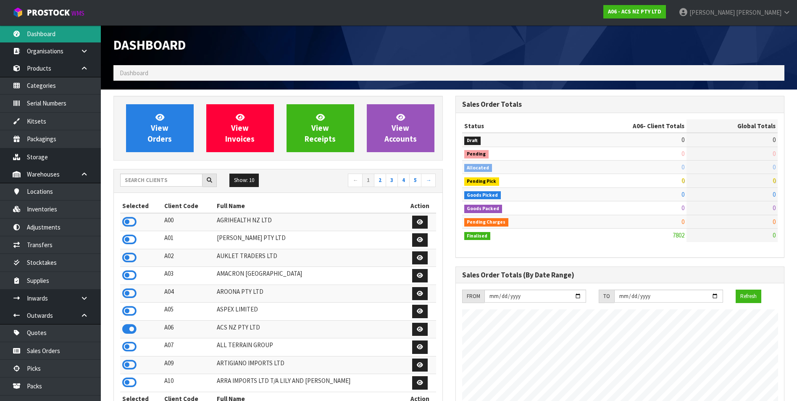
scroll to position [636, 341]
click at [142, 182] on input "text" at bounding box center [161, 179] width 82 height 13
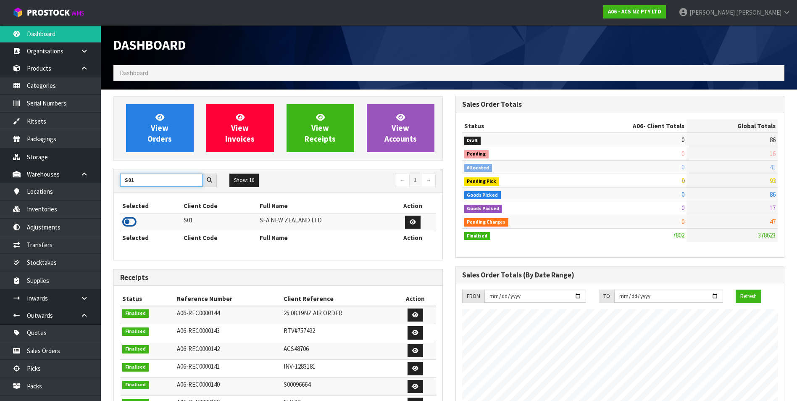
type input "S01"
click at [130, 223] on icon at bounding box center [129, 221] width 14 height 13
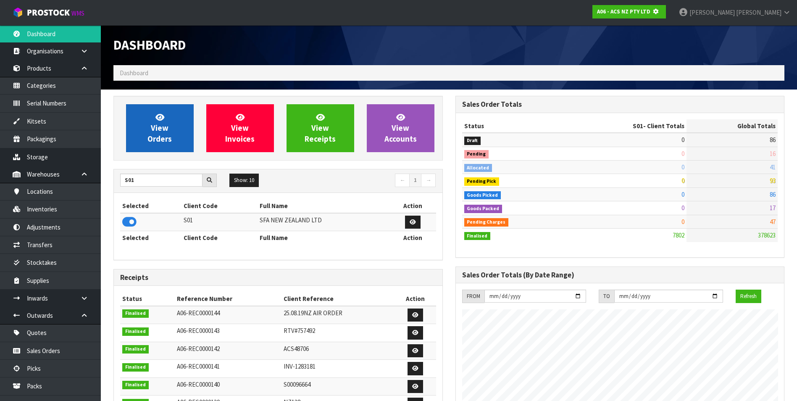
scroll to position [524, 341]
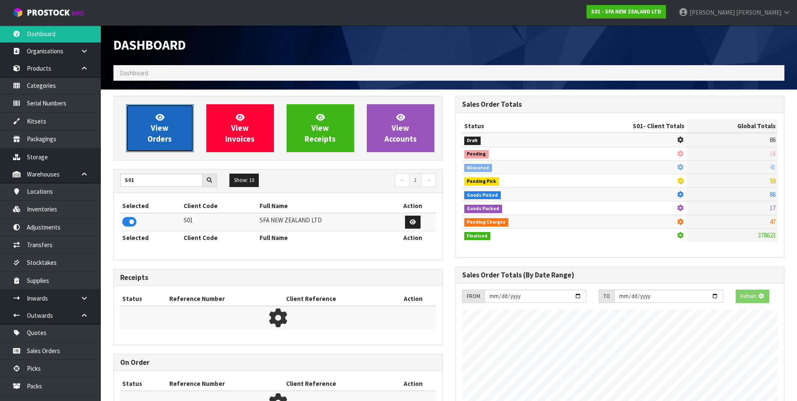
click at [161, 139] on span "View Orders" at bounding box center [159, 127] width 24 height 31
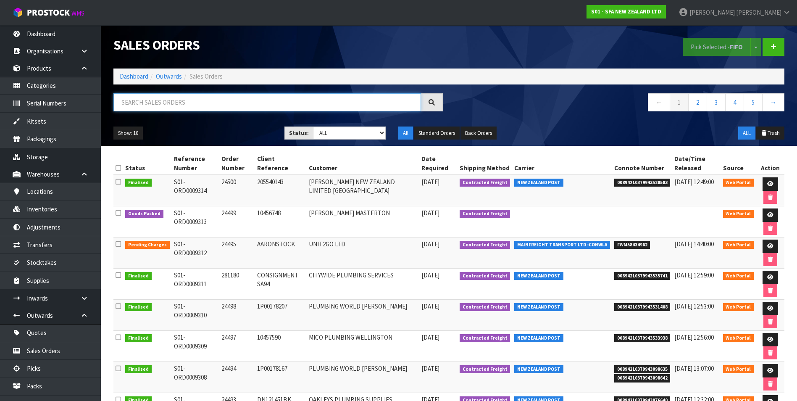
click at [172, 99] on input "text" at bounding box center [266, 102] width 307 height 18
paste input "BZGG003898"
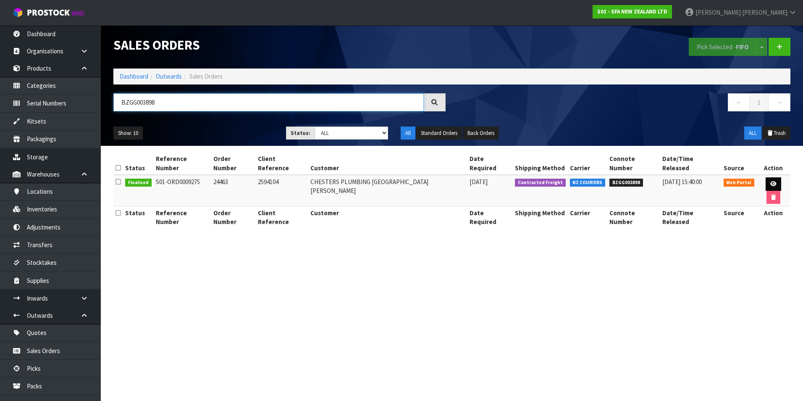
type input "BZGG003898"
click at [770, 181] on icon at bounding box center [773, 183] width 6 height 5
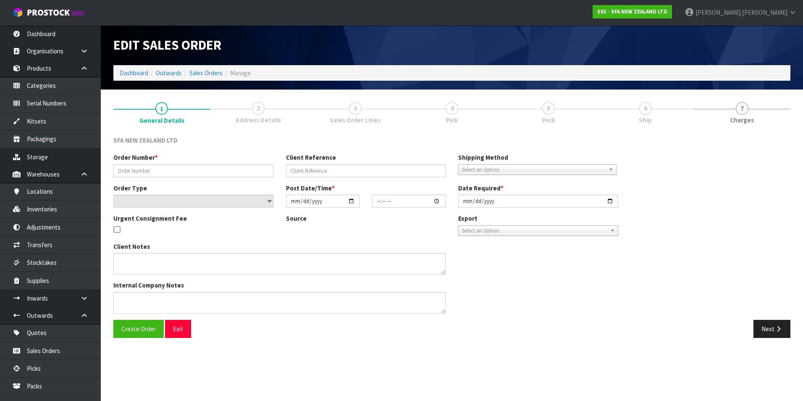
type input "24463"
type input "2594104"
select select "number:0"
type input "[DATE]"
type input "09:45:00.000"
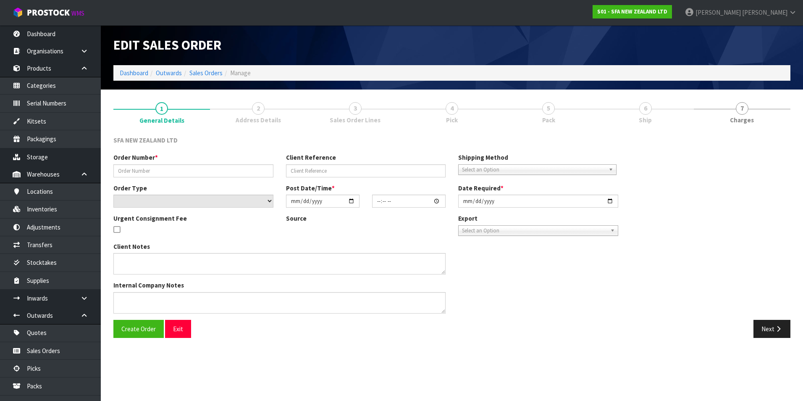
type input "[DATE]"
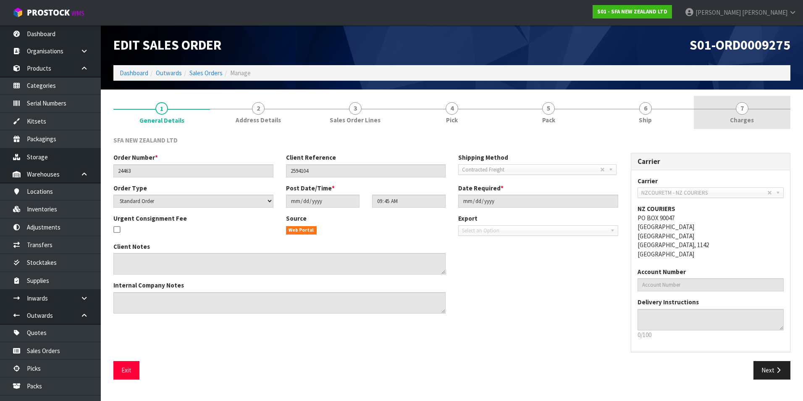
click at [744, 108] on span "7" at bounding box center [742, 108] width 13 height 13
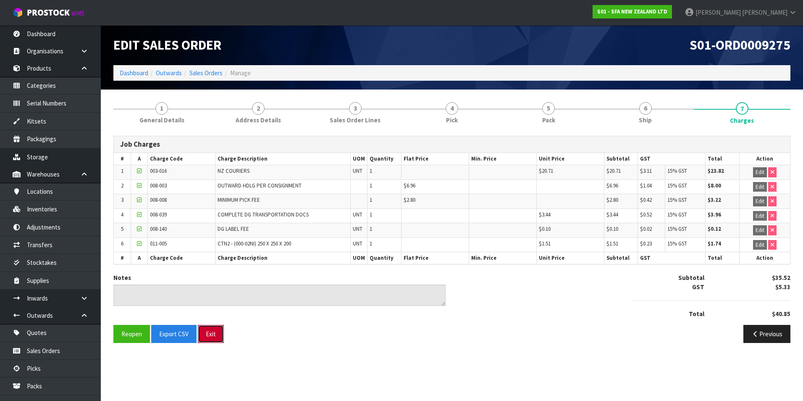
click at [211, 335] on button "Exit" at bounding box center [211, 334] width 26 height 18
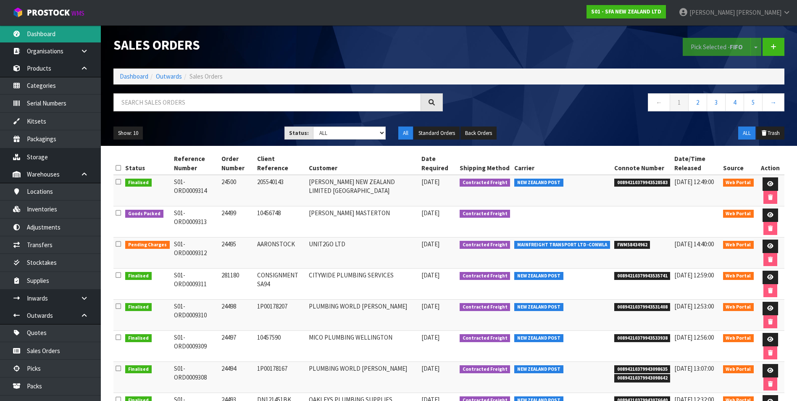
click at [39, 29] on link "Dashboard" at bounding box center [50, 33] width 101 height 17
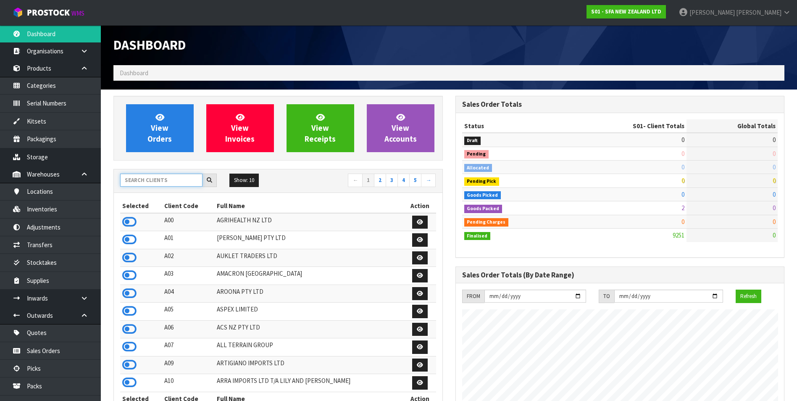
scroll to position [636, 341]
click at [137, 183] on input "text" at bounding box center [161, 179] width 82 height 13
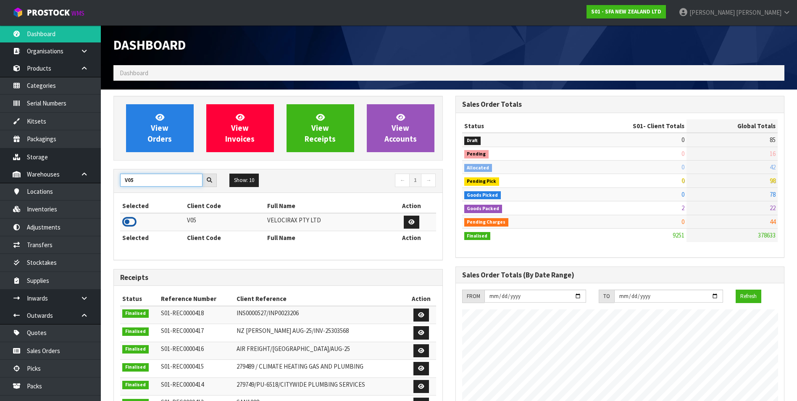
type input "V05"
click at [131, 220] on icon at bounding box center [129, 221] width 14 height 13
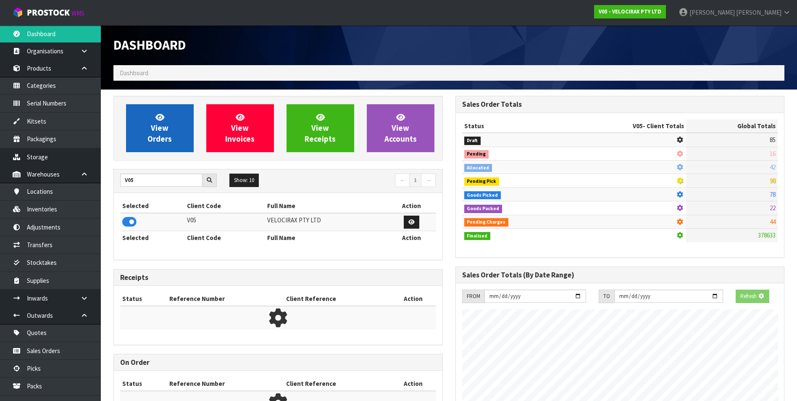
scroll to position [654, 341]
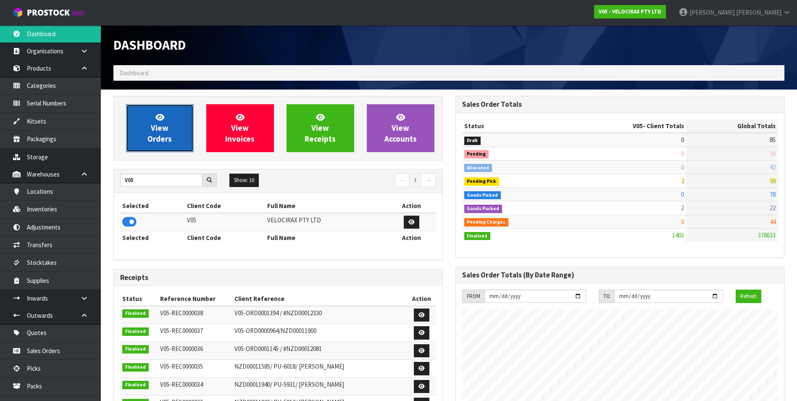
click at [162, 123] on span "View Orders" at bounding box center [159, 127] width 24 height 31
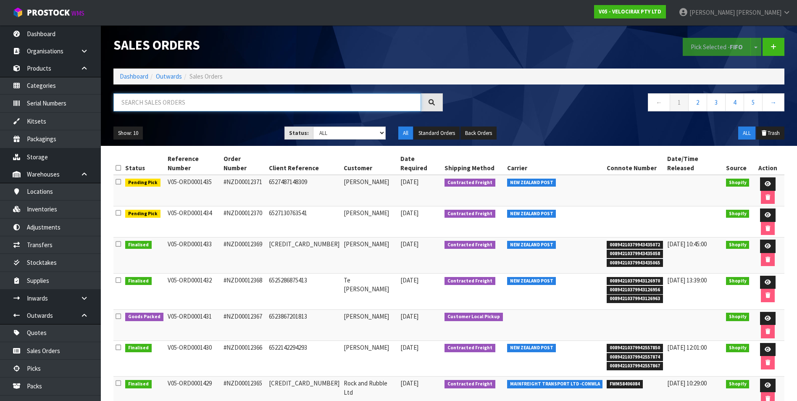
click at [137, 102] on input "text" at bounding box center [266, 102] width 307 height 18
paste input "00894210379943126956"
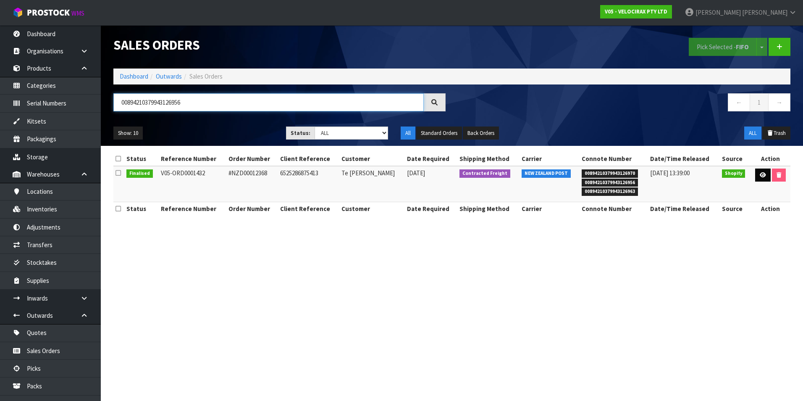
type input "00894210379943126956"
click at [763, 176] on icon at bounding box center [763, 174] width 6 height 5
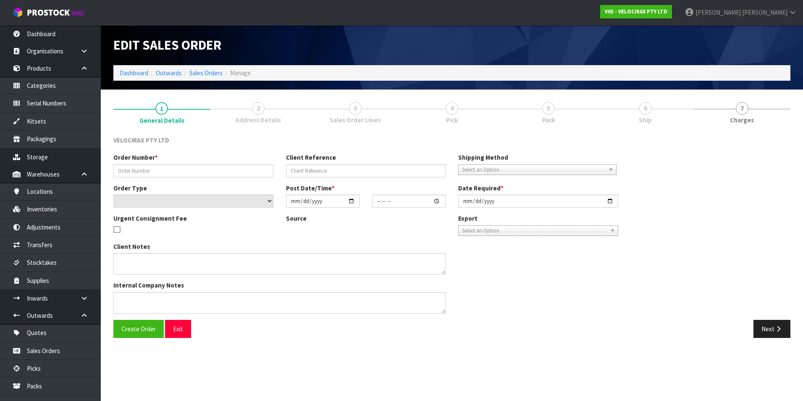
type input "#NZD00012368"
type input "6525286875413"
select select "number:0"
type input "[DATE]"
type input "10:51:32.000"
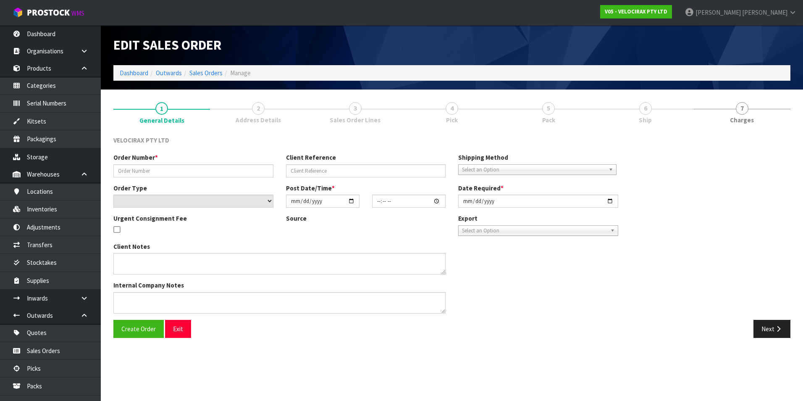
type input "[DATE]"
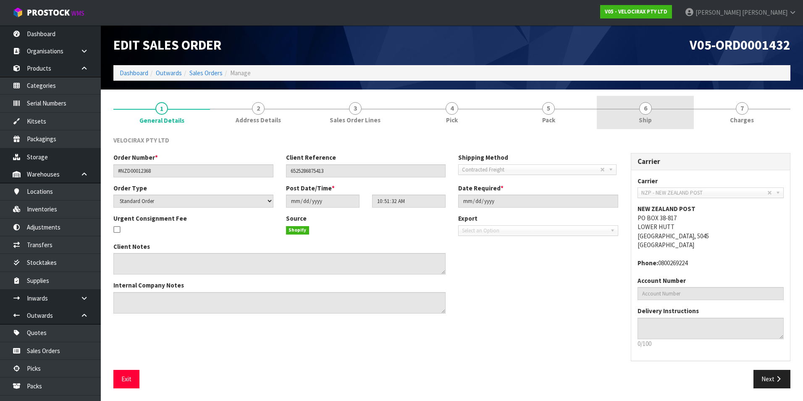
click at [647, 109] on span "6" at bounding box center [645, 108] width 13 height 13
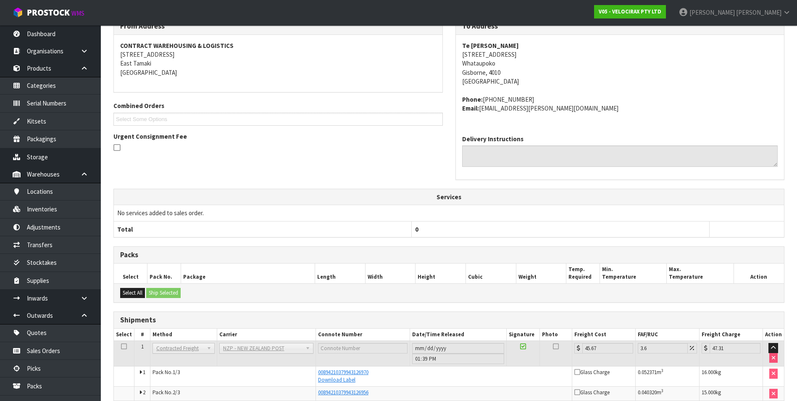
scroll to position [42, 0]
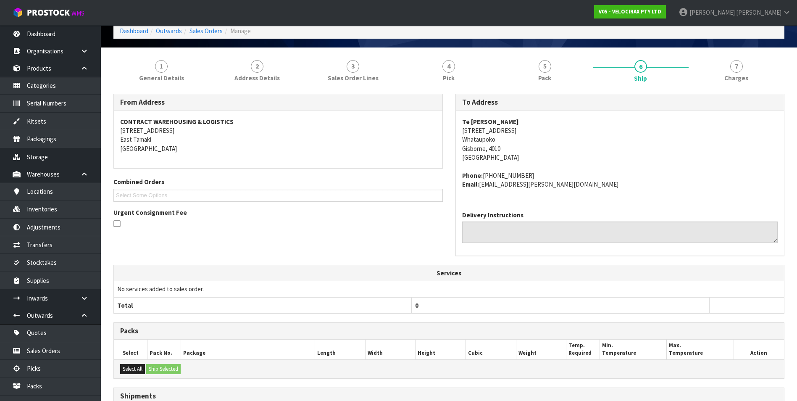
click at [301, 342] on th "Package" at bounding box center [248, 349] width 134 height 20
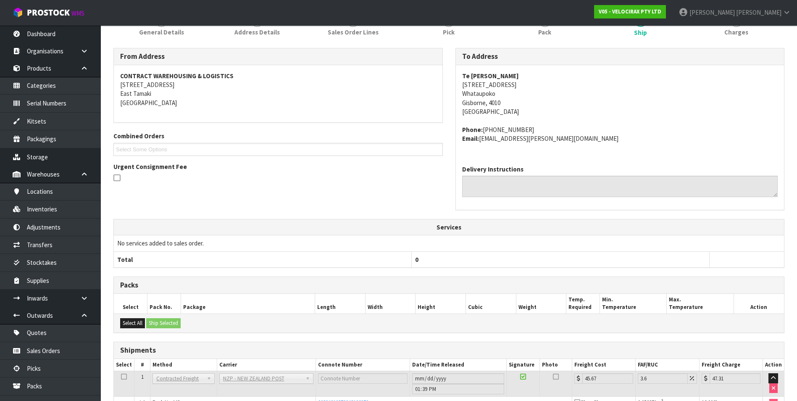
scroll to position [0, 0]
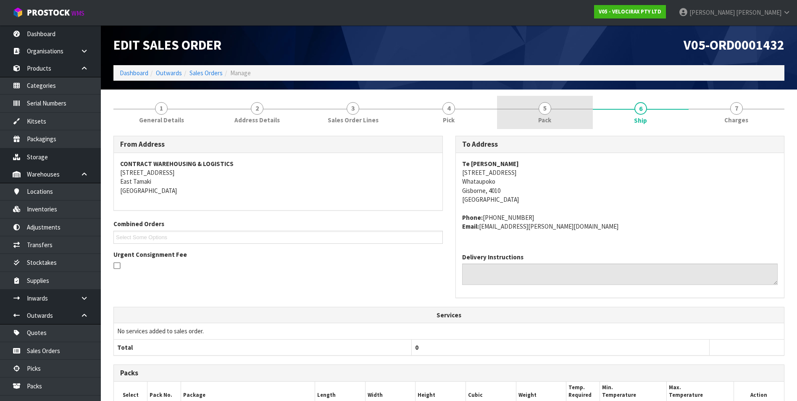
click at [547, 110] on span "5" at bounding box center [544, 108] width 13 height 13
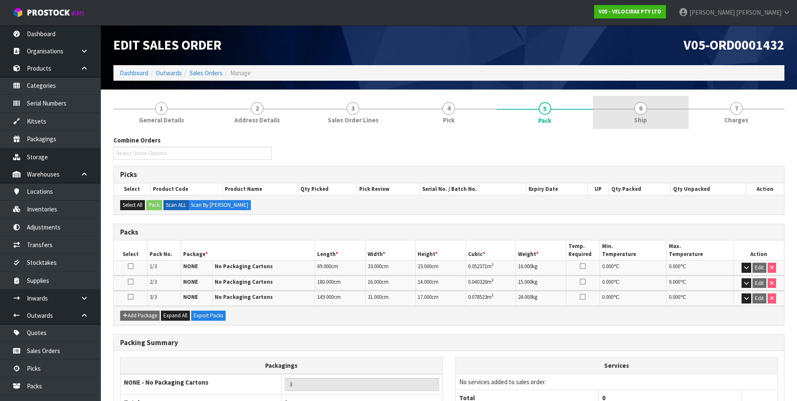
click at [645, 107] on span "6" at bounding box center [640, 108] width 13 height 13
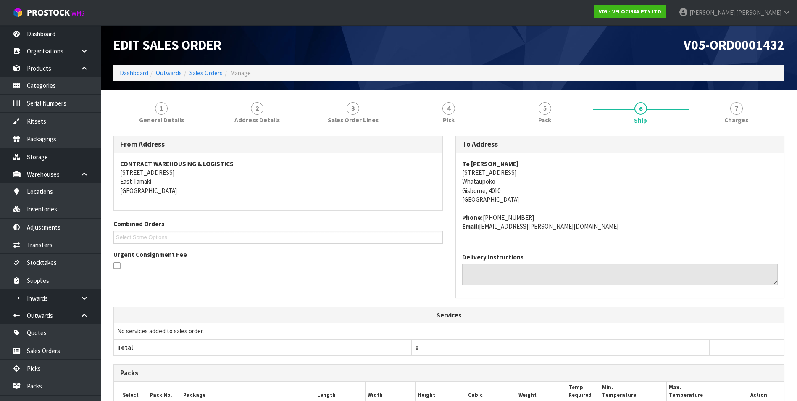
drag, startPoint x: 512, startPoint y: 172, endPoint x: 461, endPoint y: 172, distance: 50.8
click at [462, 172] on address "Te [PERSON_NAME] [STREET_ADDRESS]" at bounding box center [620, 181] width 316 height 45
drag, startPoint x: 461, startPoint y: 172, endPoint x: 468, endPoint y: 173, distance: 6.8
copy address "[STREET_ADDRESS]"
click at [544, 109] on span "5" at bounding box center [544, 108] width 13 height 13
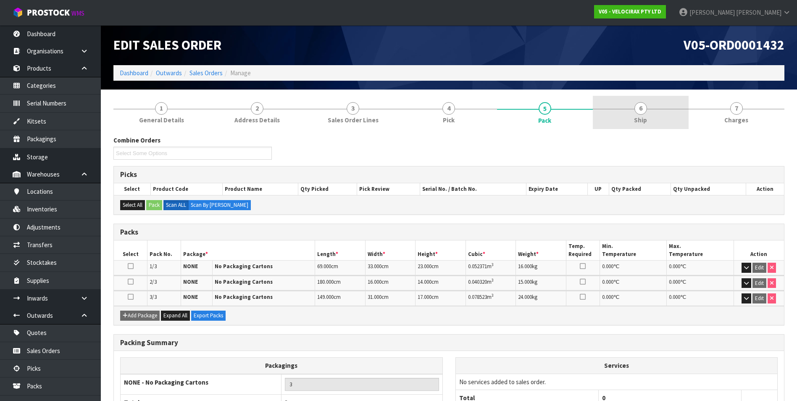
drag, startPoint x: 641, startPoint y: 111, endPoint x: 644, endPoint y: 120, distance: 9.2
click at [641, 113] on span "6" at bounding box center [640, 108] width 13 height 13
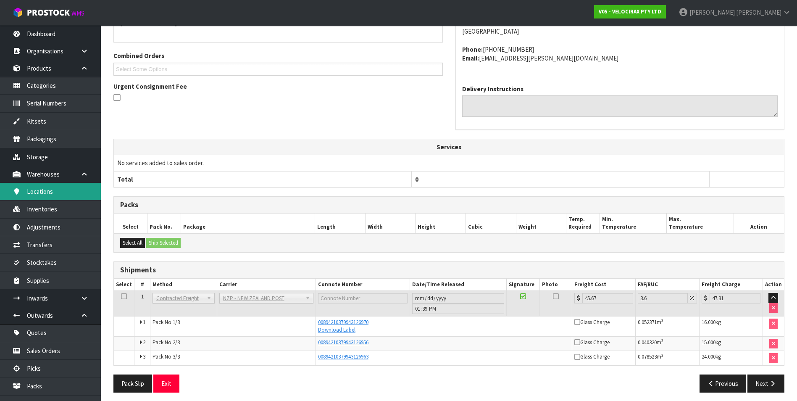
scroll to position [42, 0]
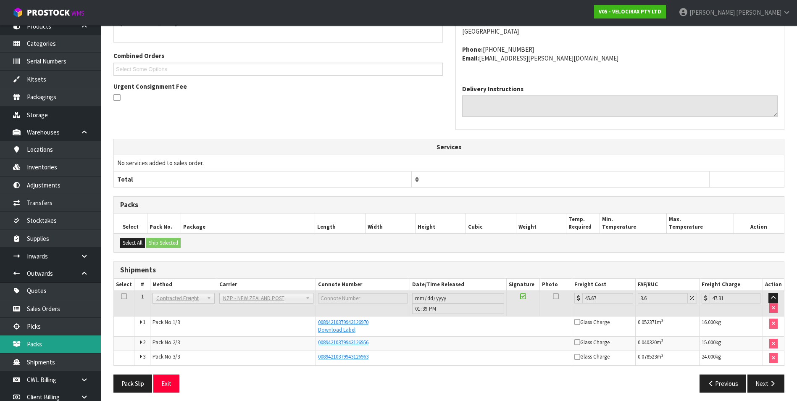
click at [63, 346] on link "Packs" at bounding box center [50, 343] width 101 height 17
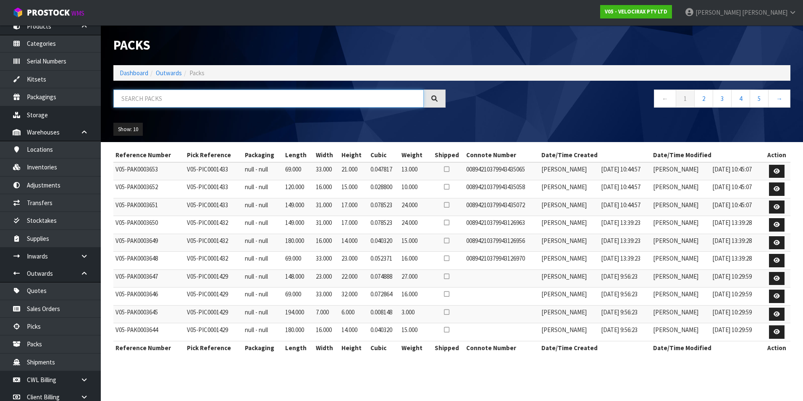
click at [143, 95] on input "text" at bounding box center [268, 98] width 310 height 18
paste input "[STREET_ADDRESS]"
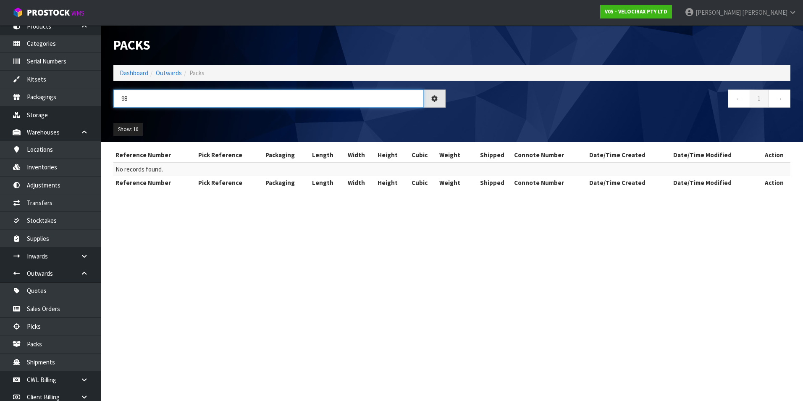
type input "9"
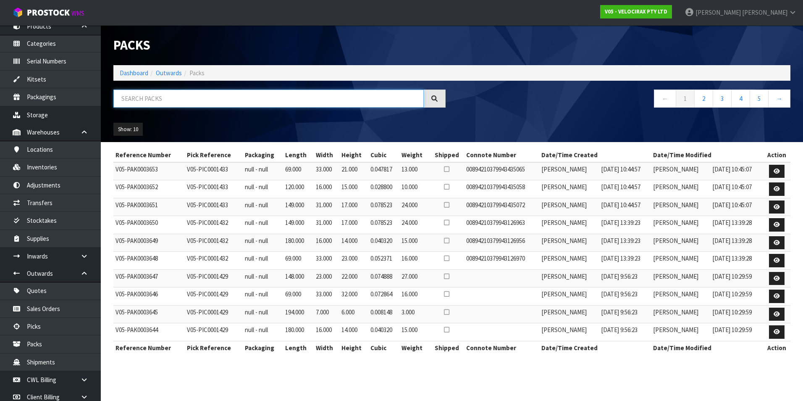
click at [134, 96] on input "text" at bounding box center [268, 98] width 310 height 18
paste input "00894210379943126956"
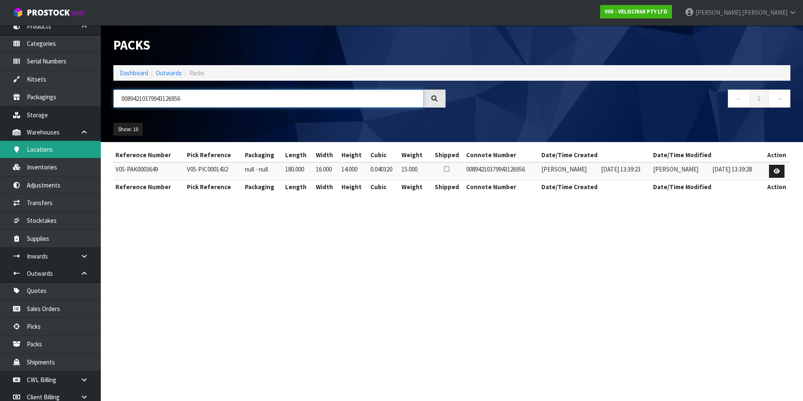
type input "00894210379943126956"
click at [70, 151] on link "Locations" at bounding box center [50, 149] width 101 height 17
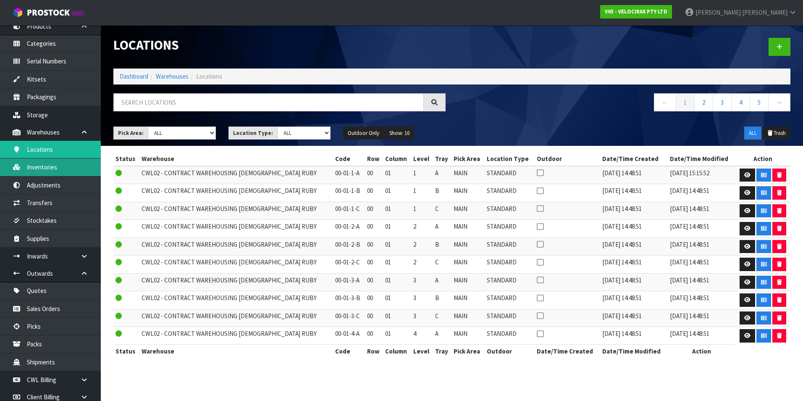
click at [67, 165] on link "Inventories" at bounding box center [50, 166] width 101 height 17
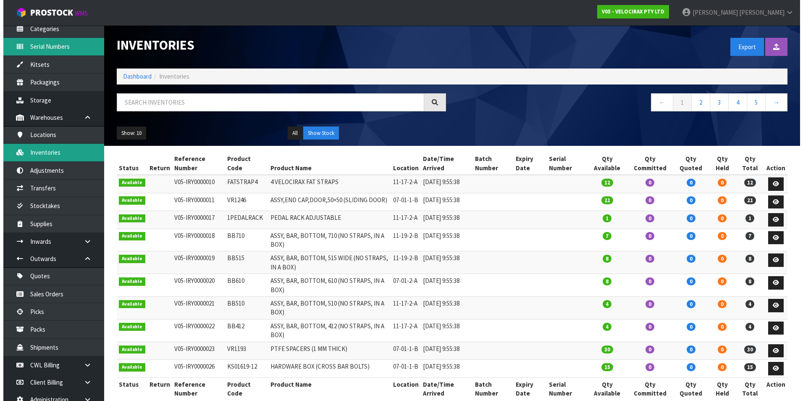
scroll to position [126, 0]
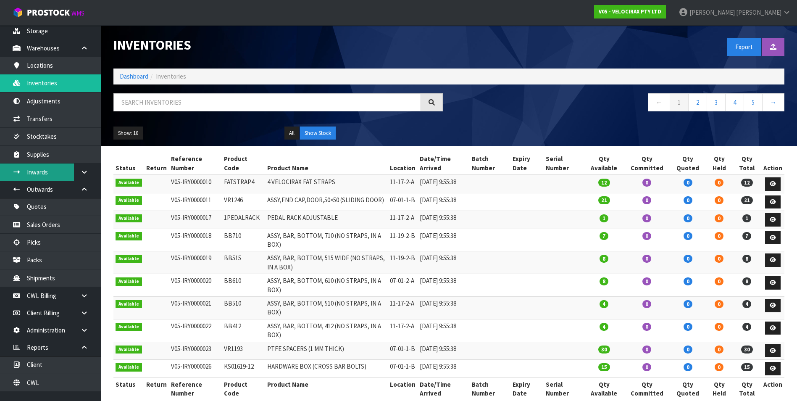
click at [64, 170] on link "Inwards" at bounding box center [50, 171] width 101 height 17
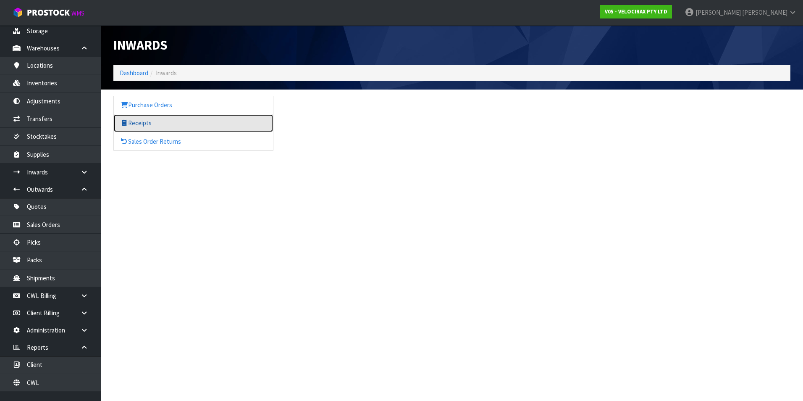
click at [155, 124] on link "Receipts" at bounding box center [193, 122] width 159 height 17
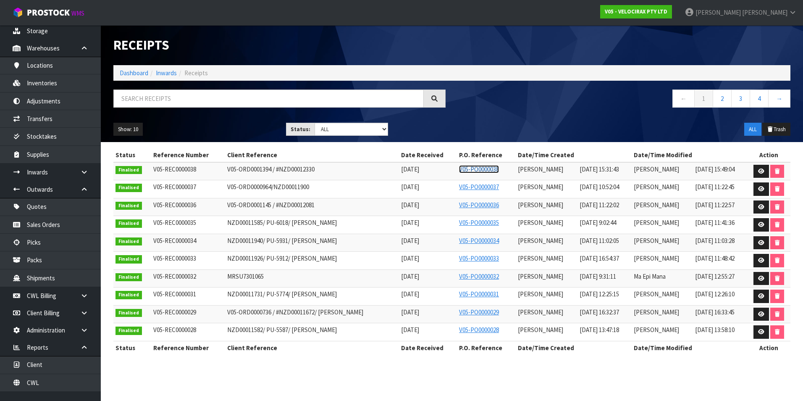
click at [473, 168] on link "V05-PO0000038" at bounding box center [479, 169] width 40 height 8
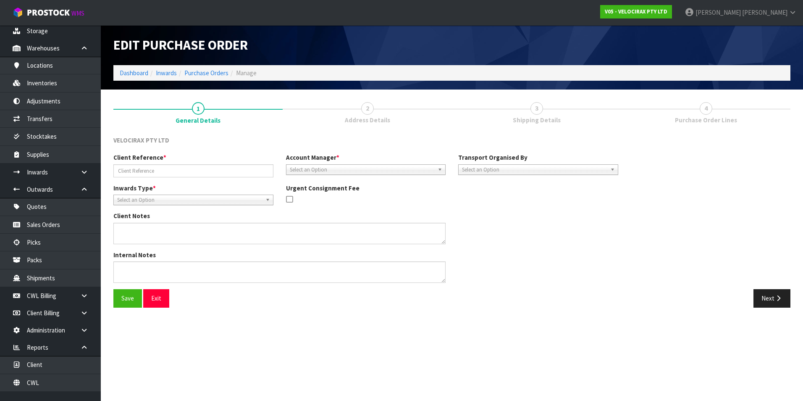
type input "V05-ORD0001394 / #NZD00012330"
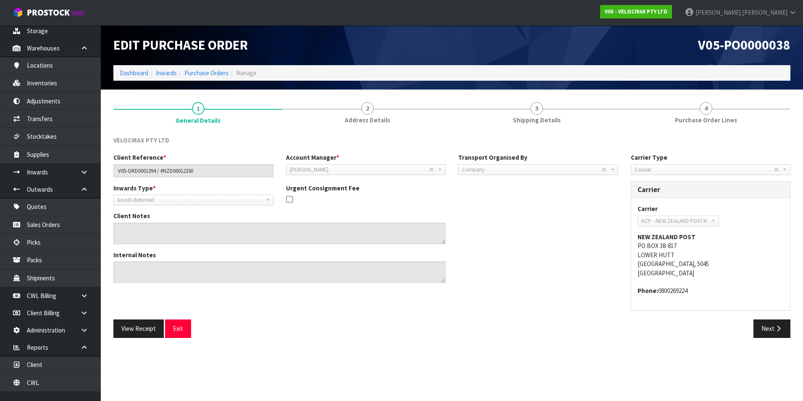
drag, startPoint x: 530, startPoint y: 256, endPoint x: 540, endPoint y: 248, distance: 12.5
click at [530, 256] on div "Internal Notes" at bounding box center [365, 269] width 517 height 39
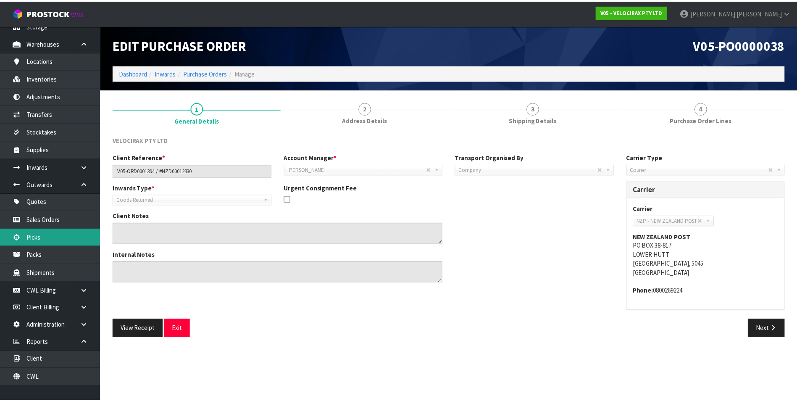
scroll to position [134, 0]
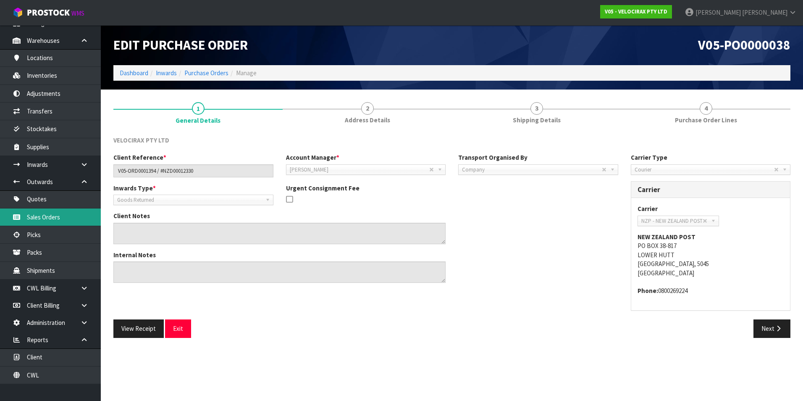
click at [59, 216] on link "Sales Orders" at bounding box center [50, 216] width 101 height 17
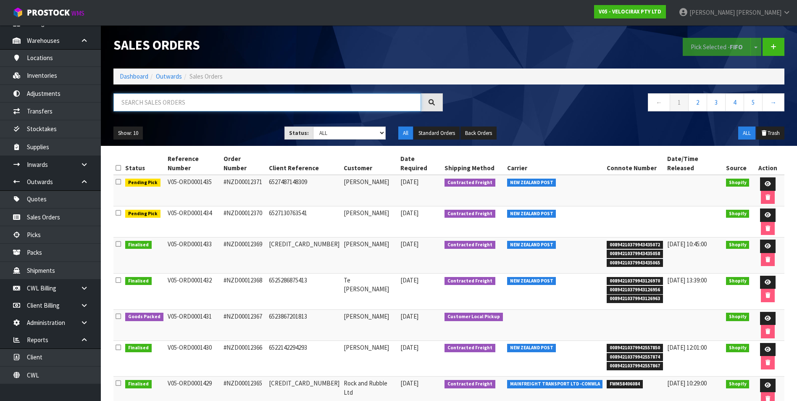
click at [133, 104] on input "text" at bounding box center [266, 102] width 307 height 18
drag, startPoint x: 132, startPoint y: 103, endPoint x: 404, endPoint y: 65, distance: 274.8
click at [404, 65] on div "Sales Orders" at bounding box center [278, 45] width 342 height 40
click at [155, 101] on input "text" at bounding box center [266, 102] width 307 height 18
paste input "00894210379943126956"
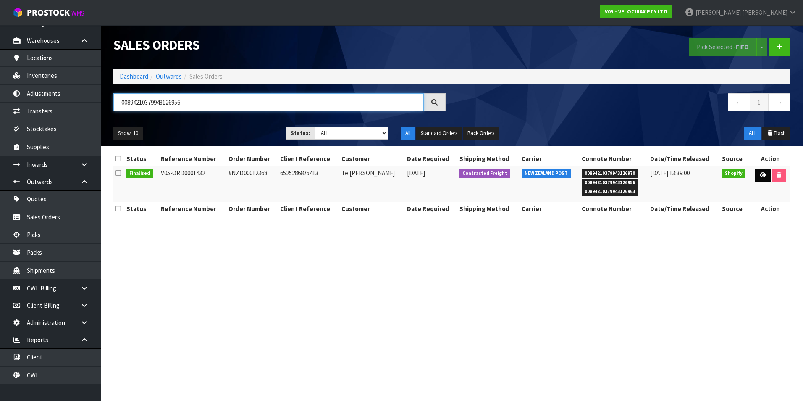
type input "00894210379943126956"
click at [756, 175] on link at bounding box center [763, 174] width 16 height 13
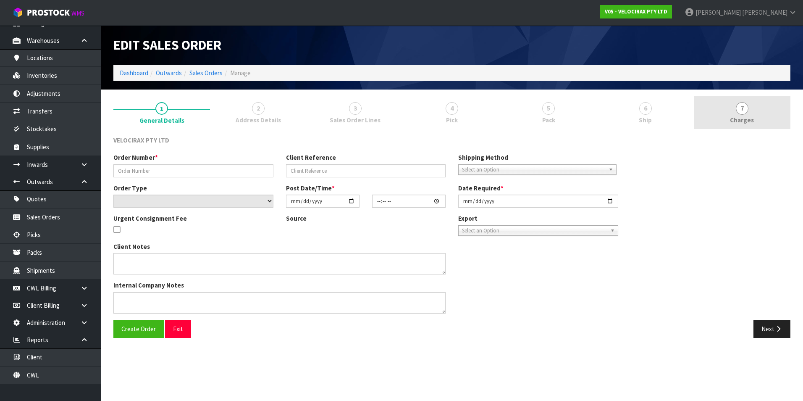
type input "#NZD00012368"
type input "6525286875413"
select select "number:0"
type input "[DATE]"
type input "10:51:32.000"
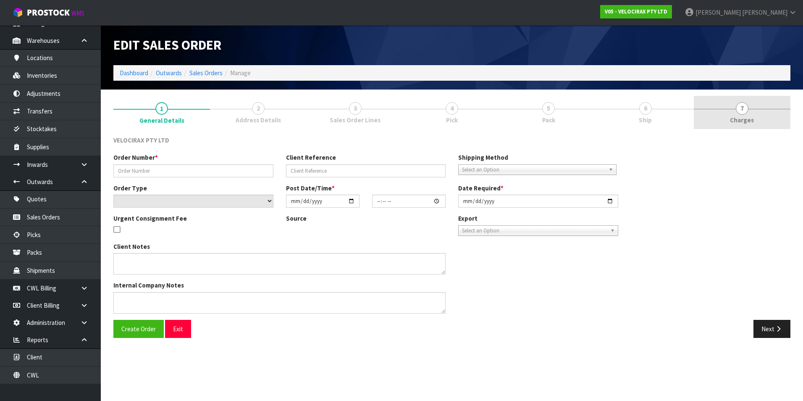
type input "[DATE]"
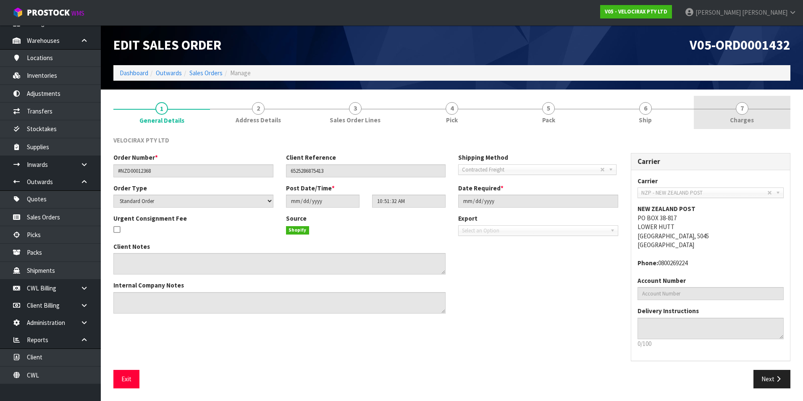
click at [742, 111] on span "7" at bounding box center [742, 108] width 13 height 13
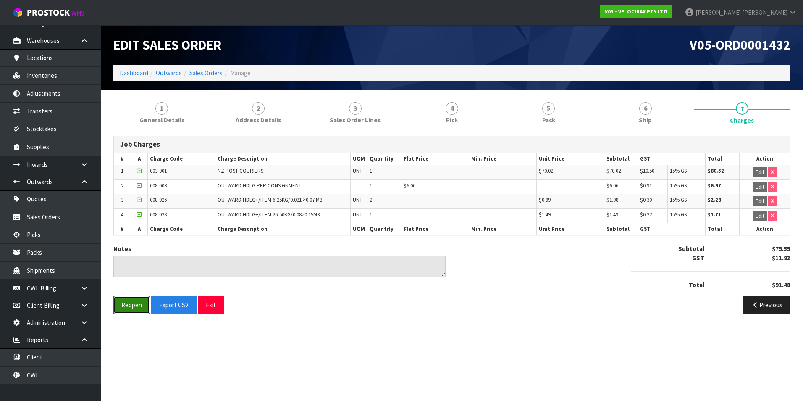
click at [139, 305] on button "Reopen" at bounding box center [131, 305] width 37 height 18
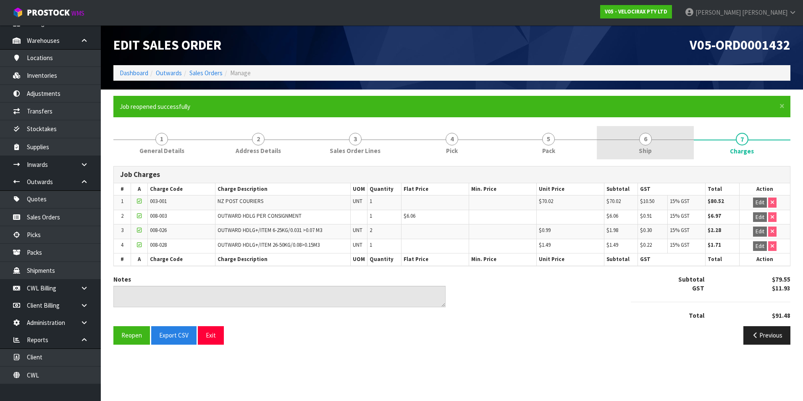
click at [644, 137] on span "6" at bounding box center [645, 139] width 13 height 13
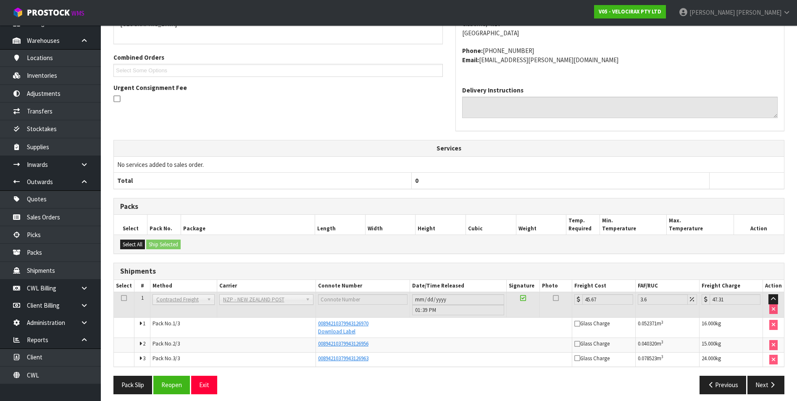
scroll to position [203, 0]
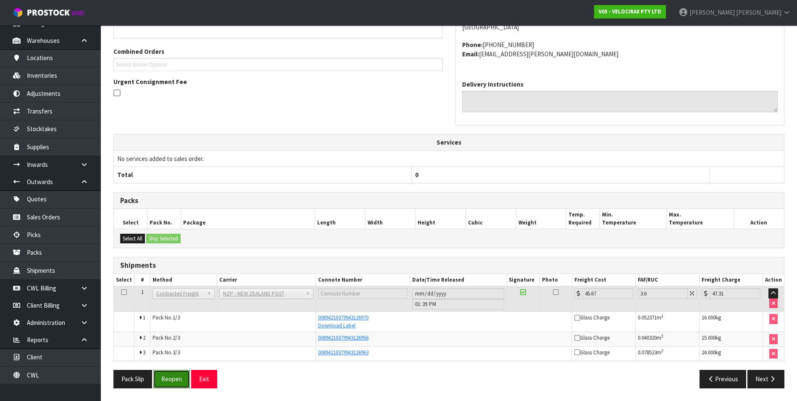
click at [181, 377] on button "Reopen" at bounding box center [171, 379] width 37 height 18
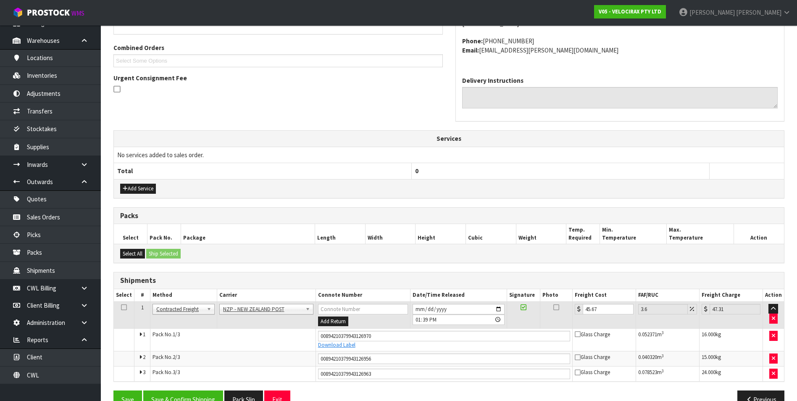
scroll to position [227, 0]
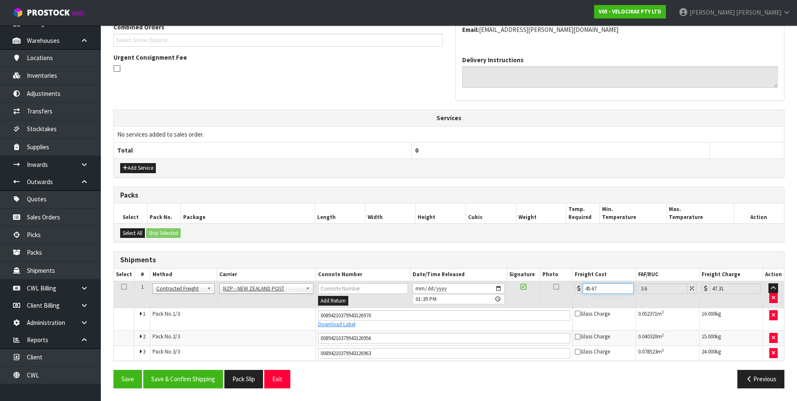
click at [589, 288] on input "45.67" at bounding box center [607, 288] width 50 height 10
type input "5.67"
type input "5.87"
type input "65.67"
type input "68.03"
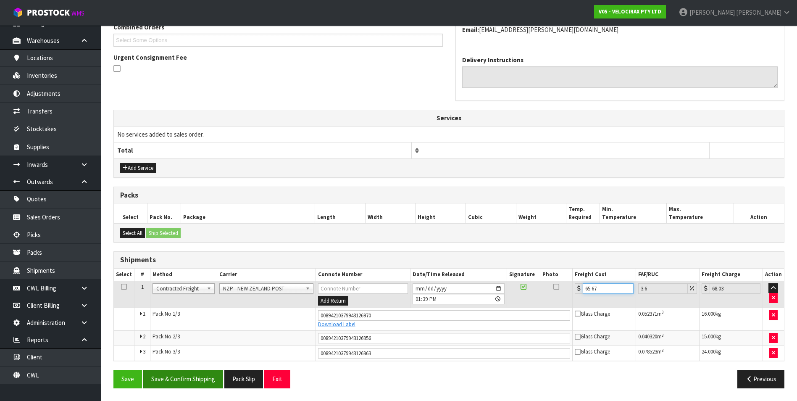
type input "65.67"
click at [202, 378] on button "Save & Confirm Shipping" at bounding box center [183, 379] width 80 height 18
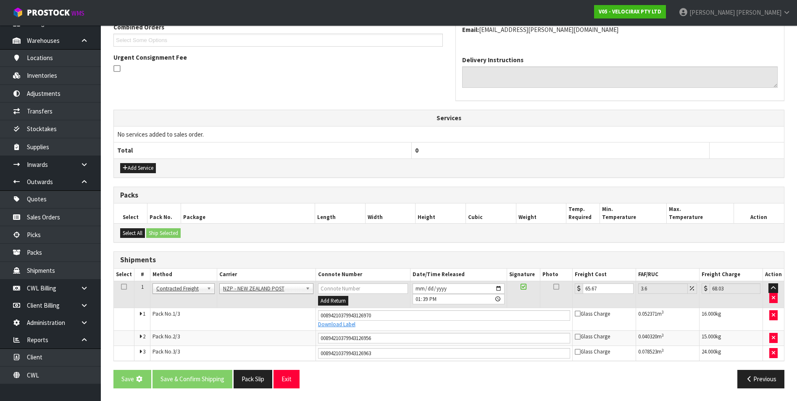
scroll to position [0, 0]
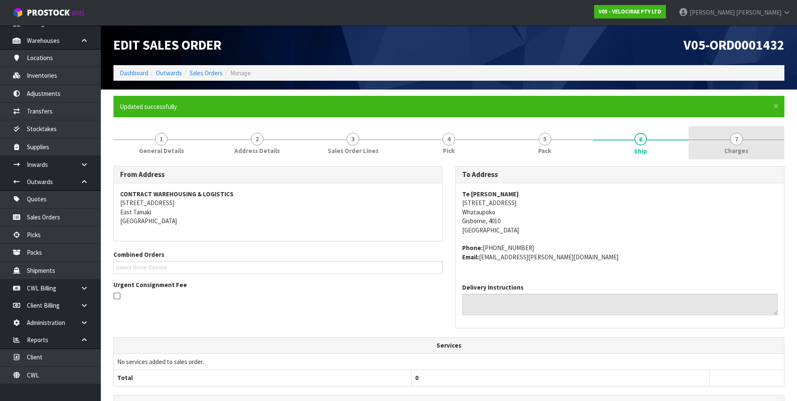
click at [739, 141] on span "7" at bounding box center [736, 139] width 13 height 13
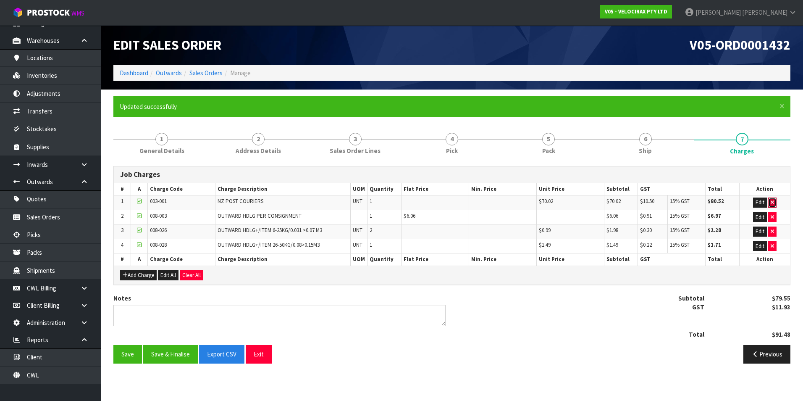
click at [773, 202] on icon "button" at bounding box center [772, 201] width 3 height 5
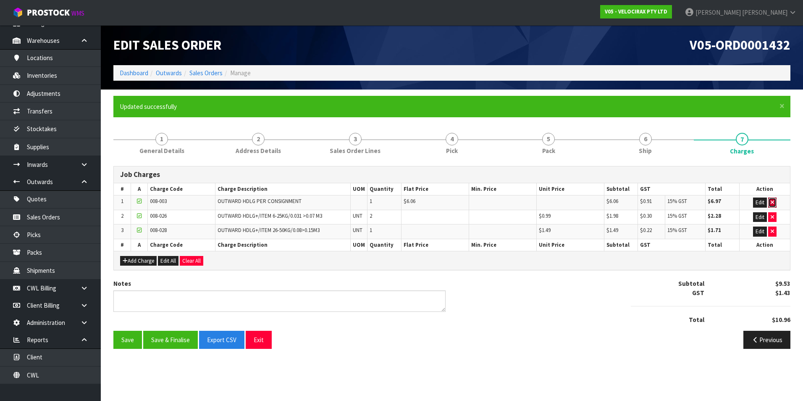
click at [773, 202] on icon "button" at bounding box center [772, 201] width 3 height 5
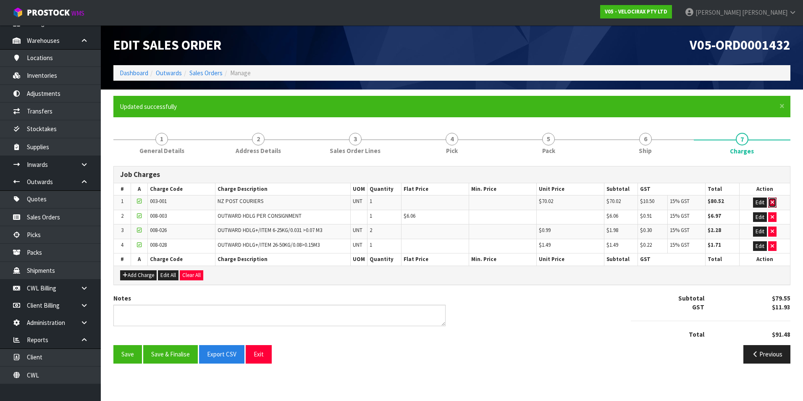
click at [773, 202] on icon "button" at bounding box center [772, 201] width 3 height 5
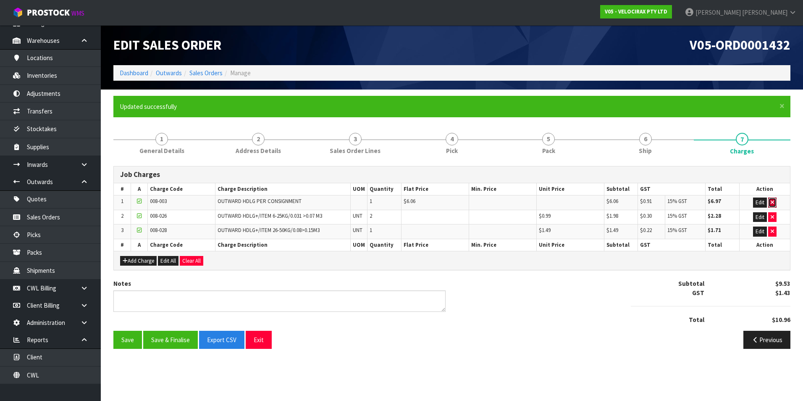
click at [773, 202] on icon "button" at bounding box center [772, 201] width 3 height 5
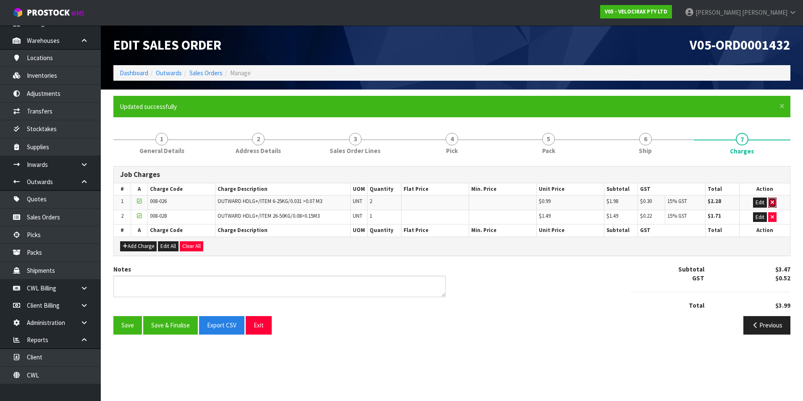
click at [773, 202] on icon "button" at bounding box center [772, 201] width 3 height 5
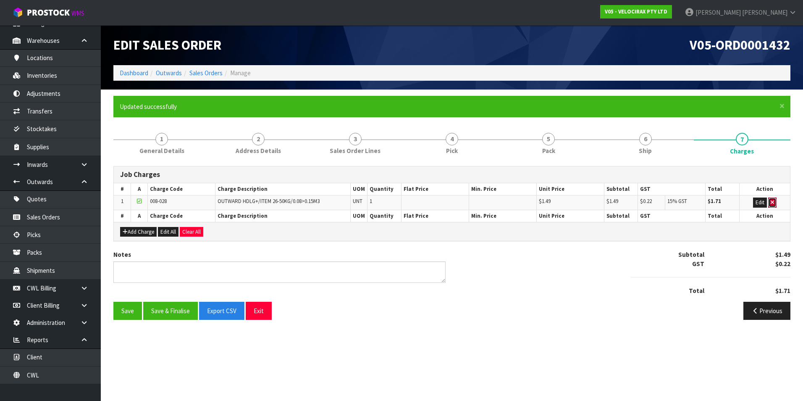
click at [773, 202] on icon "button" at bounding box center [772, 201] width 3 height 5
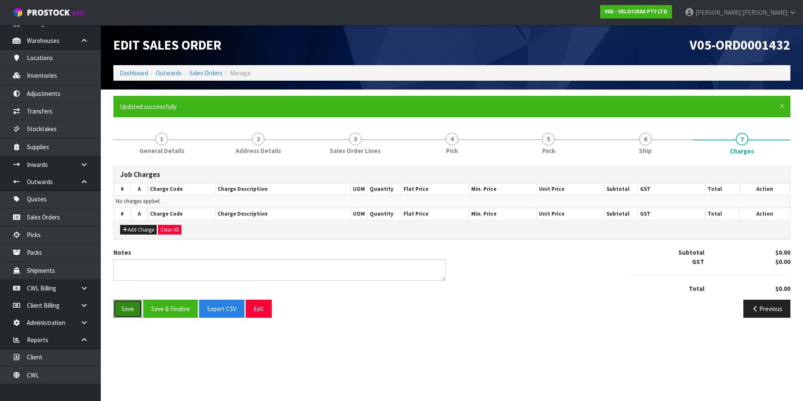
click at [132, 309] on button "Save" at bounding box center [127, 308] width 29 height 18
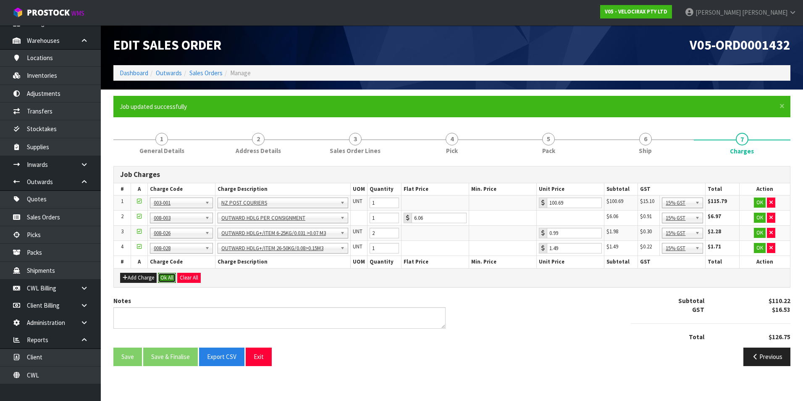
click at [167, 279] on button "Ok All" at bounding box center [167, 278] width 18 height 10
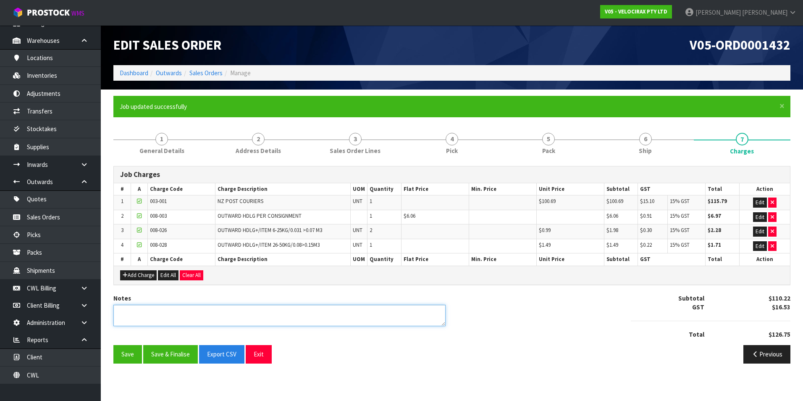
click at [127, 312] on textarea at bounding box center [279, 314] width 332 height 21
type textarea "OVERSIZED FEE ADDED"
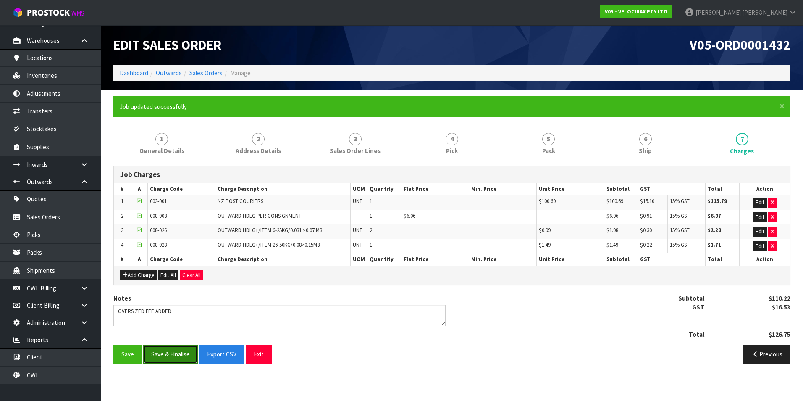
click at [184, 356] on button "Save & Finalise" at bounding box center [170, 354] width 55 height 18
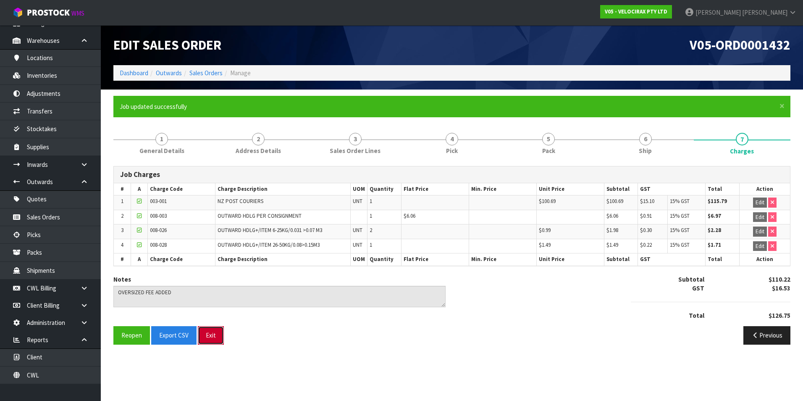
click at [215, 335] on button "Exit" at bounding box center [211, 335] width 26 height 18
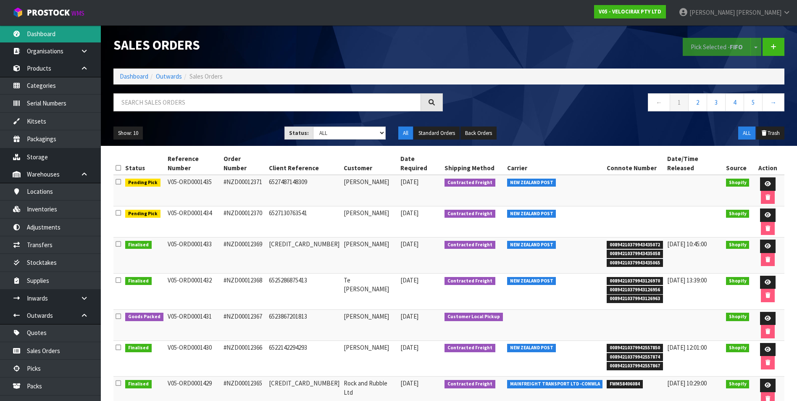
click at [66, 33] on link "Dashboard" at bounding box center [50, 33] width 101 height 17
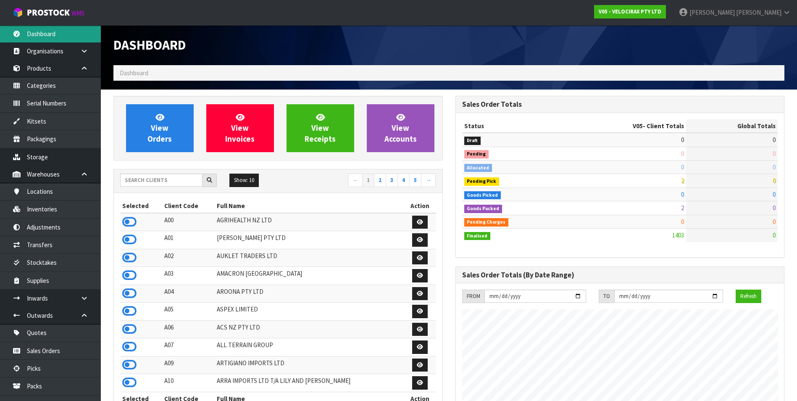
scroll to position [654, 341]
click at [160, 178] on input "text" at bounding box center [161, 179] width 82 height 13
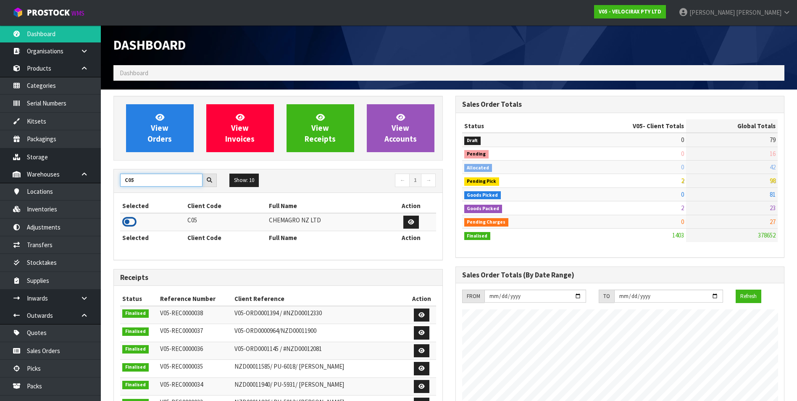
type input "C05"
click at [123, 221] on icon at bounding box center [129, 221] width 14 height 13
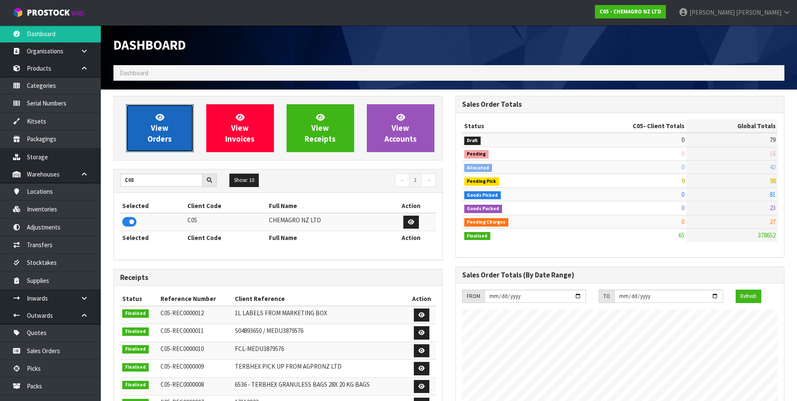
scroll to position [419385, 419557]
click at [157, 136] on span "View Orders" at bounding box center [159, 127] width 24 height 31
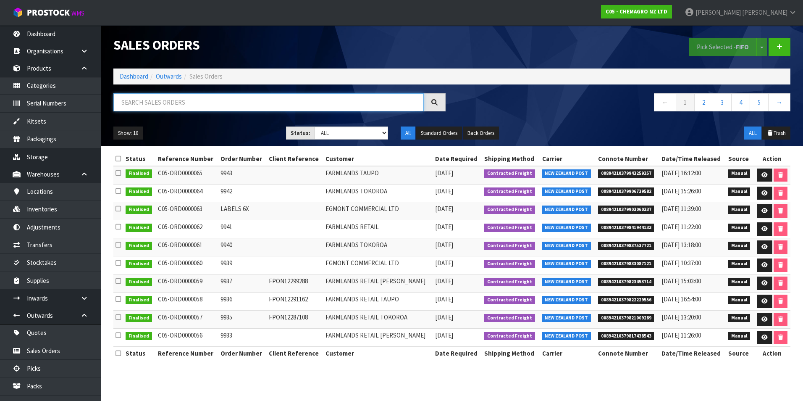
click at [134, 101] on input "text" at bounding box center [268, 102] width 310 height 18
paste input "00894210379943259357"
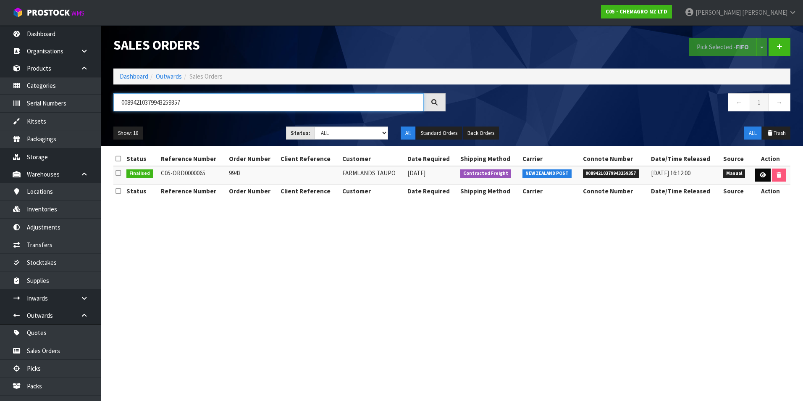
type input "00894210379943259357"
click at [764, 176] on icon at bounding box center [763, 174] width 6 height 5
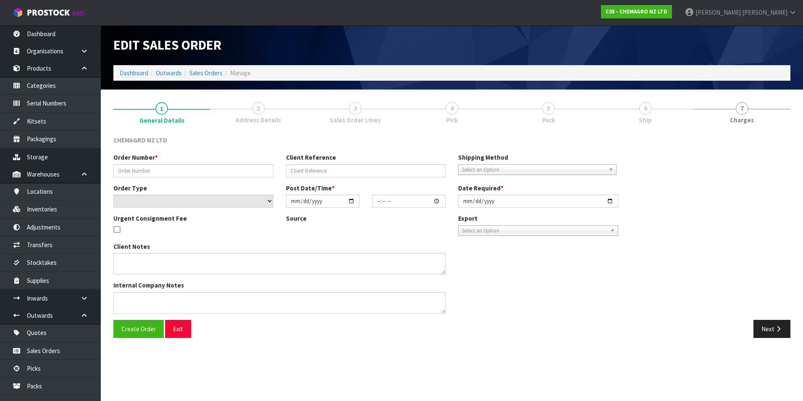
type input "9943"
select select "number:0"
type input "[DATE]"
type input "08:25:00.000"
type input "[DATE]"
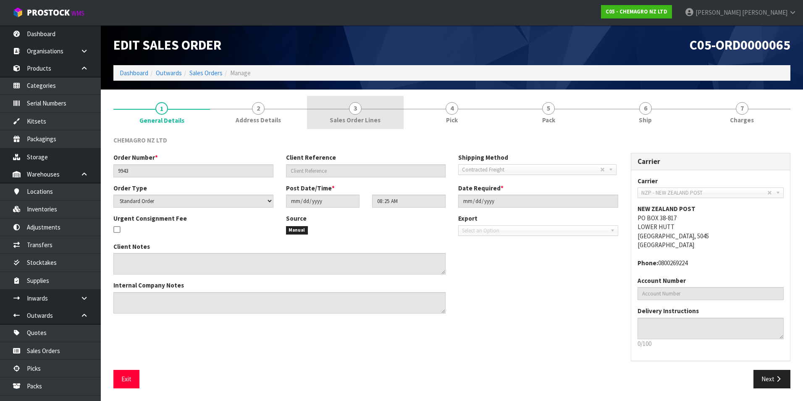
click at [357, 112] on span "3" at bounding box center [355, 108] width 13 height 13
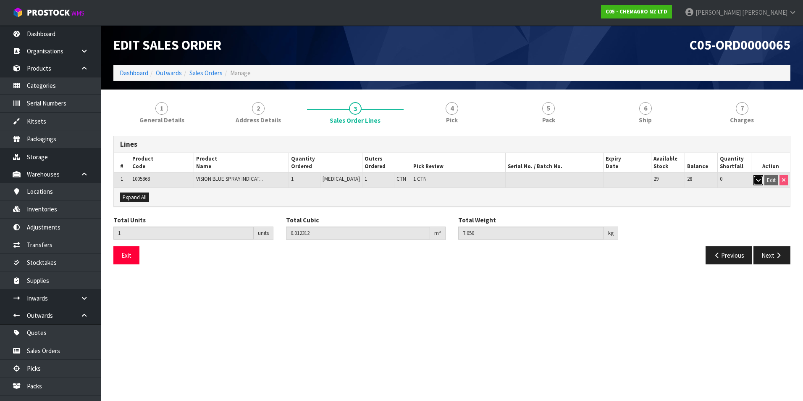
click at [759, 179] on icon "button" at bounding box center [758, 179] width 5 height 5
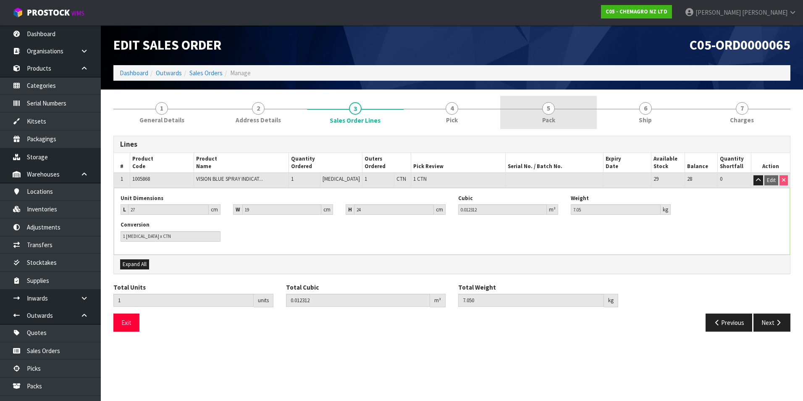
click at [548, 108] on span "5" at bounding box center [548, 108] width 13 height 13
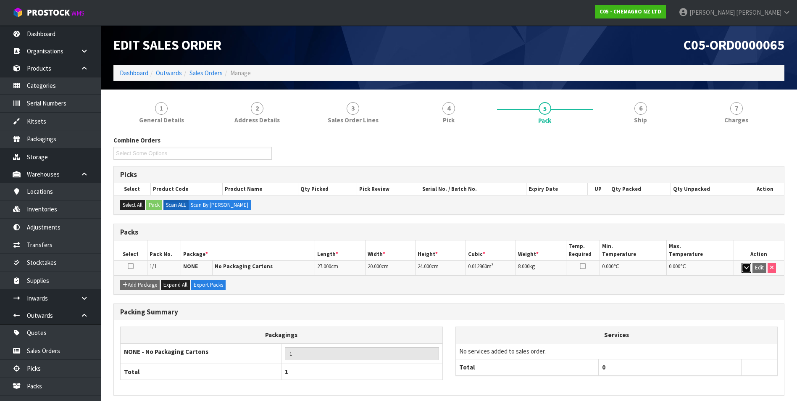
click at [747, 269] on icon "button" at bounding box center [746, 267] width 5 height 5
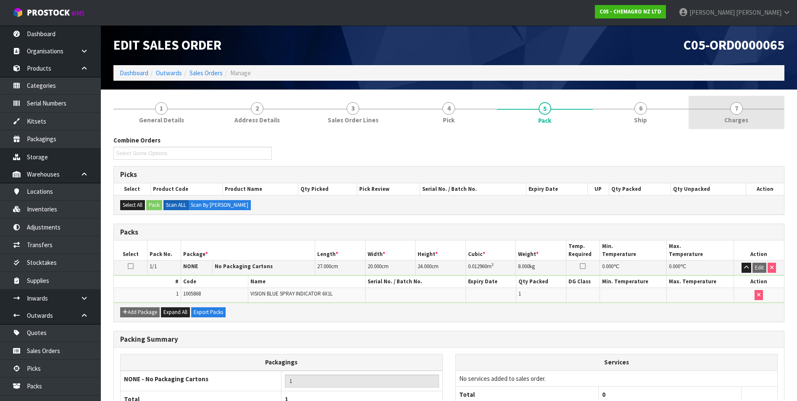
click at [734, 110] on span "7" at bounding box center [736, 108] width 13 height 13
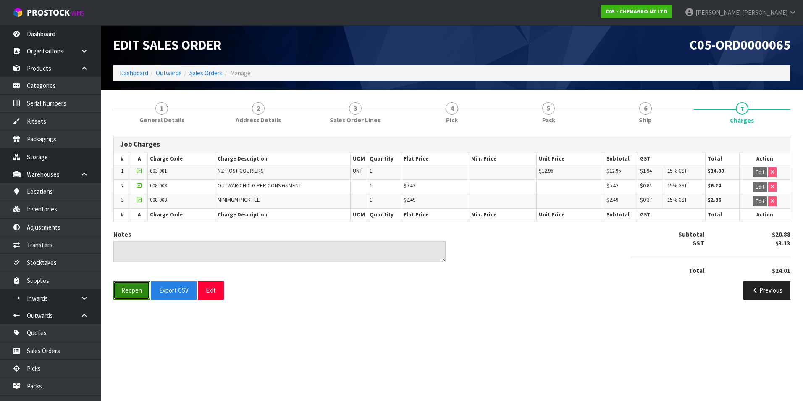
click at [131, 292] on button "Reopen" at bounding box center [131, 290] width 37 height 18
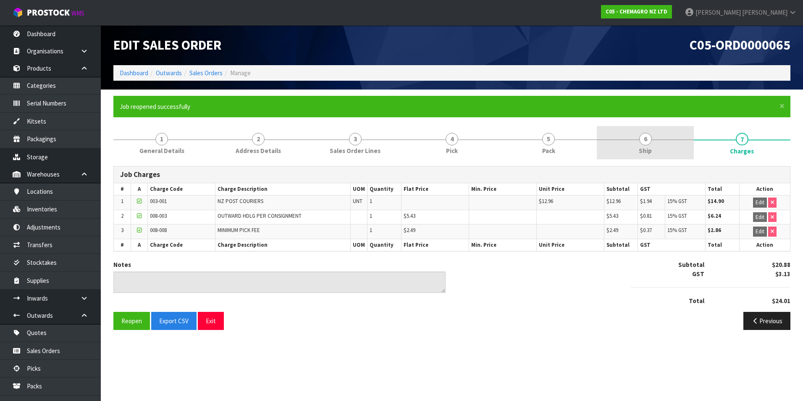
click at [647, 139] on span "6" at bounding box center [645, 139] width 13 height 13
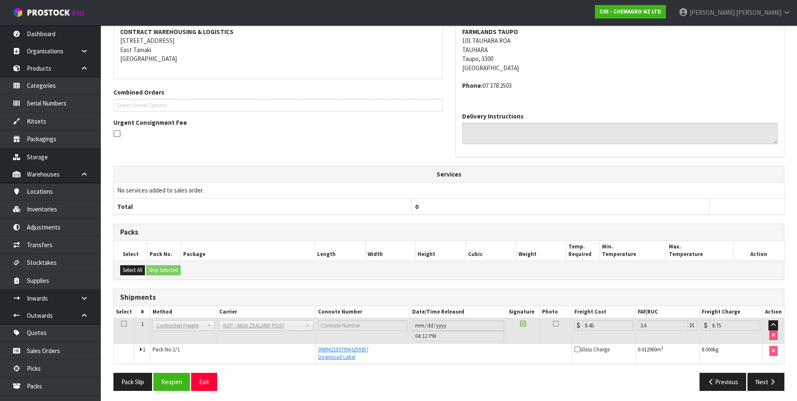
scroll to position [165, 0]
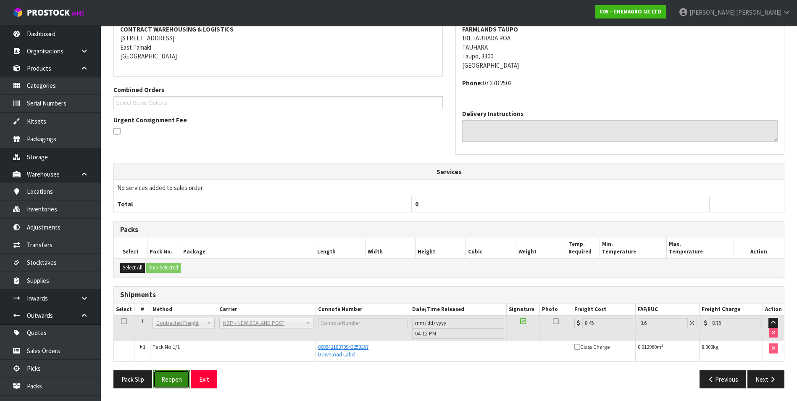
click at [177, 379] on button "Reopen" at bounding box center [171, 379] width 37 height 18
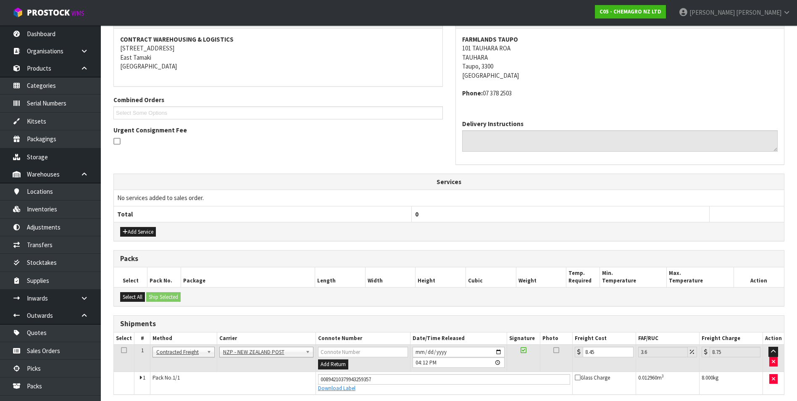
scroll to position [188, 0]
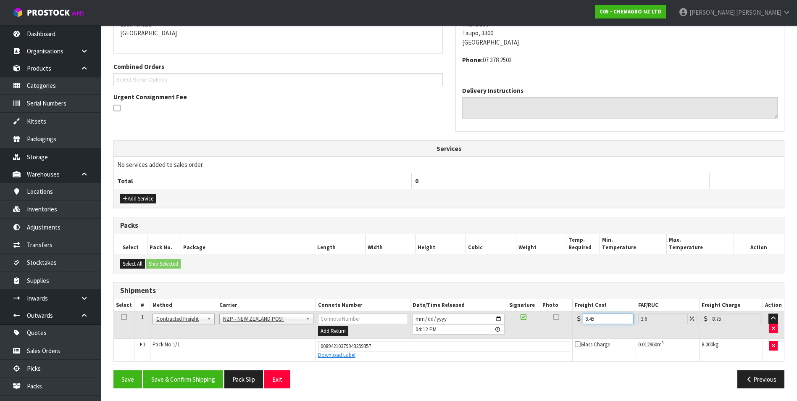
click at [599, 320] on input "8.45" at bounding box center [607, 318] width 50 height 10
type input "8.4"
type input "8.7"
type input "8"
type input "8.29"
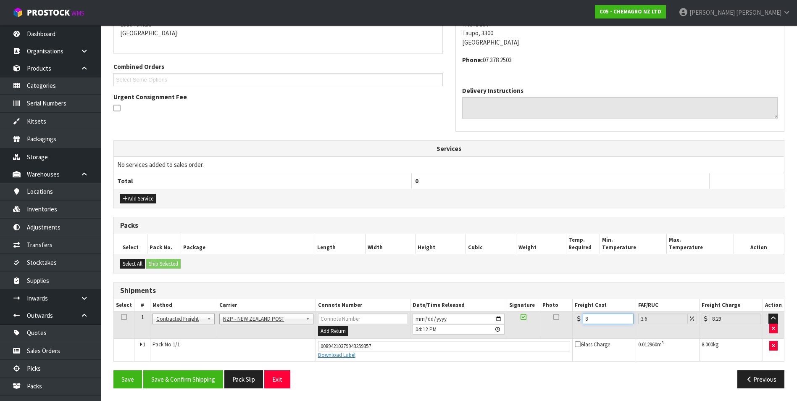
type input "0"
type input "1"
click at [190, 383] on button "Save & Confirm Shipping" at bounding box center [183, 379] width 80 height 18
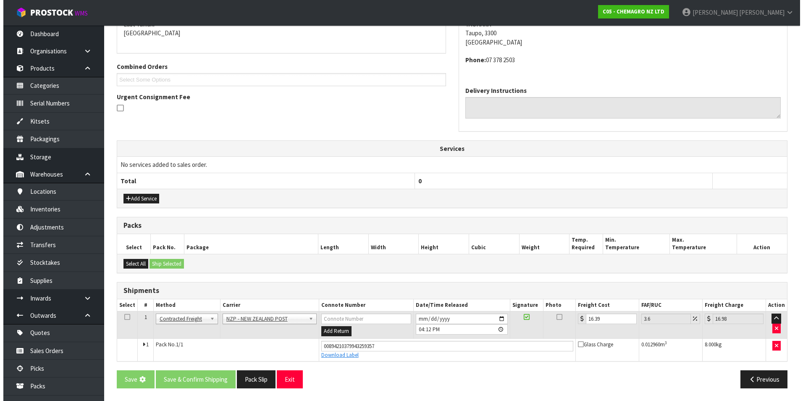
scroll to position [0, 0]
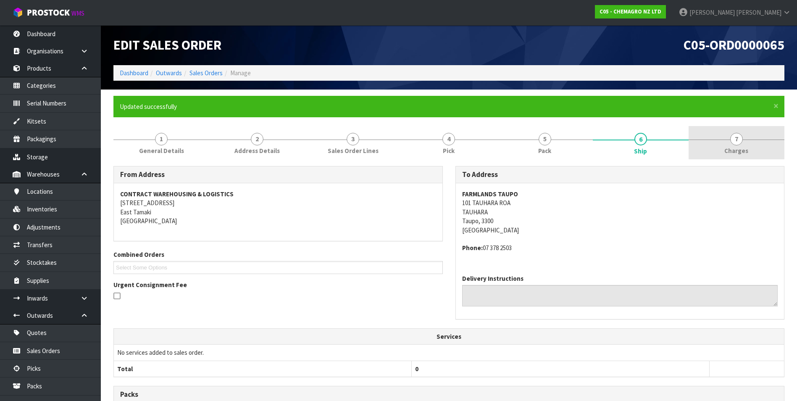
click at [731, 139] on span "7" at bounding box center [736, 139] width 13 height 13
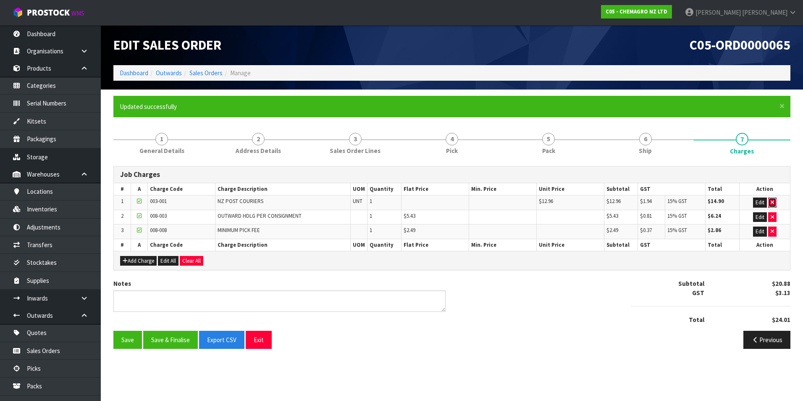
click at [772, 202] on icon "button" at bounding box center [772, 201] width 3 height 5
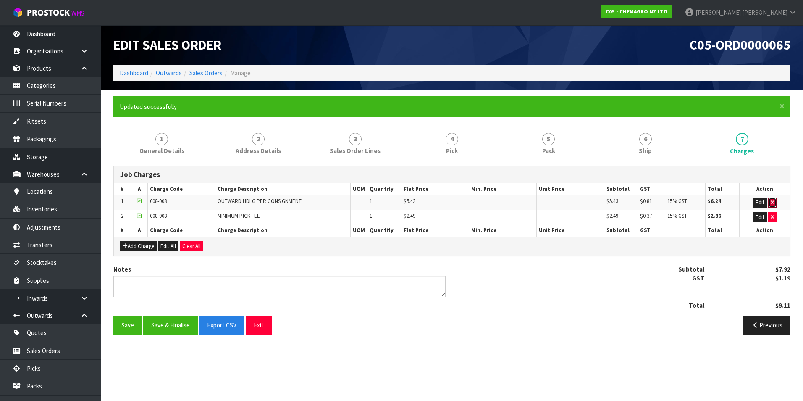
click at [772, 202] on icon "button" at bounding box center [772, 201] width 3 height 5
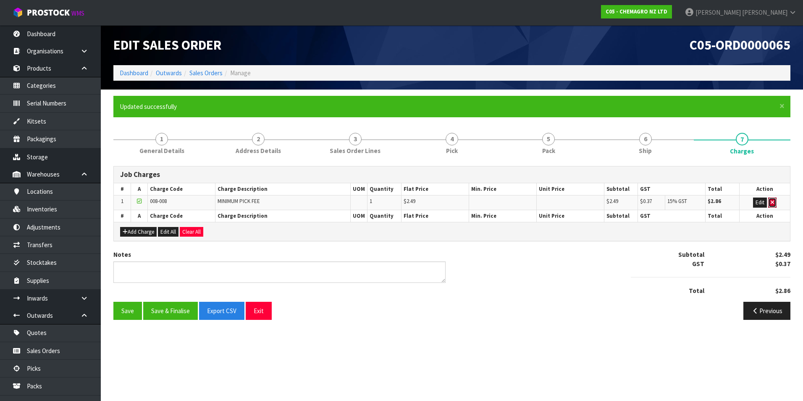
click at [772, 202] on icon "button" at bounding box center [772, 201] width 3 height 5
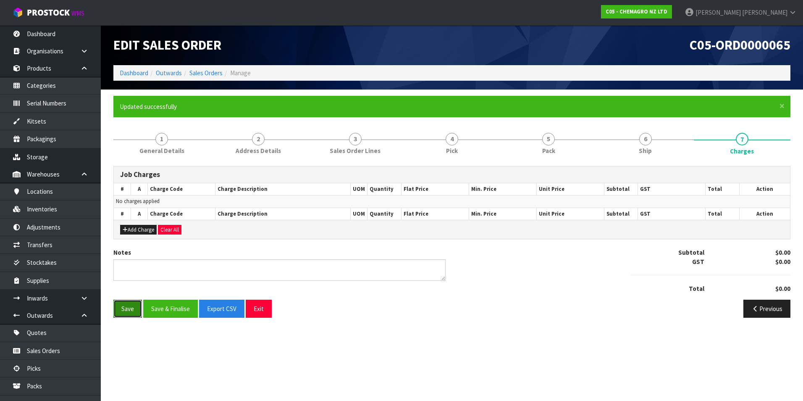
click at [130, 309] on button "Save" at bounding box center [127, 308] width 29 height 18
click at [147, 272] on textarea at bounding box center [279, 269] width 332 height 21
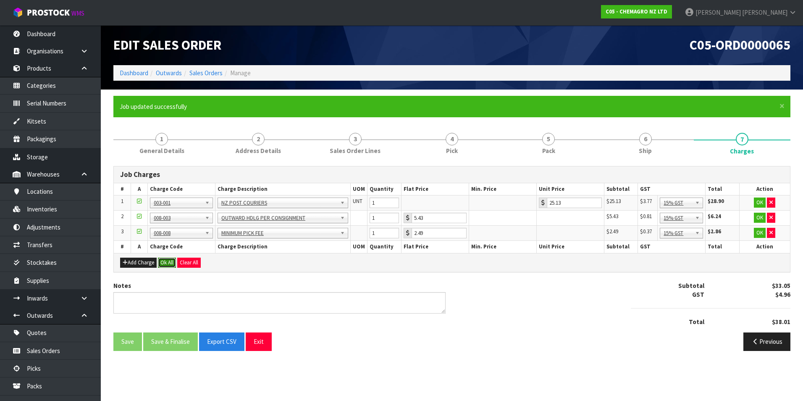
click at [171, 260] on button "Ok All" at bounding box center [167, 262] width 18 height 10
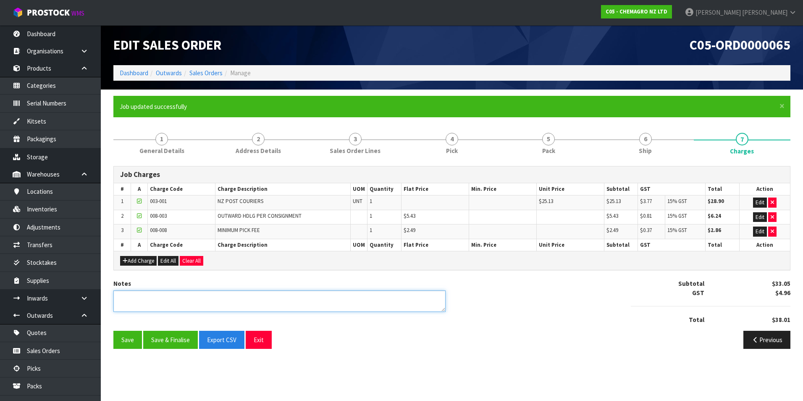
click at [148, 299] on textarea at bounding box center [279, 300] width 332 height 21
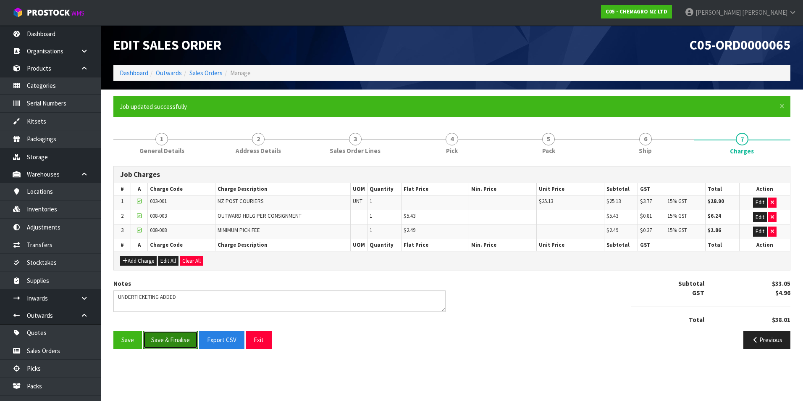
click at [187, 338] on button "Save & Finalise" at bounding box center [170, 339] width 55 height 18
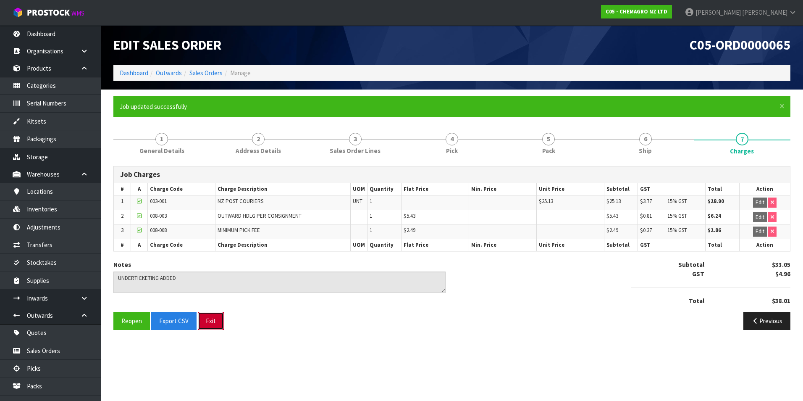
click at [211, 322] on button "Exit" at bounding box center [211, 321] width 26 height 18
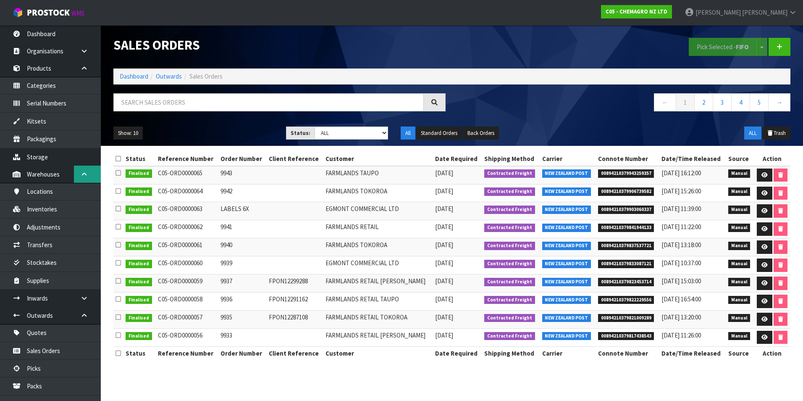
click at [83, 173] on icon at bounding box center [84, 174] width 8 height 6
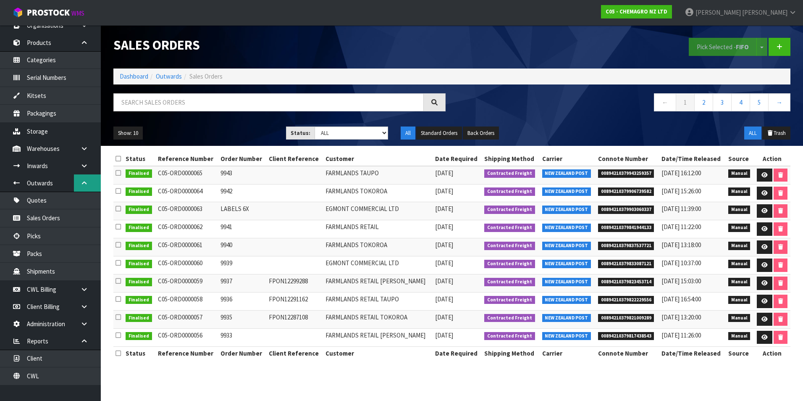
scroll to position [27, 0]
click at [83, 288] on icon at bounding box center [84, 288] width 8 height 6
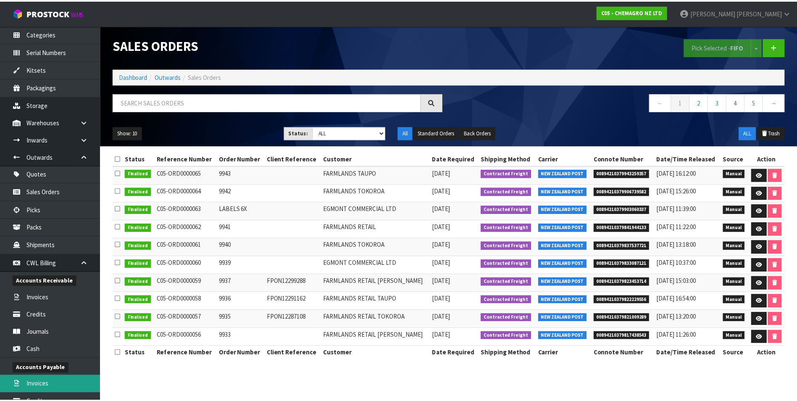
scroll to position [153, 0]
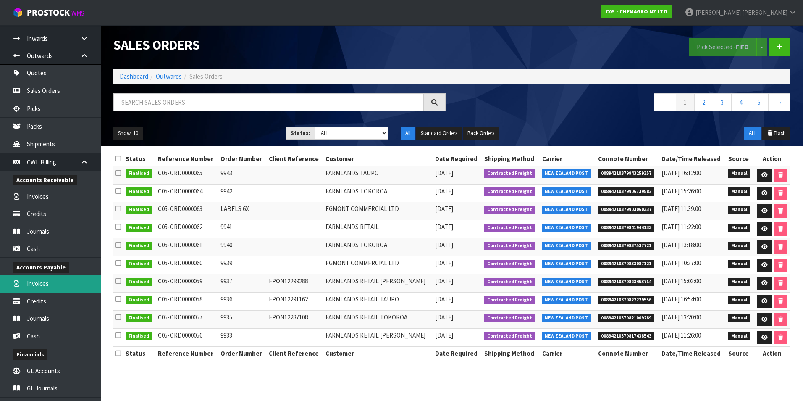
click at [60, 284] on link "Invoices" at bounding box center [50, 283] width 101 height 17
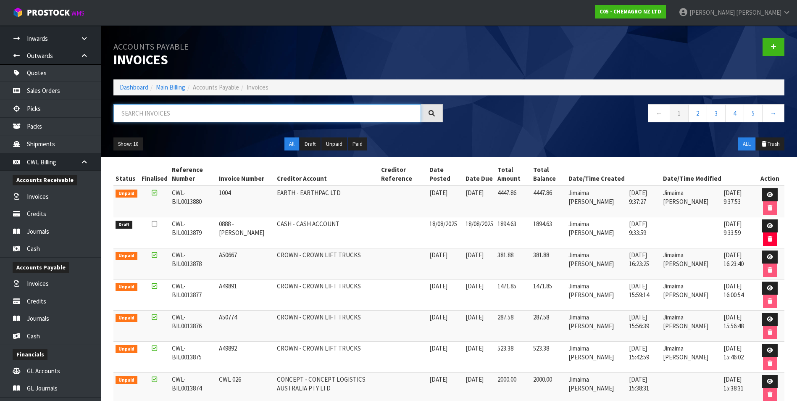
click at [167, 115] on input "text" at bounding box center [266, 113] width 307 height 18
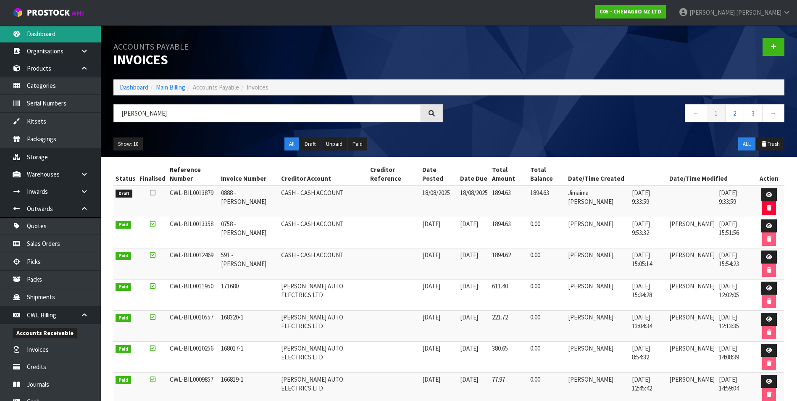
click at [46, 31] on link "Dashboard" at bounding box center [50, 33] width 101 height 17
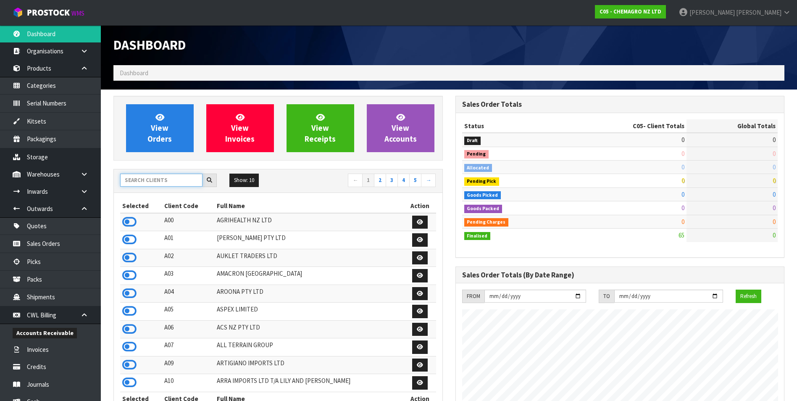
scroll to position [514, 341]
click at [139, 180] on input "text" at bounding box center [161, 179] width 82 height 13
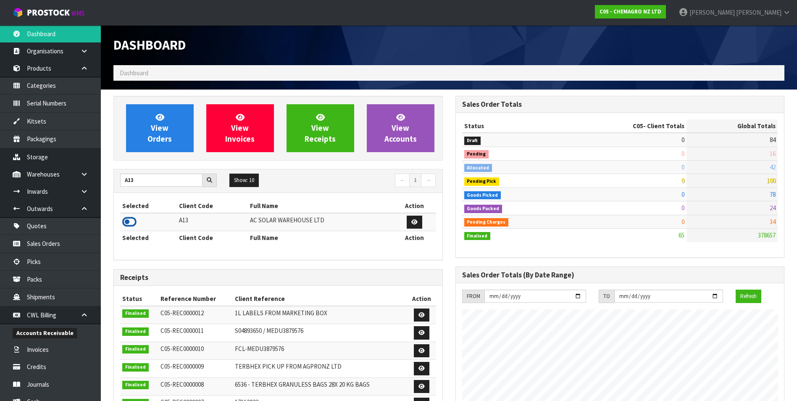
click at [128, 218] on icon at bounding box center [129, 221] width 14 height 13
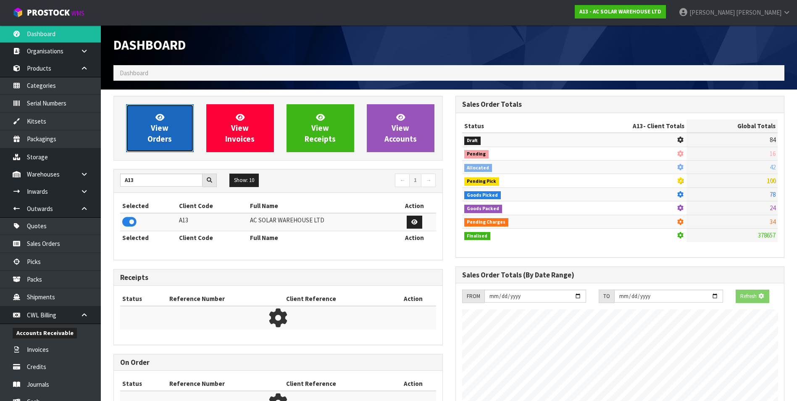
scroll to position [681, 341]
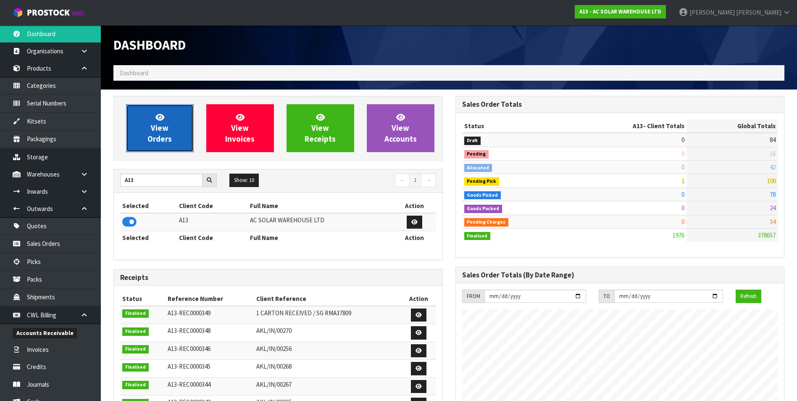
click at [158, 134] on span "View Orders" at bounding box center [159, 127] width 24 height 31
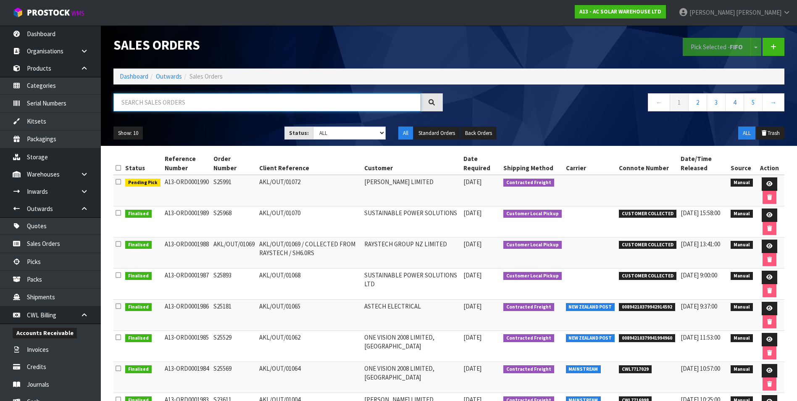
click at [127, 100] on input "text" at bounding box center [266, 102] width 307 height 18
paste input "NZP100001560001"
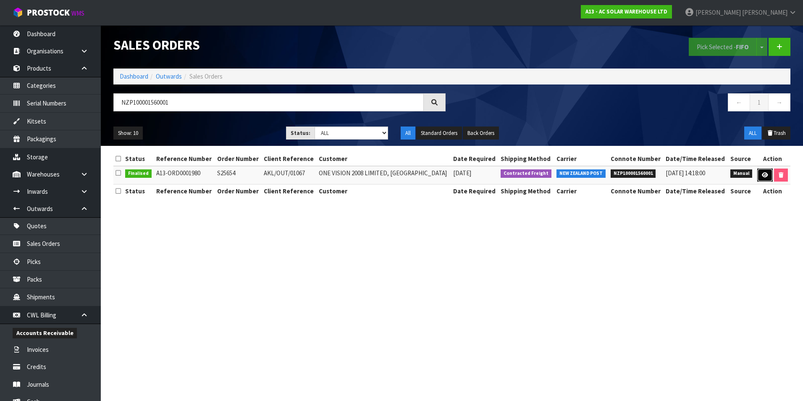
click at [764, 174] on icon at bounding box center [765, 174] width 6 height 5
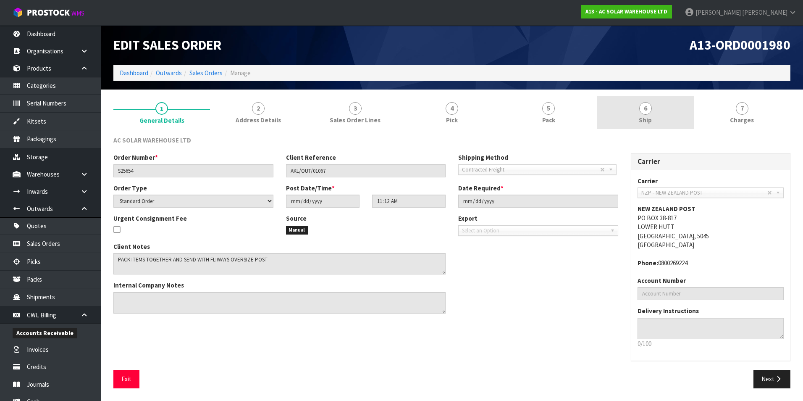
click at [648, 112] on span "6" at bounding box center [645, 108] width 13 height 13
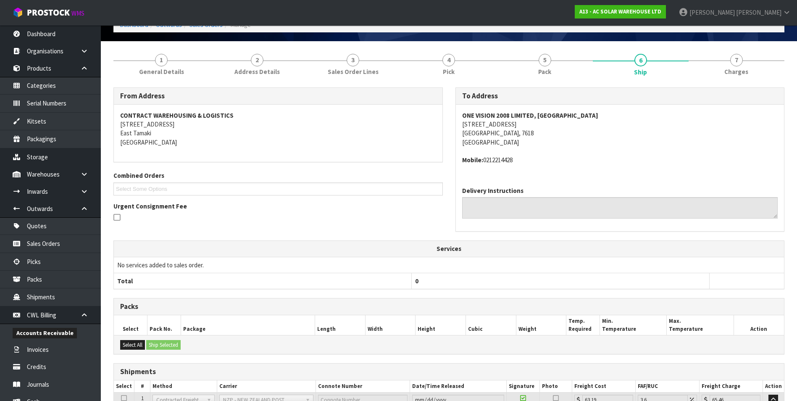
scroll to position [125, 0]
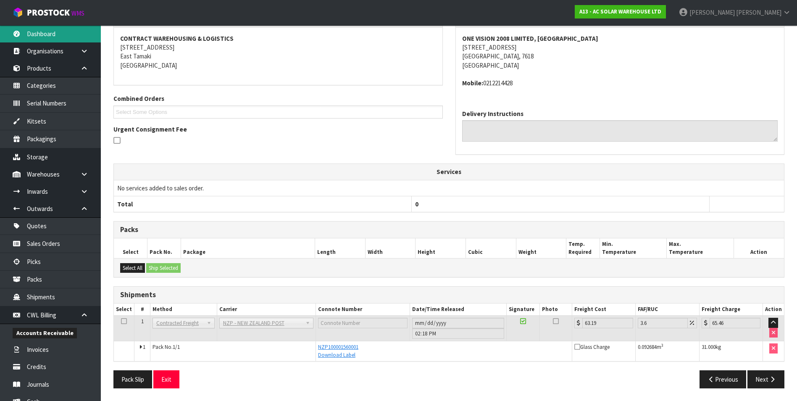
click at [50, 33] on link "Dashboard" at bounding box center [50, 33] width 101 height 17
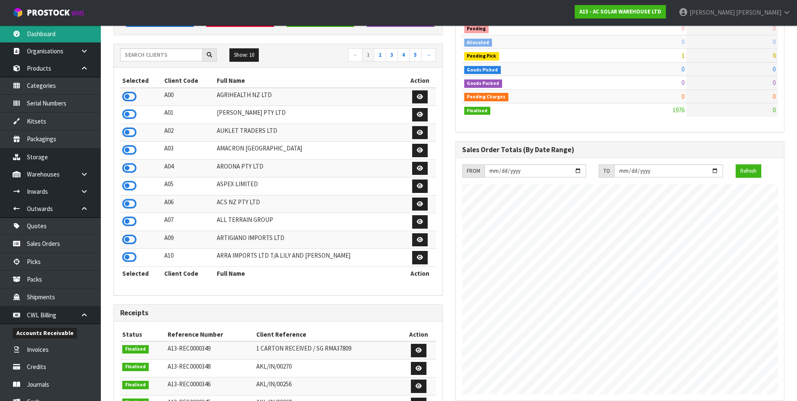
scroll to position [681, 341]
click at [134, 54] on input "text" at bounding box center [161, 54] width 82 height 13
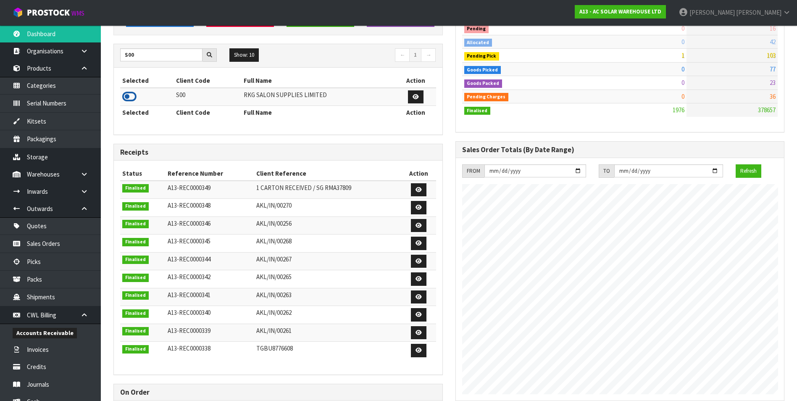
click at [130, 98] on icon at bounding box center [129, 96] width 14 height 13
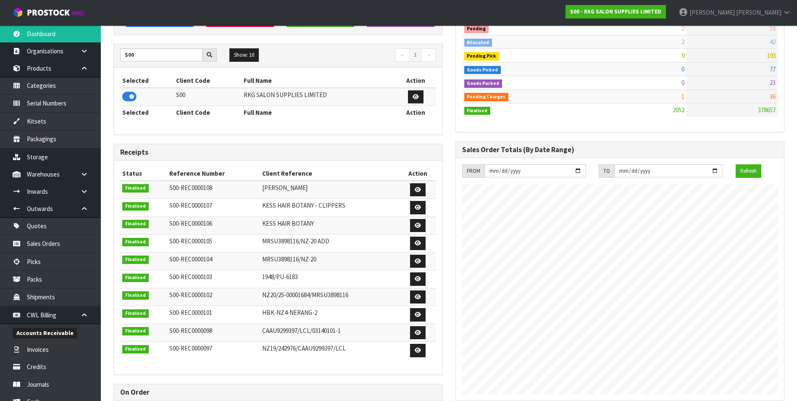
scroll to position [0, 0]
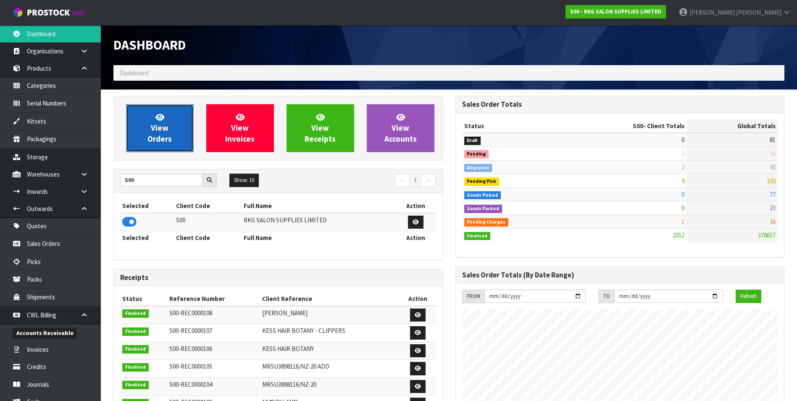
click at [155, 136] on span "View Orders" at bounding box center [159, 127] width 24 height 31
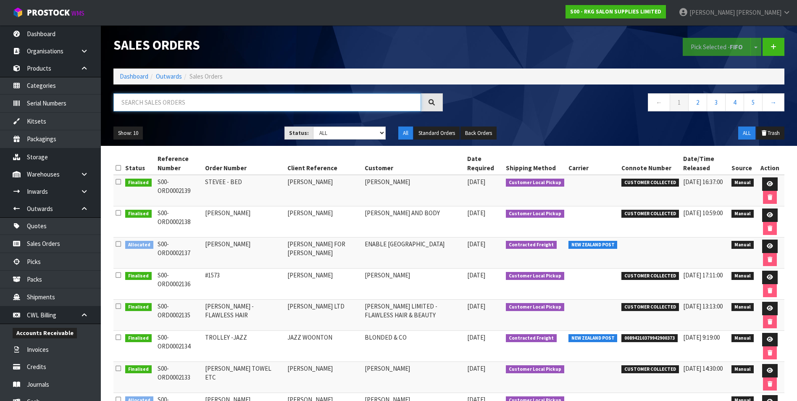
click at [185, 103] on input "text" at bounding box center [266, 102] width 307 height 18
paste input "NZP100001666001"
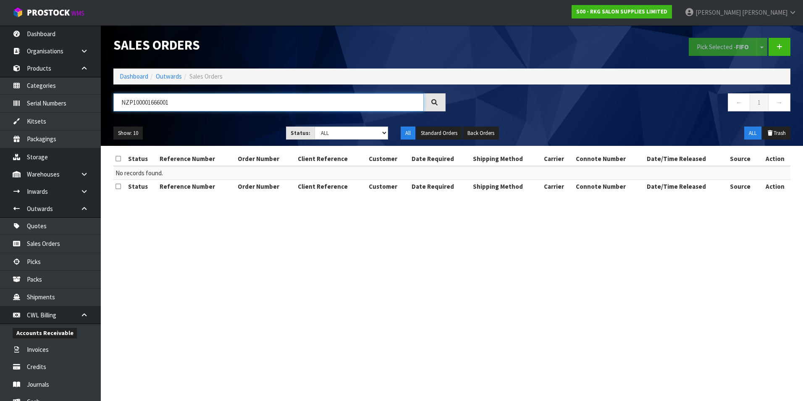
click at [180, 104] on input "NZP100001666001" at bounding box center [268, 102] width 310 height 18
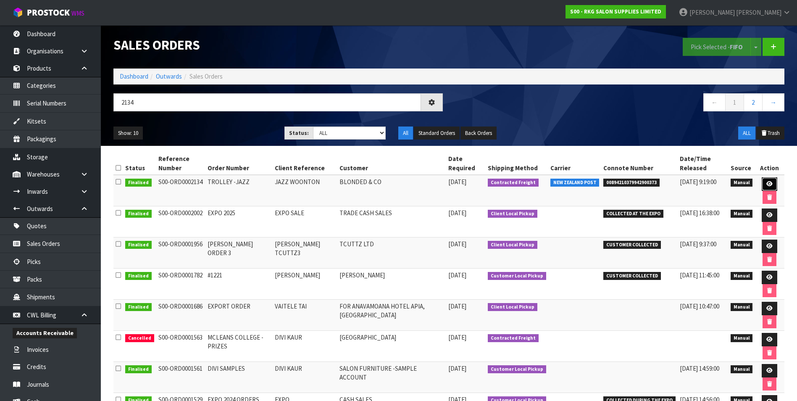
click at [766, 183] on icon at bounding box center [769, 183] width 6 height 5
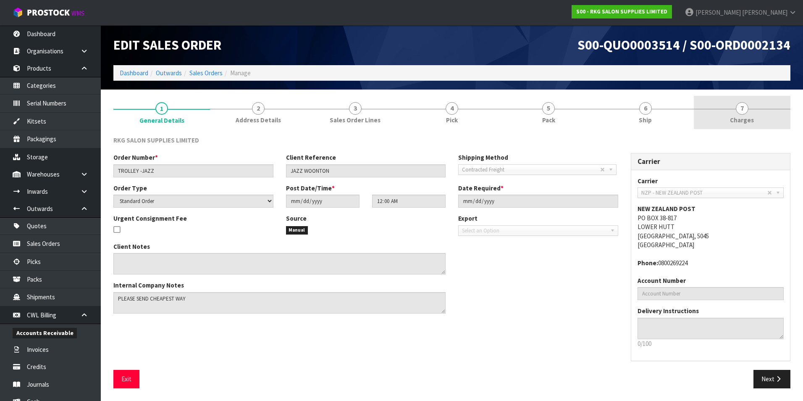
click at [744, 111] on span "7" at bounding box center [742, 108] width 13 height 13
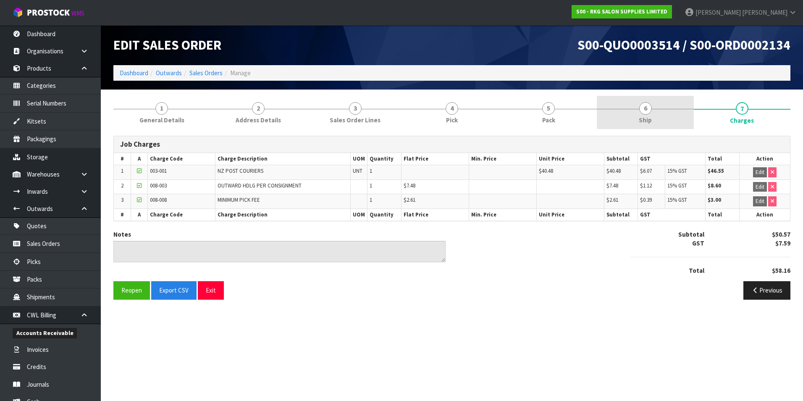
click at [646, 109] on span "6" at bounding box center [645, 108] width 13 height 13
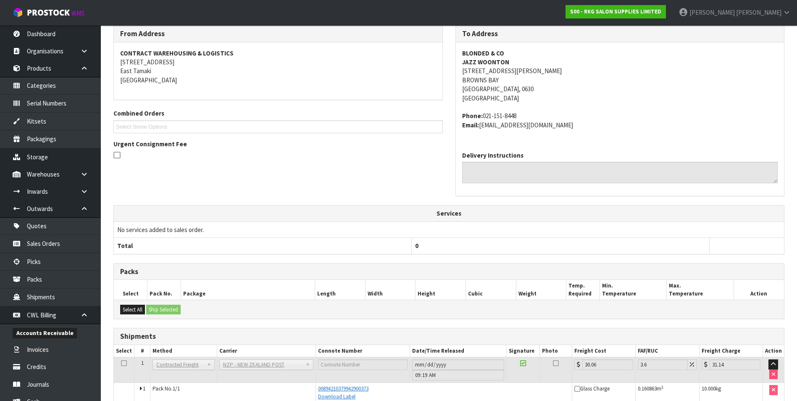
scroll to position [152, 0]
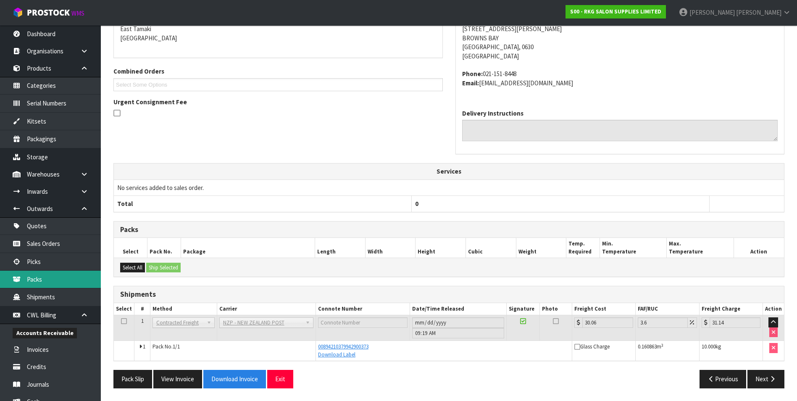
click at [47, 282] on link "Packs" at bounding box center [50, 278] width 101 height 17
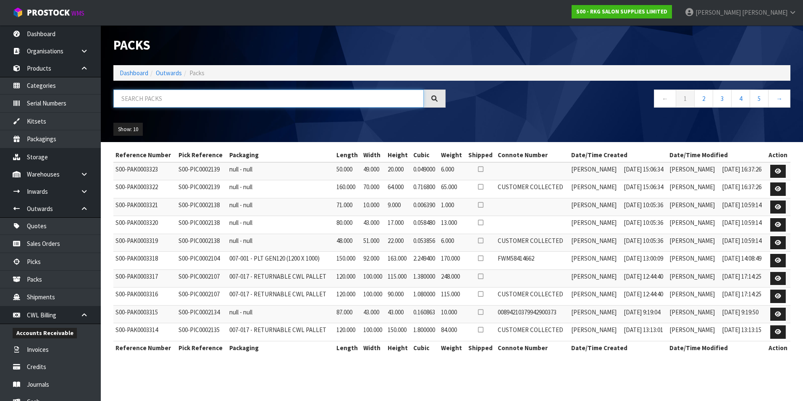
click at [144, 98] on input "text" at bounding box center [268, 98] width 310 height 18
paste input "NZP100001666001"
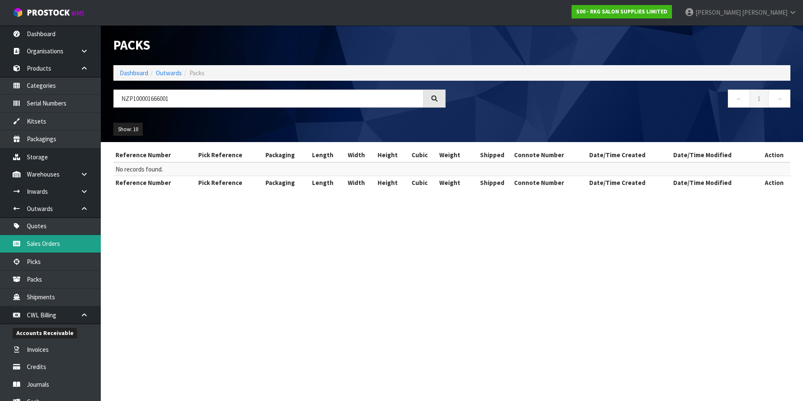
click at [53, 247] on link "Sales Orders" at bounding box center [50, 243] width 101 height 17
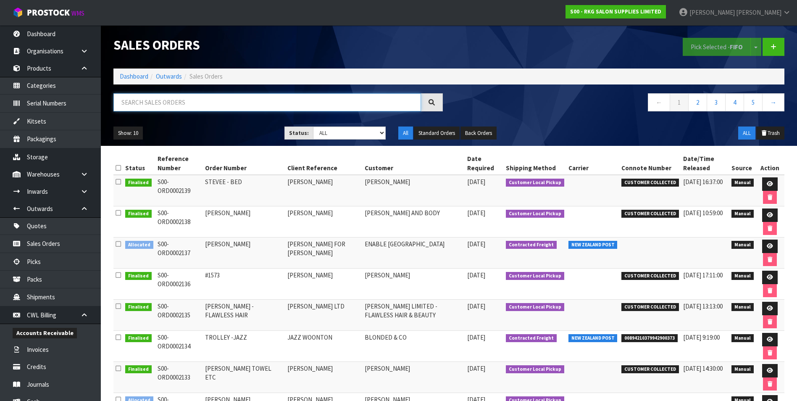
click at [153, 101] on input "text" at bounding box center [266, 102] width 307 height 18
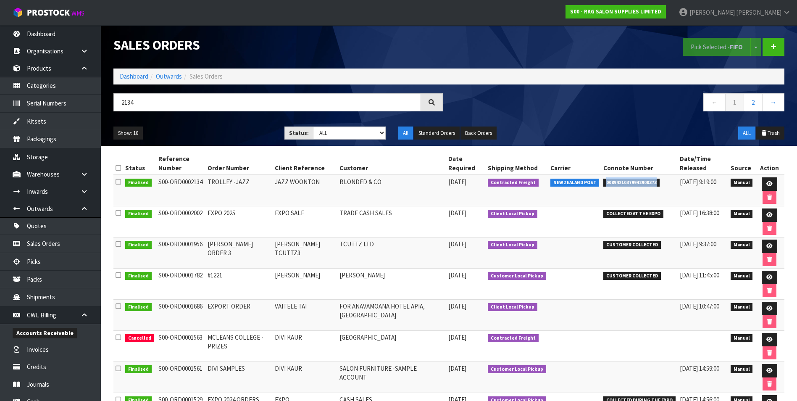
drag, startPoint x: 648, startPoint y: 184, endPoint x: 599, endPoint y: 186, distance: 49.2
click at [601, 186] on td "00894210379942900373" at bounding box center [639, 190] width 76 height 31
copy span "00894210379942900373"
click at [46, 280] on link "Packs" at bounding box center [50, 278] width 101 height 17
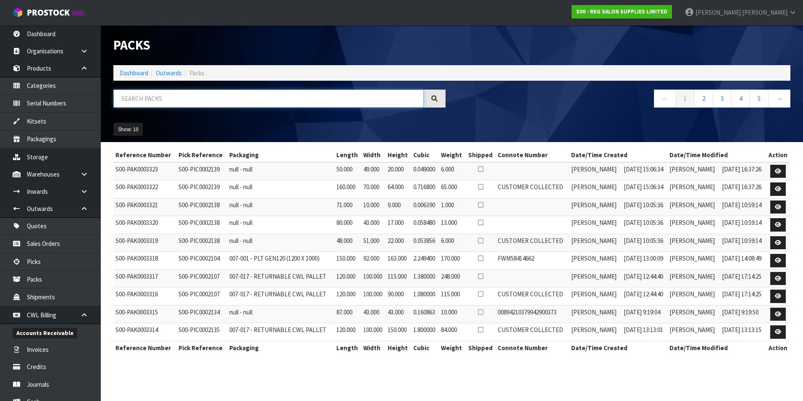
click at [150, 96] on input "text" at bounding box center [268, 98] width 310 height 18
paste input "00894210379942900373"
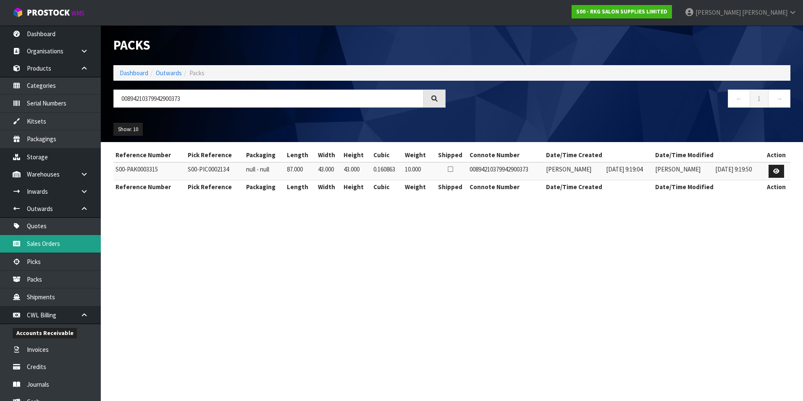
click at [56, 244] on link "Sales Orders" at bounding box center [50, 243] width 101 height 17
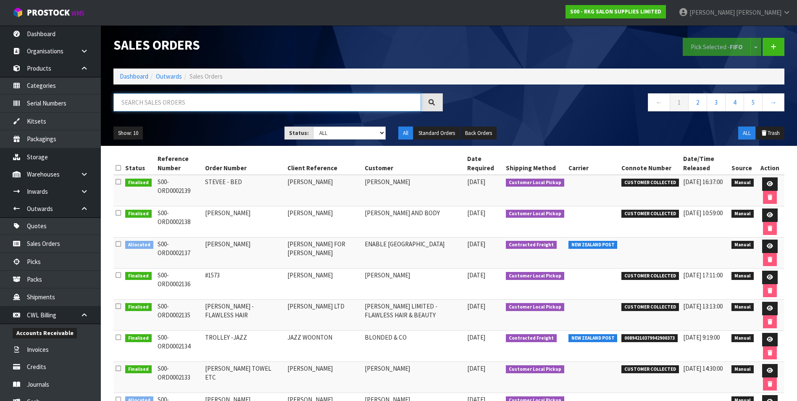
click at [145, 93] on input "text" at bounding box center [266, 102] width 307 height 18
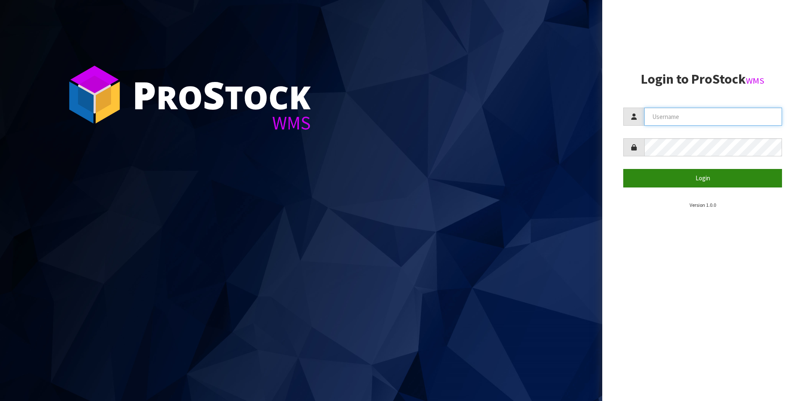
type input "[PERSON_NAME][EMAIL_ADDRESS][DOMAIN_NAME]"
click at [695, 176] on button "Login" at bounding box center [702, 178] width 159 height 18
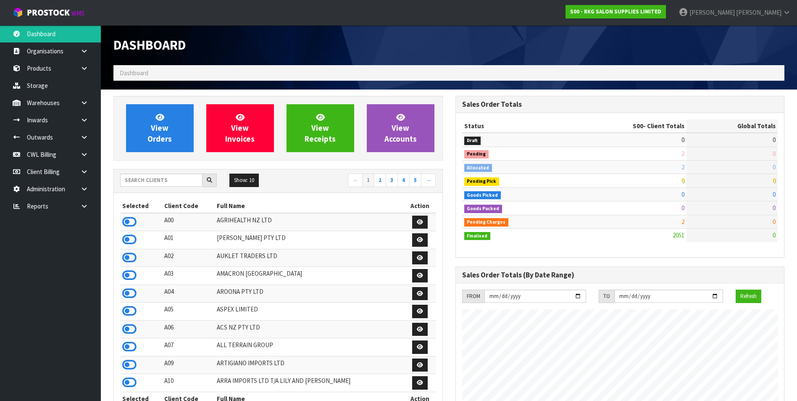
scroll to position [636, 341]
click at [60, 71] on link "Products" at bounding box center [50, 68] width 101 height 17
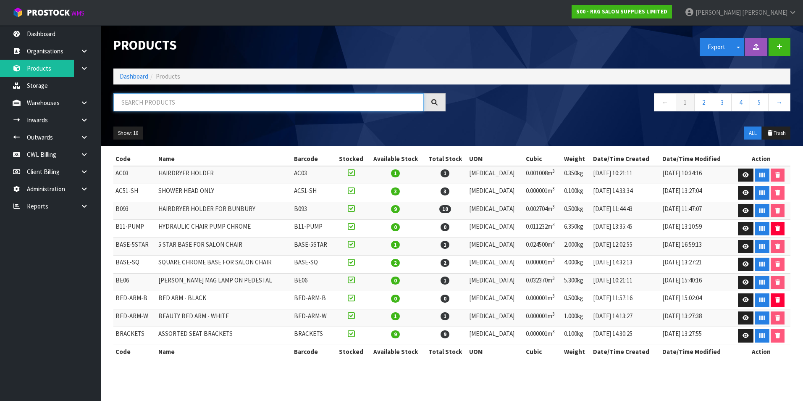
click at [143, 99] on input "text" at bounding box center [268, 102] width 310 height 18
paste input "MBSF119"
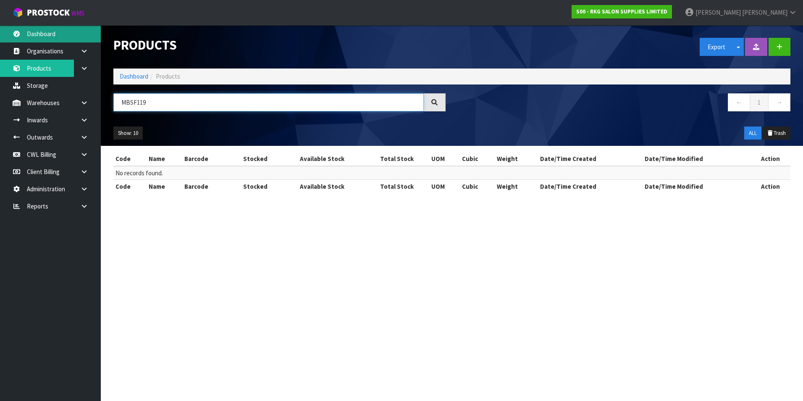
type input "MBSF119"
click at [56, 37] on link "Dashboard" at bounding box center [50, 33] width 101 height 17
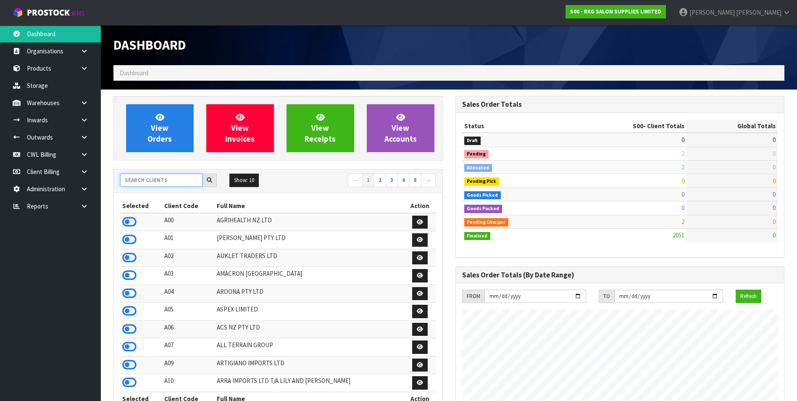
scroll to position [636, 341]
click at [143, 181] on input "text" at bounding box center [161, 179] width 82 height 13
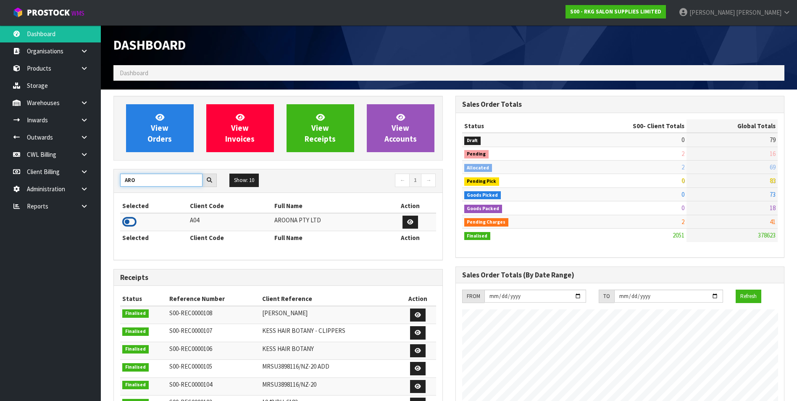
type input "ARO"
click at [128, 221] on icon at bounding box center [129, 221] width 14 height 13
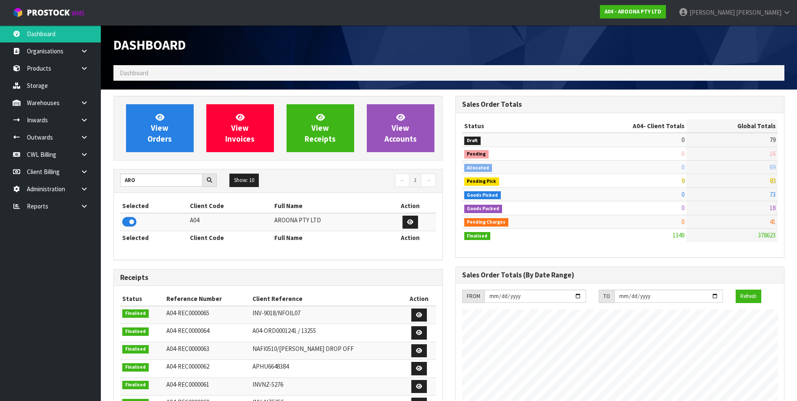
scroll to position [419385, 419557]
click at [47, 69] on link "Products" at bounding box center [50, 68] width 101 height 17
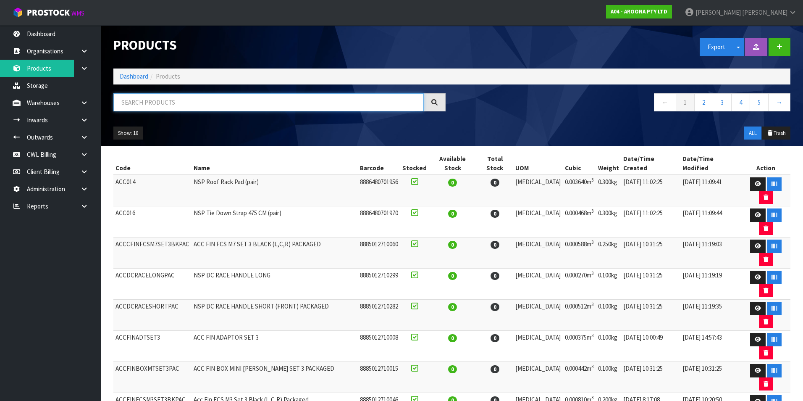
click at [133, 104] on input "text" at bounding box center [268, 102] width 310 height 18
paste input "MBSF119"
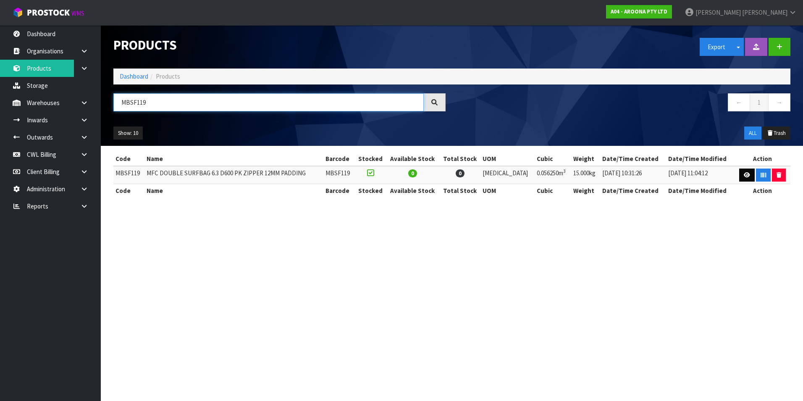
type input "MBSF119"
click at [743, 170] on link at bounding box center [747, 174] width 16 height 13
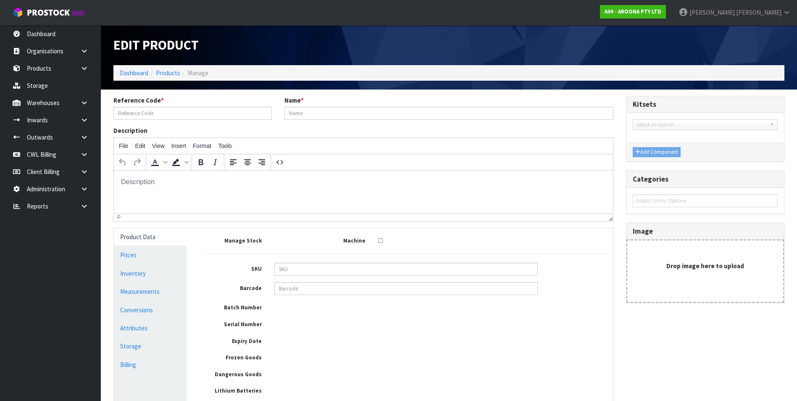
type input "MBSF119"
type input "MFC DOUBLE SURFBAG 6.3 D600 PK ZIPPER 12MM PADDING"
click at [144, 310] on link "Conversions" at bounding box center [150, 309] width 73 height 17
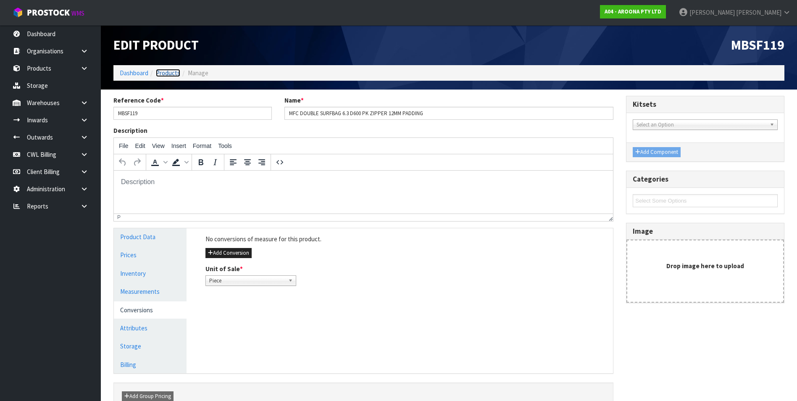
click at [171, 74] on link "Products" at bounding box center [168, 73] width 24 height 8
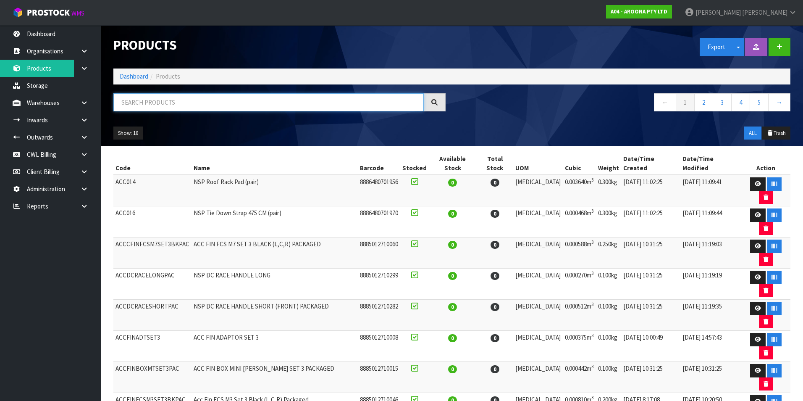
click at [136, 102] on input "text" at bounding box center [268, 102] width 310 height 18
paste input "MFSW-NS0800-221"
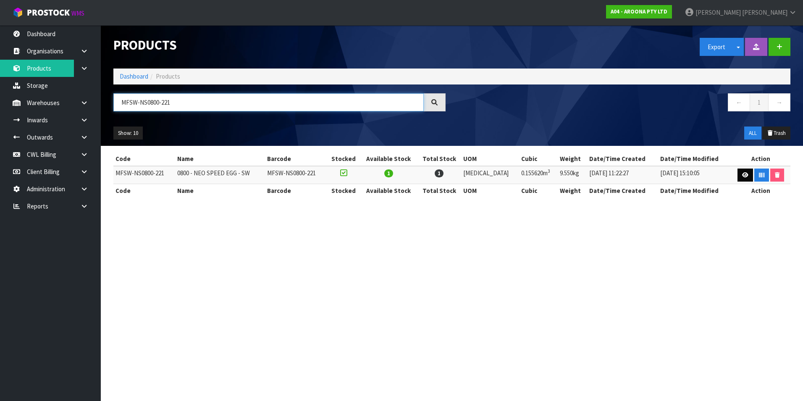
type input "MFSW-NS0800-221"
click at [742, 176] on icon at bounding box center [745, 174] width 6 height 5
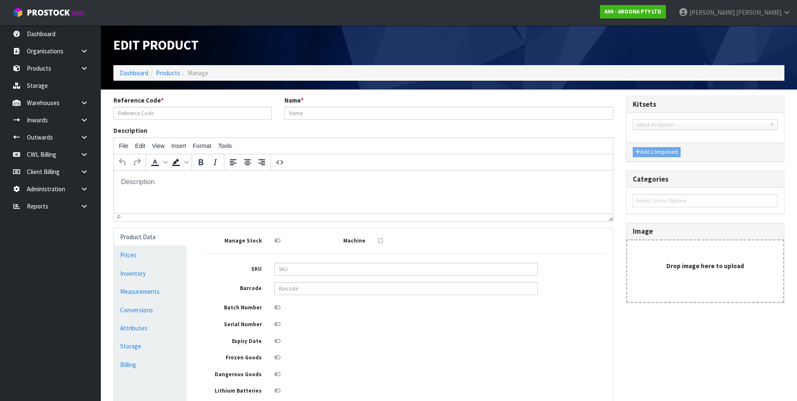
type input "MFSW-NS0800-221"
type input "0800 - NEO SPEED EGG - SW"
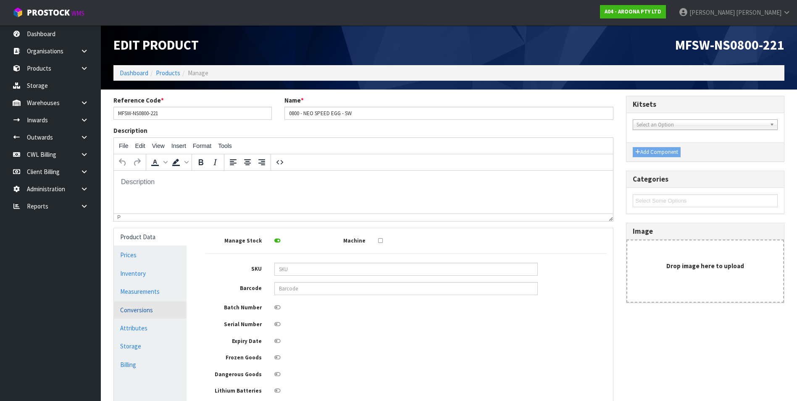
click at [135, 312] on link "Conversions" at bounding box center [150, 309] width 73 height 17
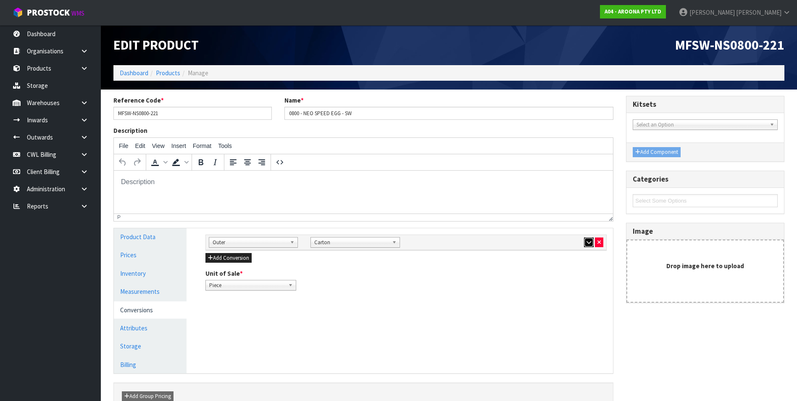
click at [587, 244] on icon "button" at bounding box center [588, 241] width 5 height 5
